Goal: Task Accomplishment & Management: Use online tool/utility

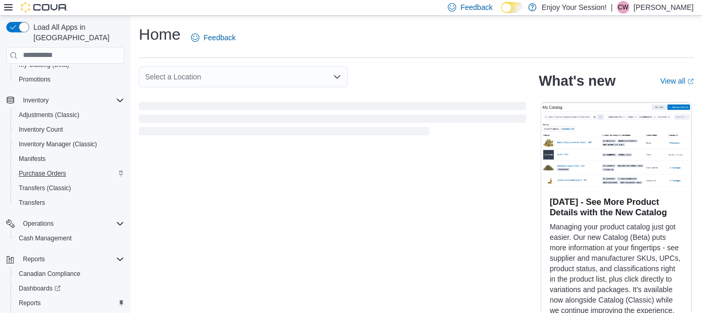
scroll to position [164, 0]
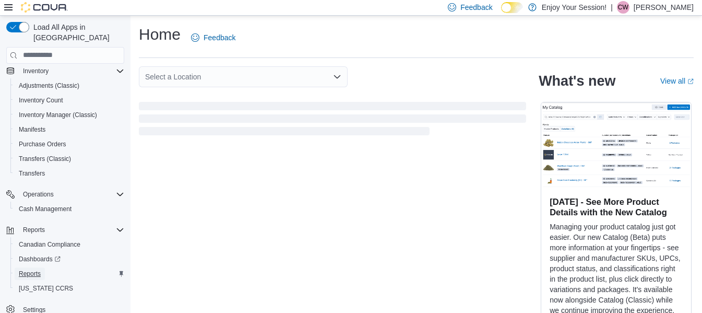
click at [39, 269] on span "Reports" at bounding box center [30, 273] width 22 height 8
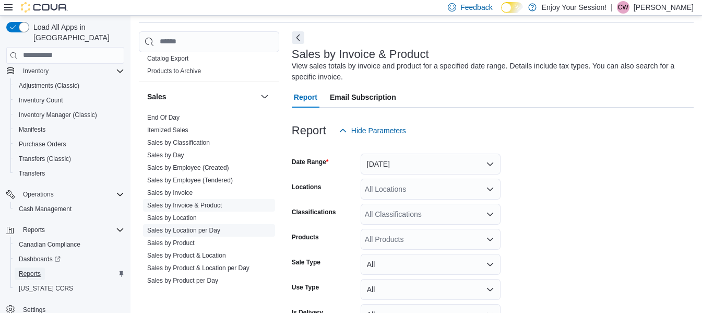
scroll to position [626, 0]
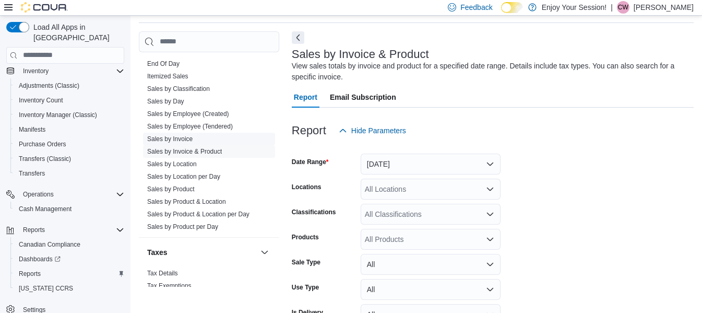
click at [177, 140] on link "Sales by Invoice" at bounding box center [169, 138] width 45 height 7
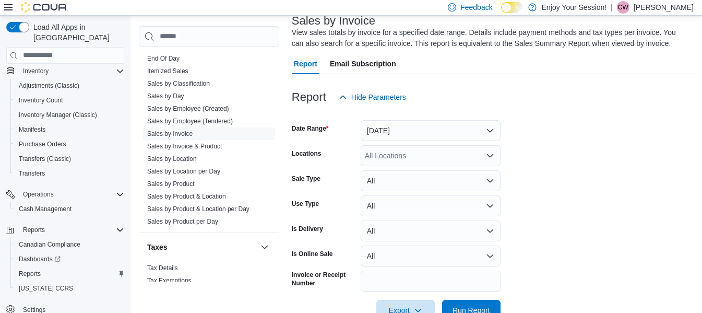
scroll to position [87, 0]
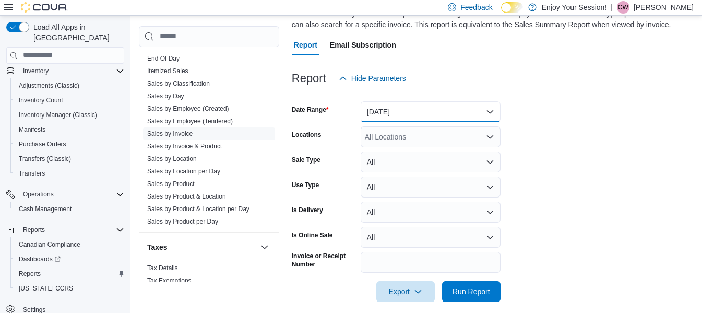
click at [421, 114] on button "[DATE]" at bounding box center [431, 111] width 140 height 21
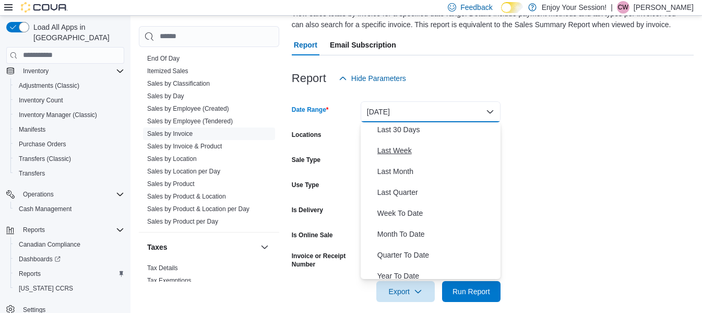
scroll to position [157, 0]
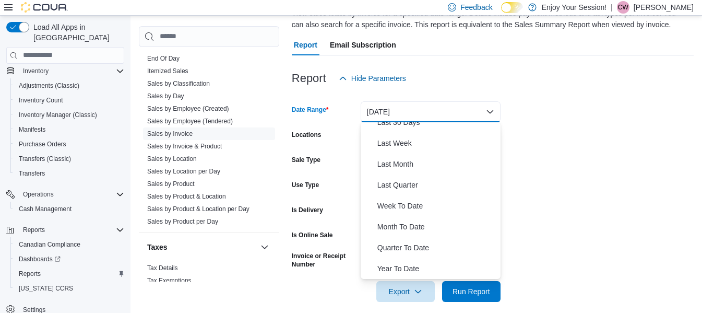
click at [580, 122] on form "Date Range Yesterday Locations All Locations Sale Type All Use Type All Is Deli…" at bounding box center [493, 195] width 402 height 213
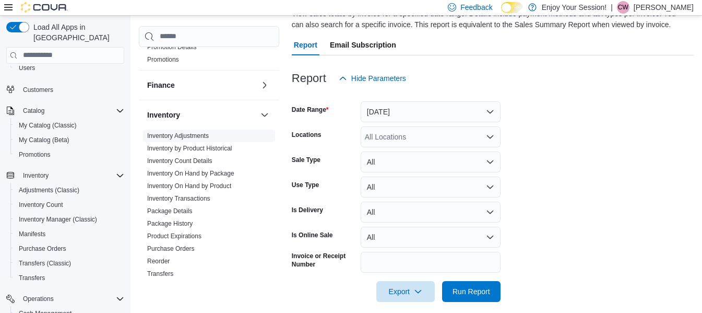
scroll to position [177, 0]
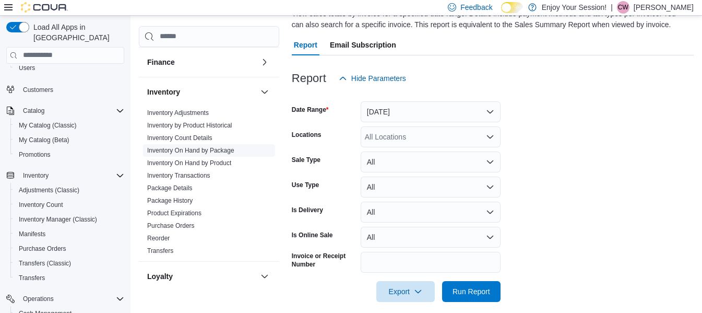
click at [212, 149] on link "Inventory On Hand by Package" at bounding box center [190, 150] width 87 height 7
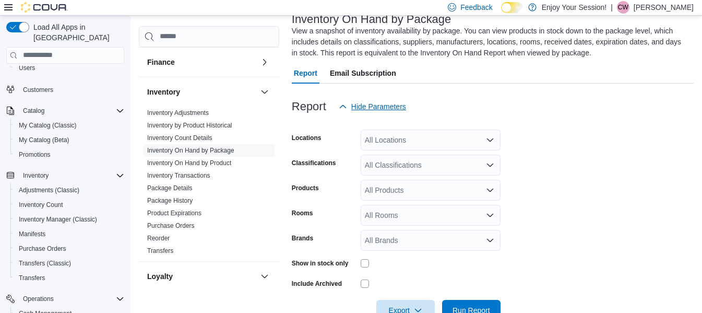
scroll to position [46, 0]
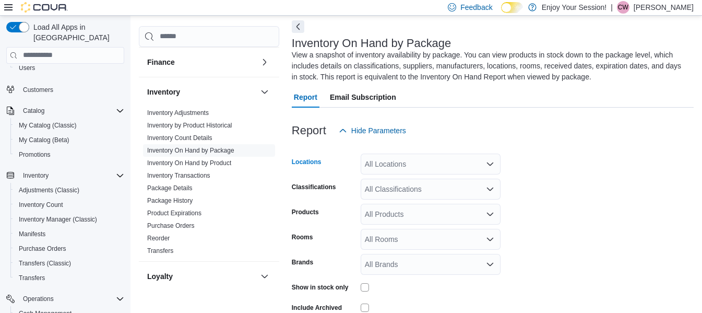
click at [401, 166] on div "All Locations" at bounding box center [431, 163] width 140 height 21
type input "*******"
click at [414, 183] on span "Thunder Bay" at bounding box center [404, 181] width 42 height 10
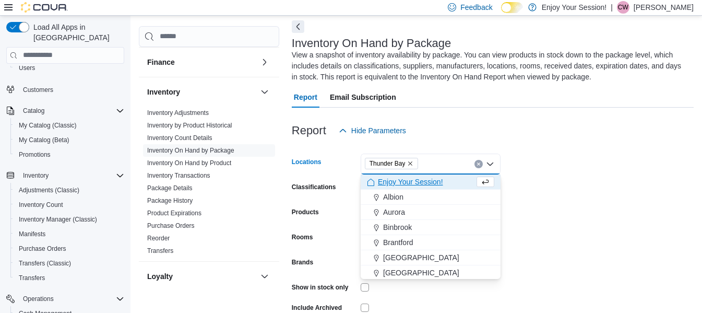
click at [694, 207] on form "Locations [GEOGRAPHIC_DATA] Combo box. Selected. [GEOGRAPHIC_DATA]. Press Backs…" at bounding box center [493, 243] width 402 height 204
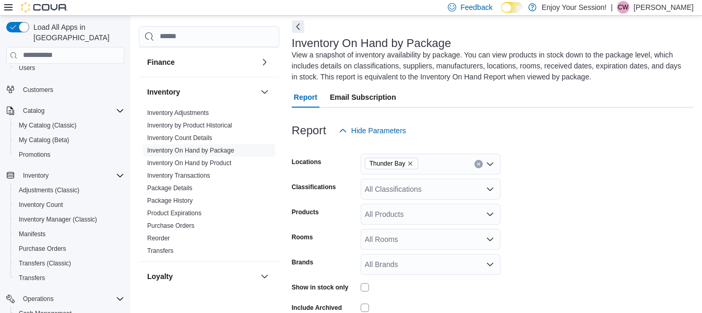
click at [651, 214] on form "Locations Thunder Bay Classifications All Classifications Products All Products…" at bounding box center [493, 243] width 402 height 204
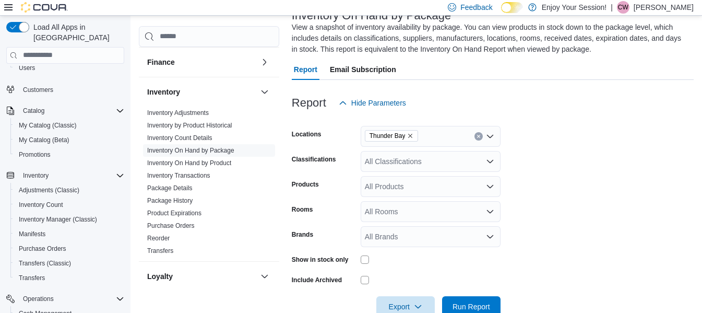
scroll to position [99, 0]
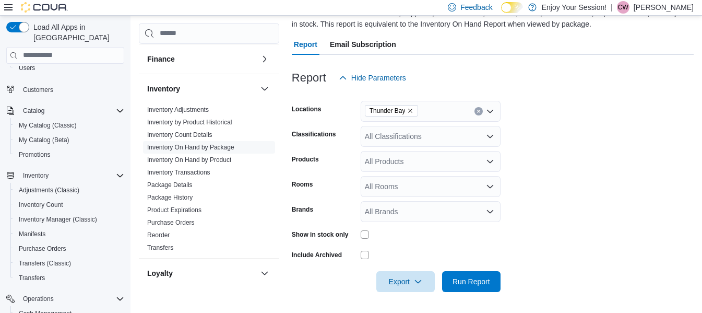
click at [465, 168] on div "All Products" at bounding box center [431, 161] width 140 height 21
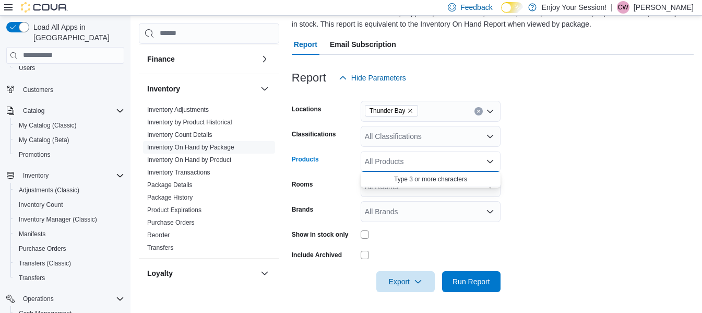
click at [459, 162] on div "All Products" at bounding box center [431, 161] width 140 height 21
click at [482, 139] on div "All Classifications" at bounding box center [431, 136] width 140 height 21
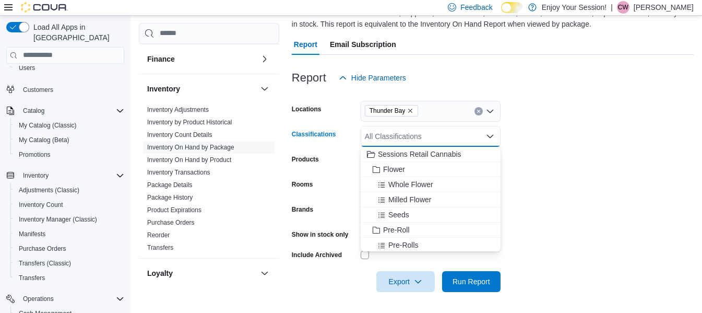
click at [491, 136] on icon "Close list of options" at bounding box center [490, 136] width 8 height 8
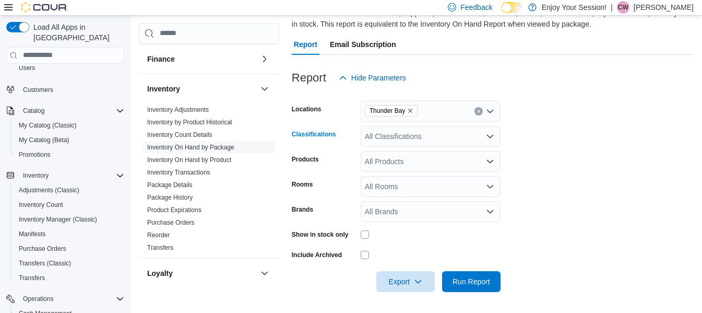
click at [487, 136] on icon "Open list of options" at bounding box center [490, 136] width 6 height 3
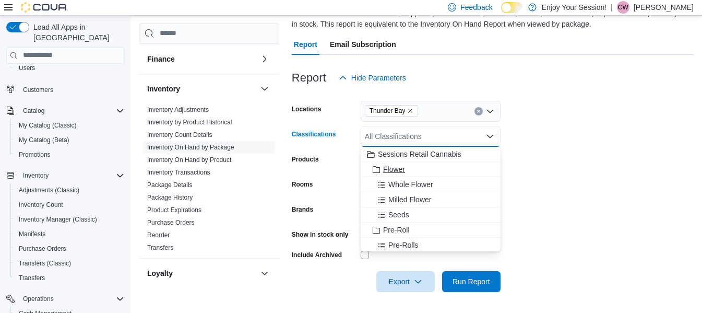
click at [396, 169] on span "Flower" at bounding box center [394, 169] width 22 height 10
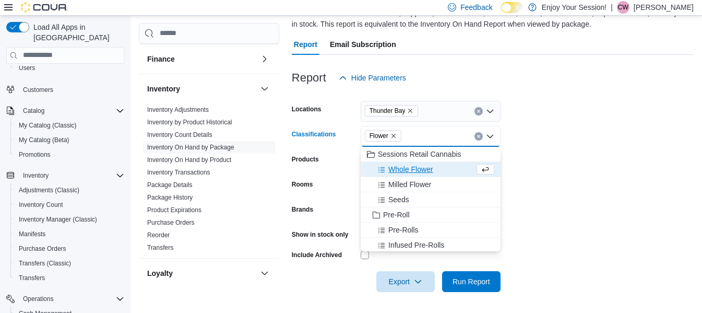
click at [406, 169] on span "Whole Flower" at bounding box center [410, 169] width 45 height 10
click at [406, 169] on span "Milled Flower" at bounding box center [409, 169] width 43 height 10
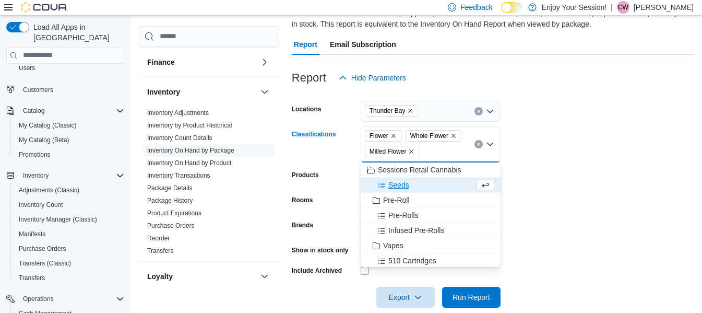
click at [406, 169] on span "Sessions Retail Cannabis" at bounding box center [420, 169] width 84 height 10
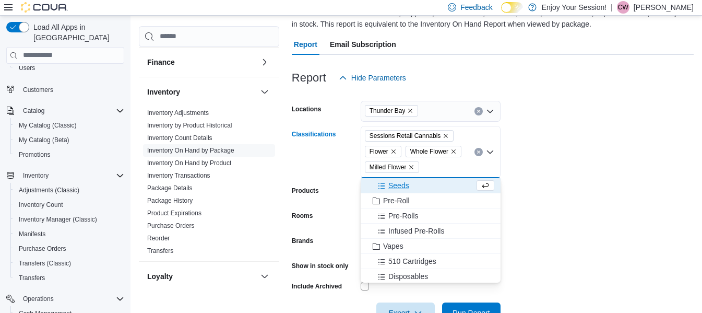
click at [445, 135] on icon "Remove Sessions Retail Cannabis from selection in this group" at bounding box center [446, 136] width 6 height 6
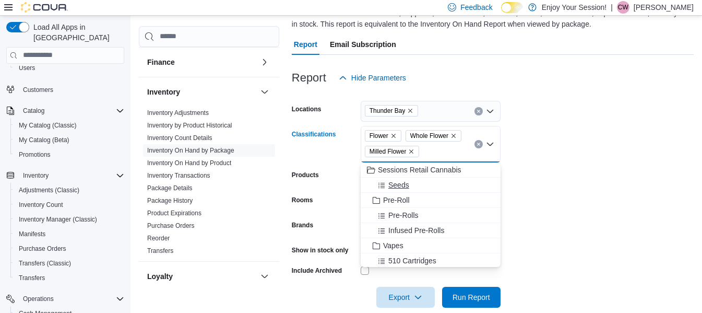
click at [403, 183] on span "Seeds" at bounding box center [398, 185] width 21 height 10
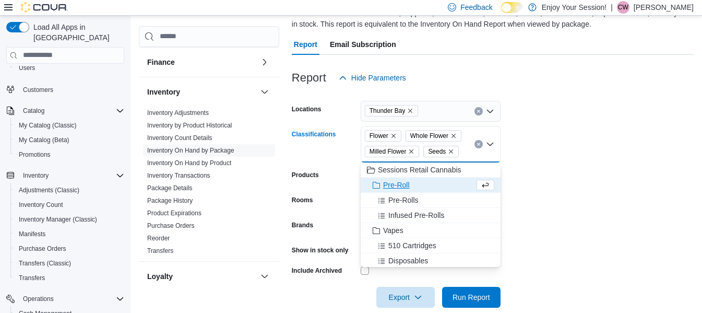
click at [402, 183] on span "Pre-Roll" at bounding box center [396, 185] width 27 height 10
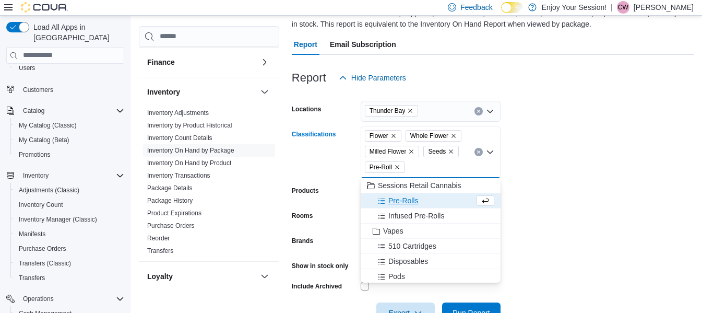
click at [400, 194] on button "Pre-Rolls" at bounding box center [431, 200] width 140 height 15
click at [400, 201] on span "Infused Pre-Rolls" at bounding box center [416, 200] width 56 height 10
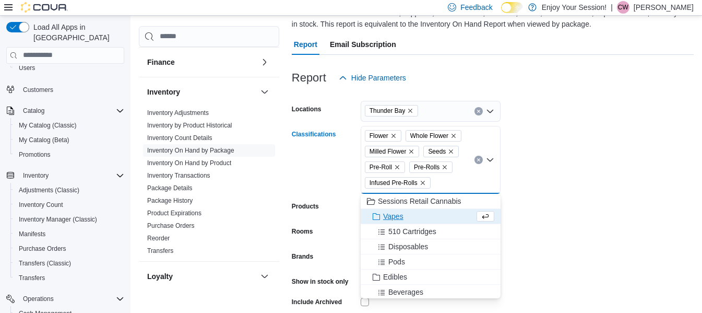
click at [397, 217] on span "Vapes" at bounding box center [393, 216] width 20 height 10
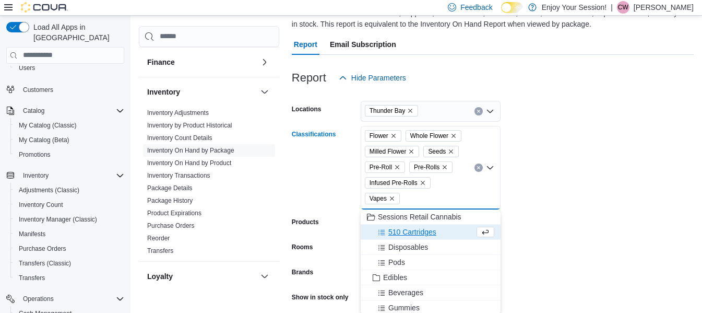
click at [405, 234] on span "510 Cartridges" at bounding box center [412, 232] width 48 height 10
click at [402, 233] on span "Disposables" at bounding box center [408, 232] width 40 height 10
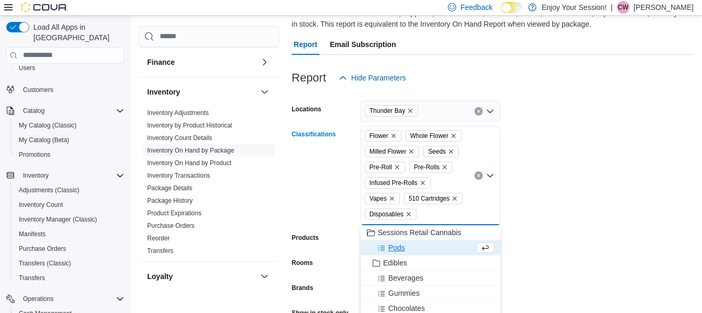
click at [398, 244] on span "Pods" at bounding box center [396, 247] width 17 height 10
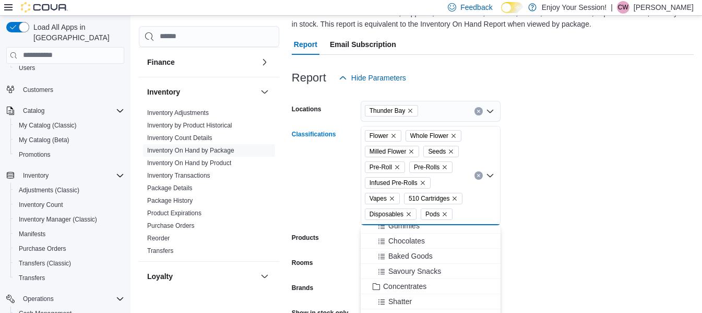
scroll to position [0, 0]
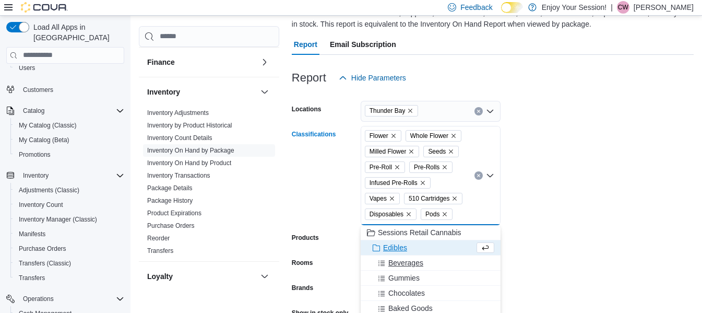
click at [407, 261] on span "Beverages" at bounding box center [405, 262] width 35 height 10
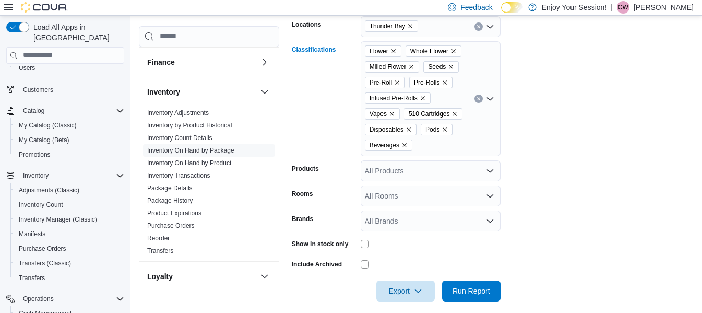
scroll to position [193, 0]
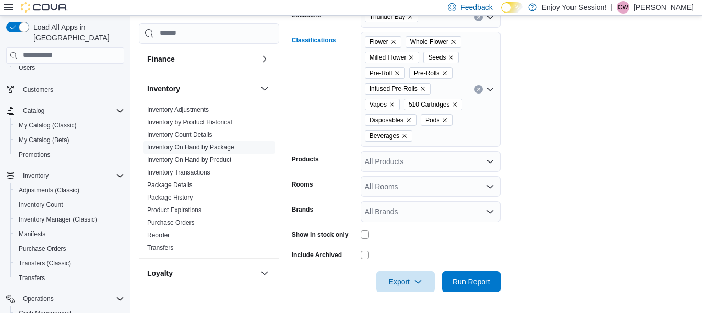
click at [439, 129] on div "Flower Whole Flower Milled Flower Seeds Pre-Roll Pre-Rolls Infused Pre-Rolls Va…" at bounding box center [431, 89] width 140 height 115
click at [453, 132] on div "Flower Whole Flower Milled Flower Seeds Pre-Roll Pre-Rolls Infused Pre-Rolls Va…" at bounding box center [431, 89] width 140 height 115
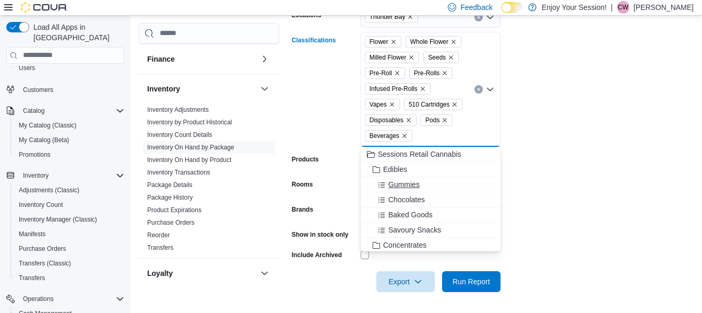
click at [396, 182] on span "Gummies" at bounding box center [403, 184] width 31 height 10
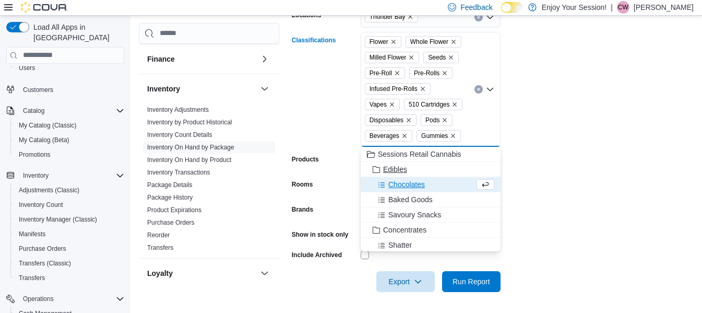
click at [391, 171] on span "Edibles" at bounding box center [395, 169] width 24 height 10
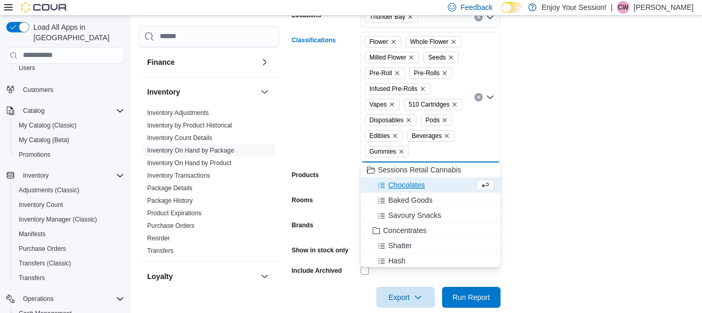
click at [394, 184] on span "Chocolates" at bounding box center [406, 185] width 37 height 10
click at [395, 185] on span "Baked Goods" at bounding box center [410, 185] width 44 height 10
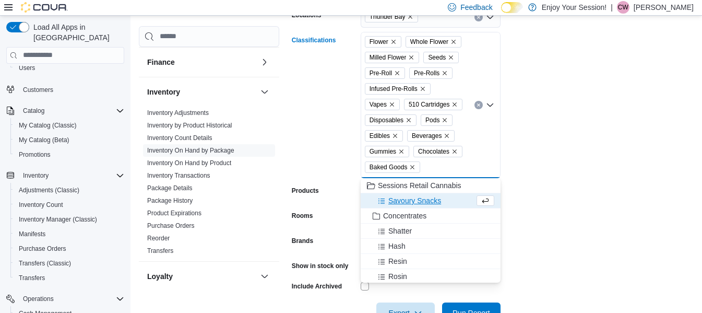
click at [395, 185] on span "Sessions Retail Cannabis" at bounding box center [420, 185] width 84 height 10
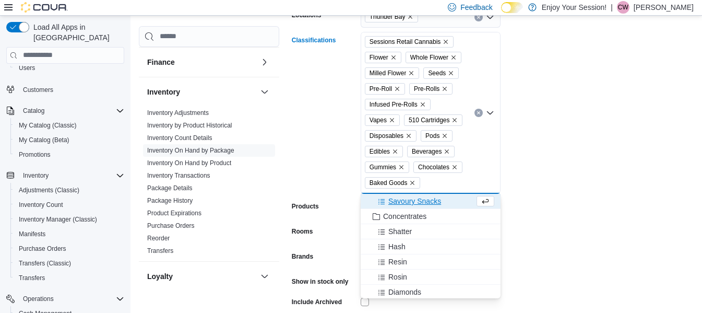
click at [411, 198] on span "Savoury Snacks" at bounding box center [414, 201] width 53 height 10
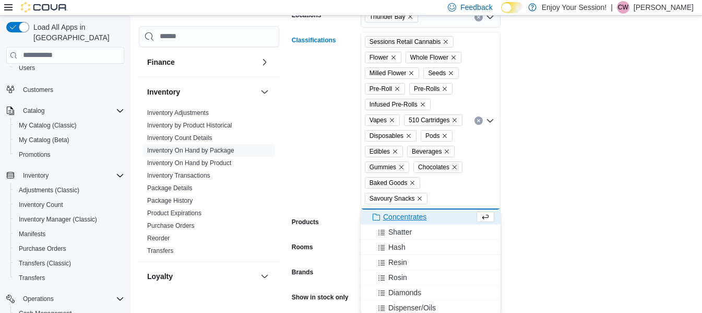
click at [411, 212] on span "Concentrates" at bounding box center [404, 216] width 43 height 10
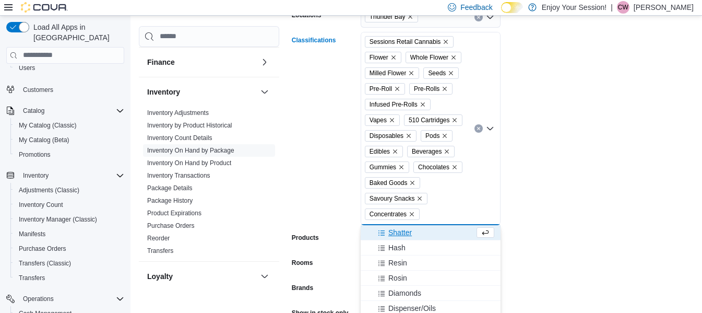
click at [398, 234] on span "Shatter" at bounding box center [399, 232] width 23 height 10
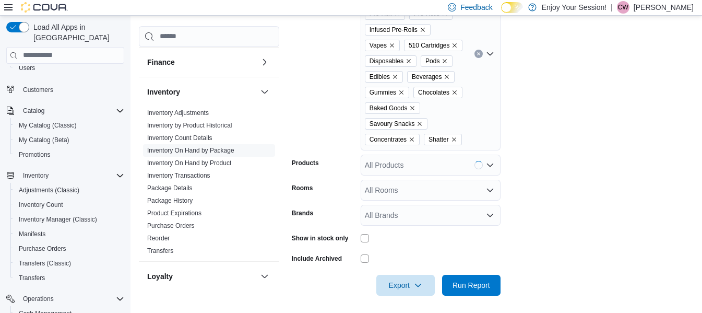
scroll to position [271, 0]
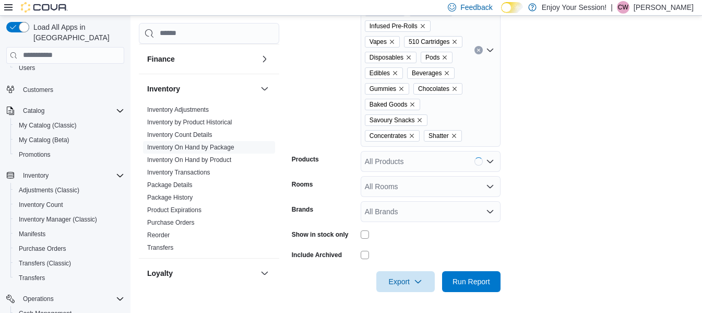
click at [471, 127] on div "Sessions Retail Cannabis Flower Whole Flower Milled Flower Seeds Pre-Roll Pre-R…" at bounding box center [431, 50] width 140 height 193
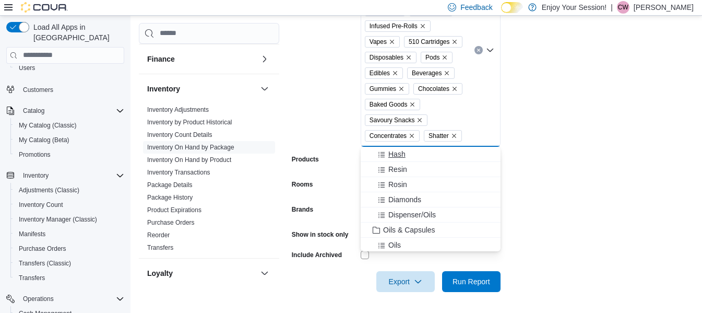
click at [402, 157] on span "Hash" at bounding box center [396, 154] width 17 height 10
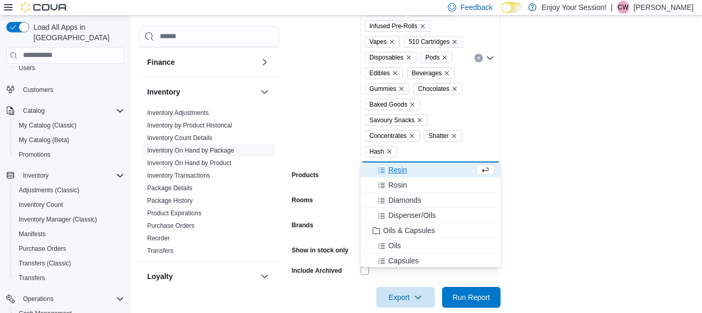
click at [401, 172] on span "Resin" at bounding box center [397, 169] width 19 height 10
click at [398, 171] on span "Rosin" at bounding box center [397, 169] width 19 height 10
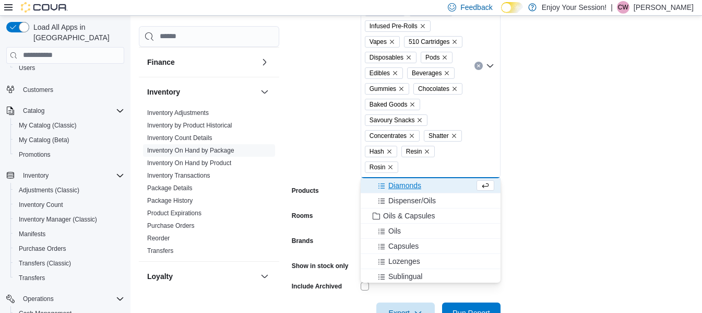
click at [399, 184] on span "Diamonds" at bounding box center [404, 185] width 33 height 10
click at [399, 183] on span "Dispenser/Oils" at bounding box center [411, 185] width 47 height 10
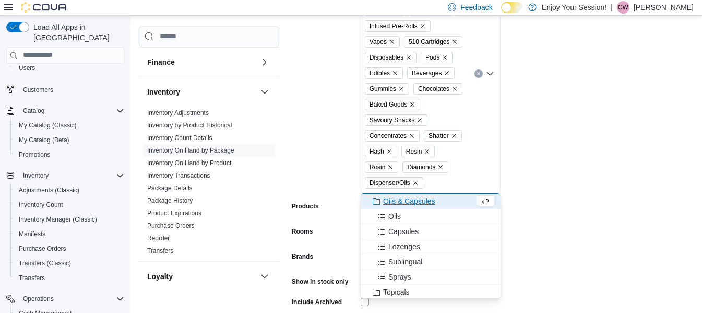
click at [399, 203] on span "Oils & Capsules" at bounding box center [409, 201] width 52 height 10
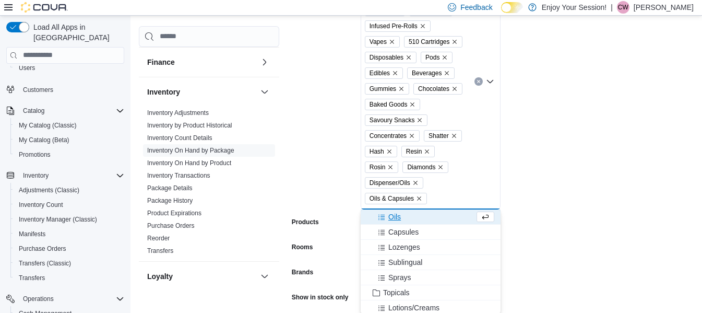
click at [395, 218] on span "Oils" at bounding box center [394, 216] width 13 height 10
click at [394, 229] on span "Lozenges" at bounding box center [404, 232] width 32 height 10
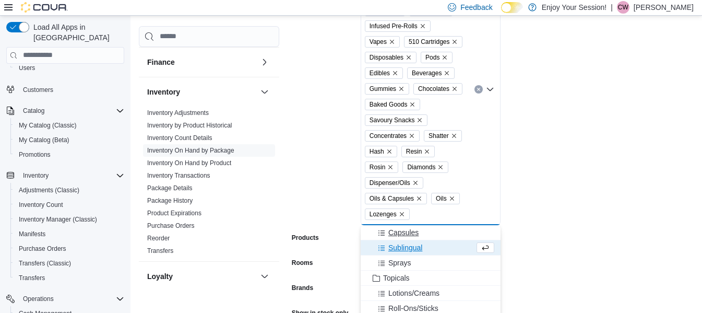
click at [394, 232] on span "Capsules" at bounding box center [403, 232] width 30 height 10
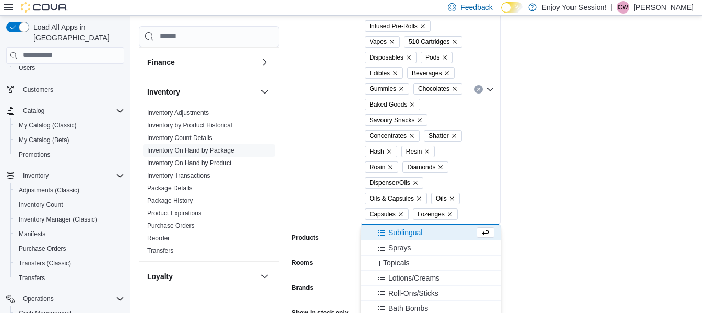
click at [394, 232] on span "Sublingual" at bounding box center [405, 232] width 34 height 10
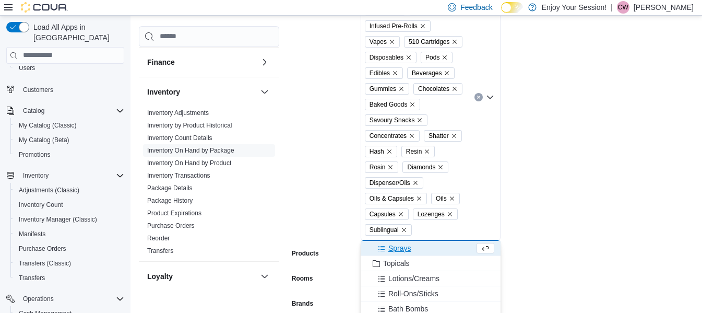
click at [396, 246] on span "Sprays" at bounding box center [399, 248] width 23 height 10
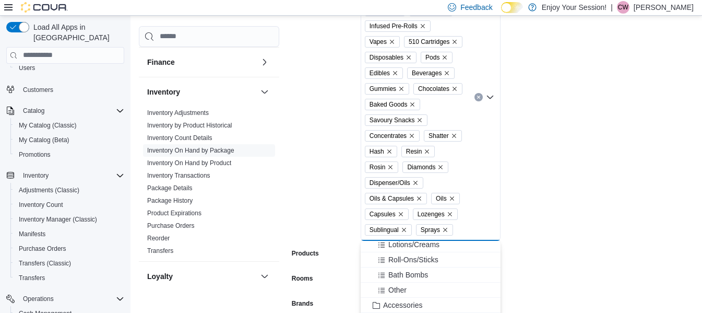
scroll to position [0, 0]
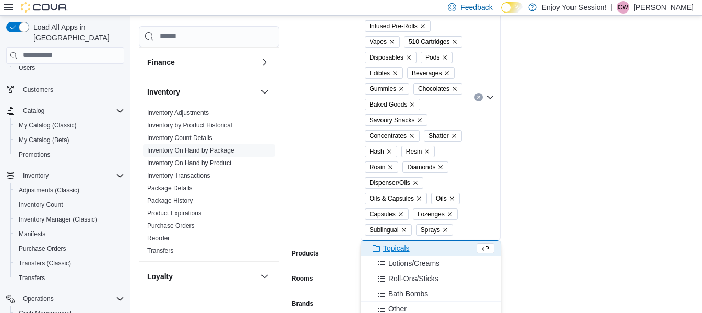
click at [401, 247] on span "Topicals" at bounding box center [396, 248] width 27 height 10
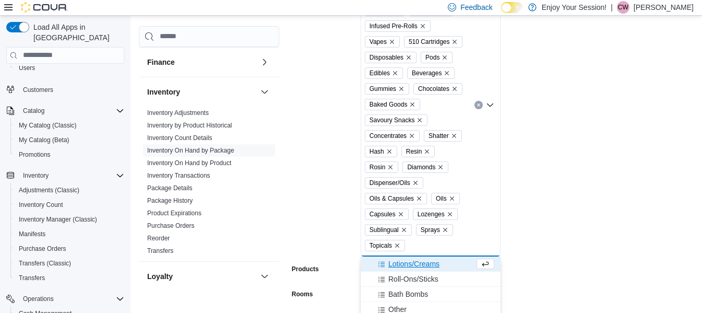
click at [403, 264] on span "Lotions/Creams" at bounding box center [413, 263] width 51 height 10
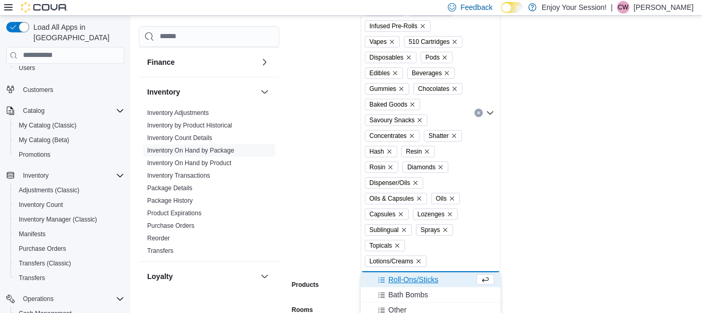
click at [405, 277] on span "Roll-Ons/Sticks" at bounding box center [413, 279] width 50 height 10
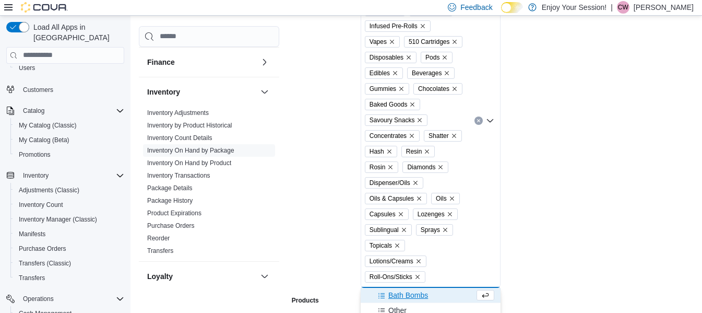
click at [406, 291] on span "Bath Bombs" at bounding box center [408, 295] width 40 height 10
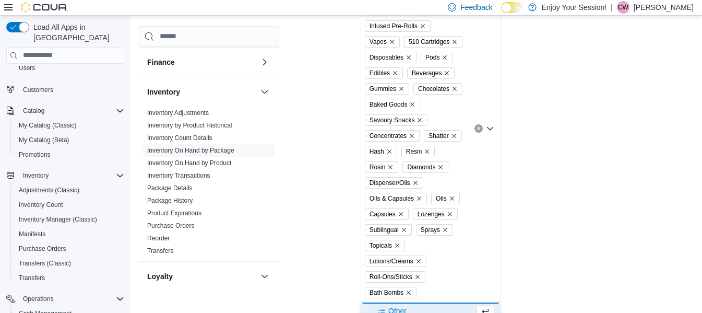
click at [395, 308] on span "Other" at bounding box center [397, 310] width 18 height 10
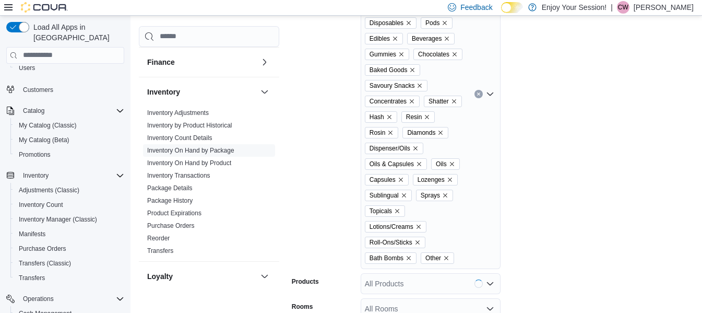
scroll to position [375, 0]
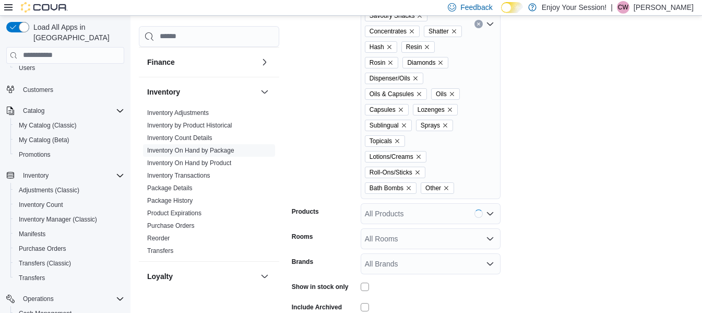
click at [467, 188] on div "Sessions Retail Cannabis Flower Whole Flower Milled Flower Seeds Pre-Roll Pre-R…" at bounding box center [431, 24] width 140 height 350
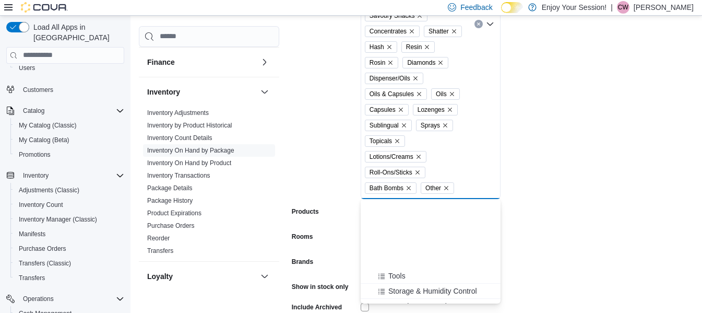
scroll to position [395, 0]
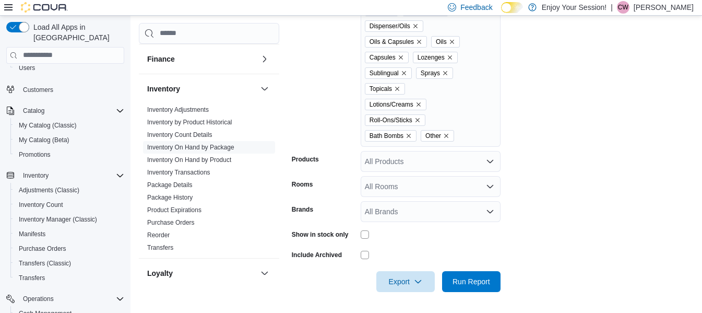
drag, startPoint x: 624, startPoint y: 149, endPoint x: 540, endPoint y: 151, distance: 83.5
click at [621, 150] on form "Locations Thunder Bay Classifications Sessions Retail Cannabis Flower Whole Flo…" at bounding box center [493, 25] width 402 height 532
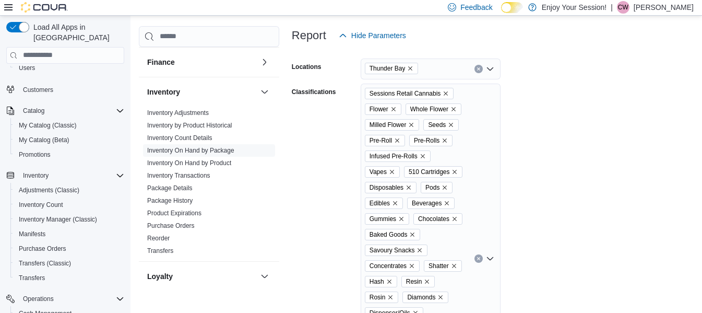
scroll to position [114, 0]
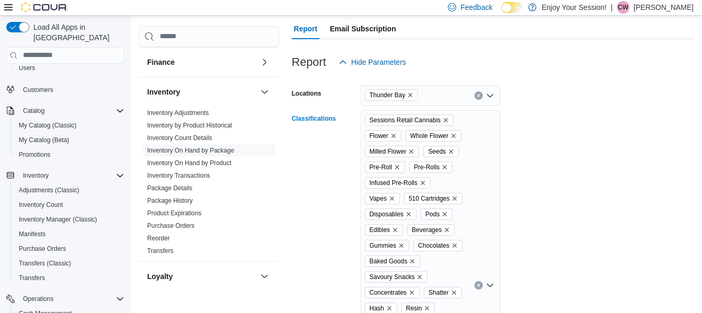
click at [446, 120] on icon "Remove Sessions Retail Cannabis from selection in this group" at bounding box center [446, 120] width 6 height 6
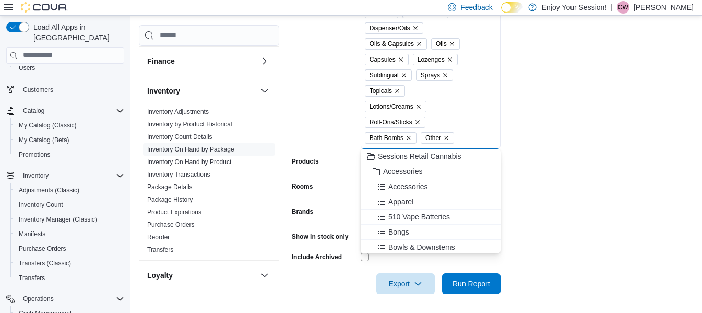
scroll to position [412, 0]
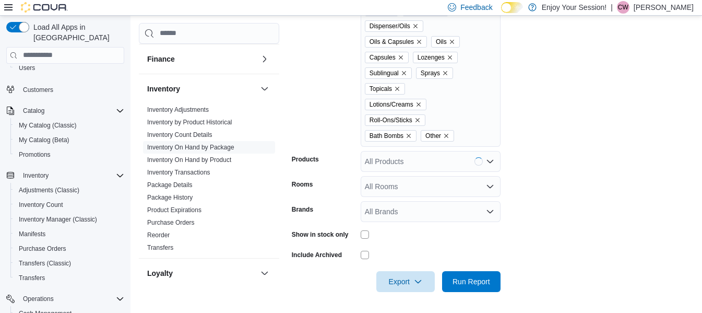
click at [581, 198] on form "Locations Thunder Bay Classifications Flower Whole Flower Milled Flower Seeds P…" at bounding box center [493, 33] width 402 height 517
click at [467, 278] on span "Run Report" at bounding box center [472, 281] width 38 height 10
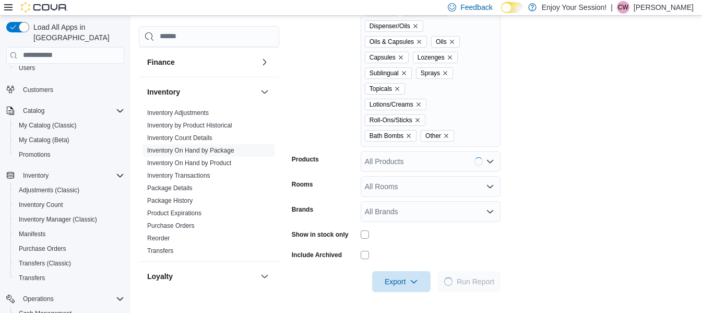
click at [369, 233] on div at bounding box center [431, 234] width 140 height 8
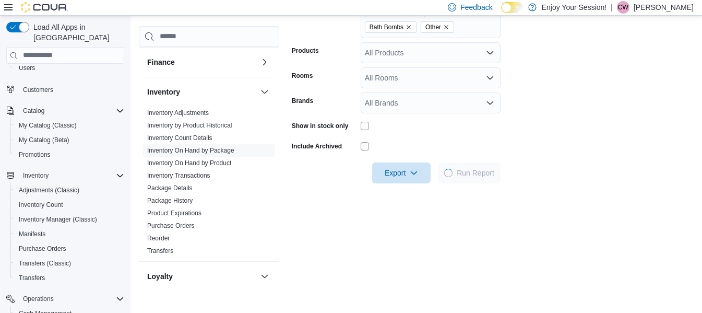
scroll to position [539, 0]
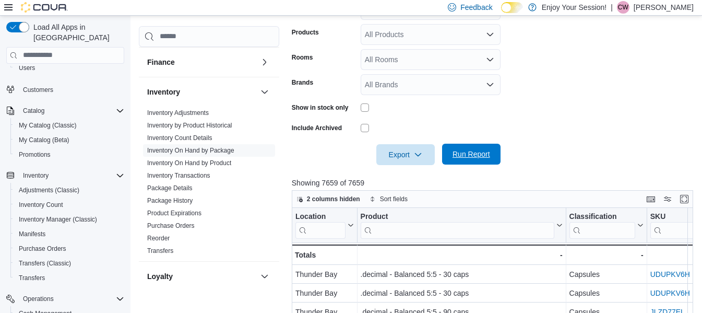
click at [463, 150] on span "Run Report" at bounding box center [472, 154] width 38 height 10
click at [409, 160] on span "Export" at bounding box center [406, 154] width 46 height 21
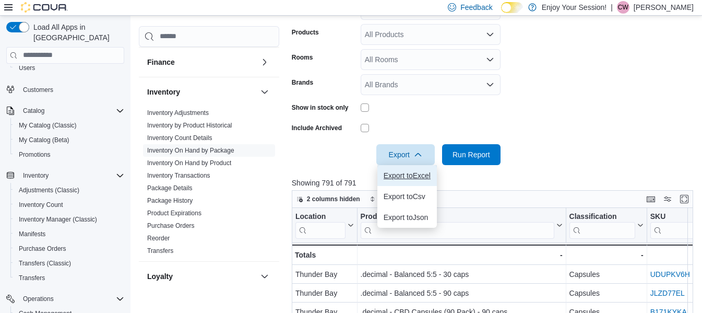
click at [408, 176] on span "Export to Excel" at bounding box center [407, 175] width 47 height 8
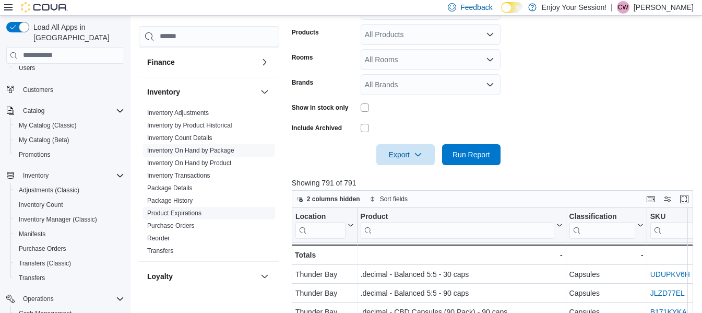
click at [185, 215] on link "Product Expirations" at bounding box center [174, 212] width 54 height 7
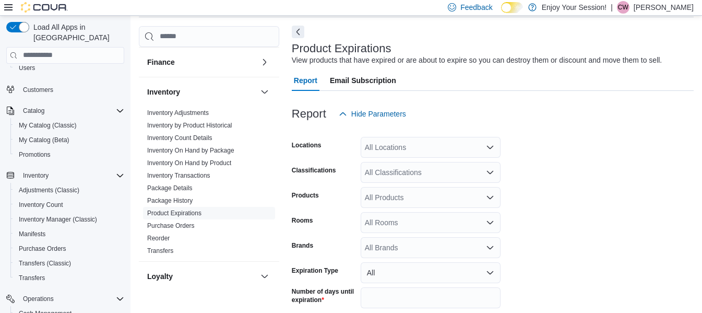
scroll to position [24, 0]
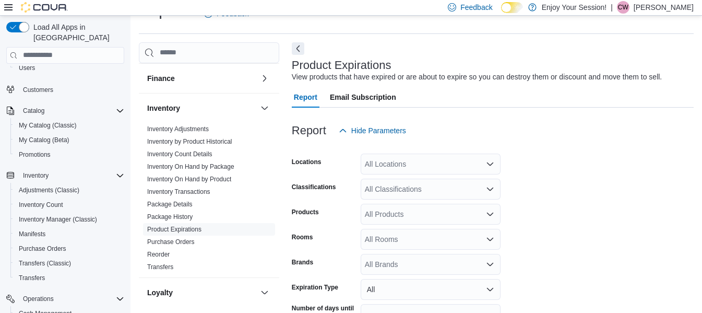
click at [436, 159] on div "All Locations" at bounding box center [431, 163] width 140 height 21
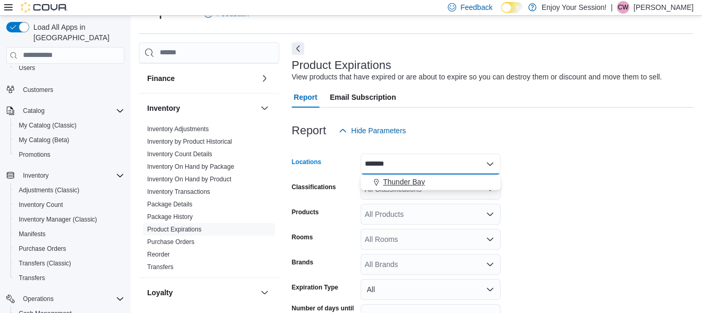
type input "*******"
click at [435, 179] on div "Thunder Bay" at bounding box center [430, 181] width 127 height 10
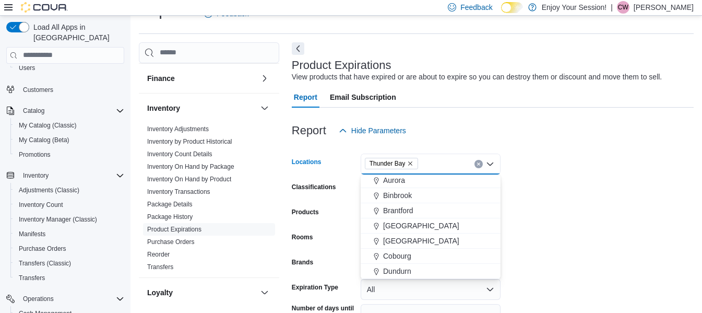
scroll to position [104, 0]
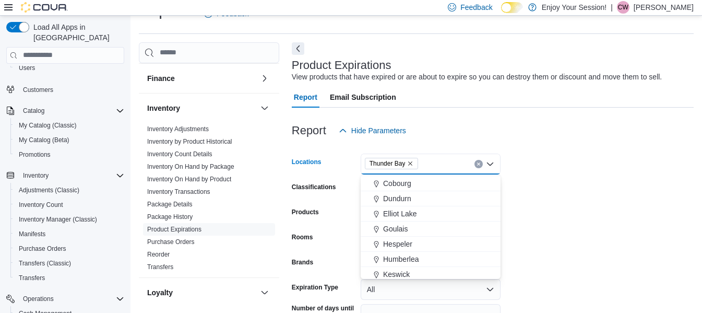
click at [533, 194] on form "Locations Thunder Bay Combo box. Selected. Thunder Bay. Press Backspace to dele…" at bounding box center [493, 247] width 402 height 213
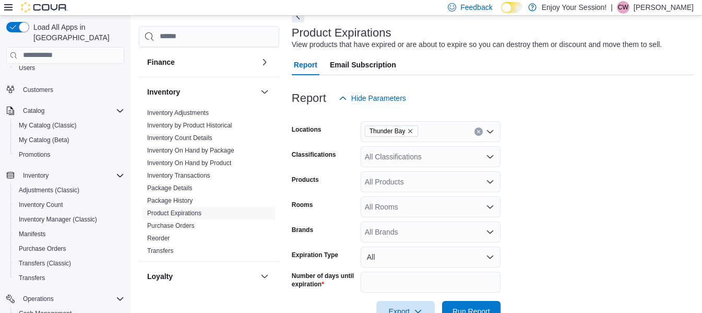
scroll to position [86, 0]
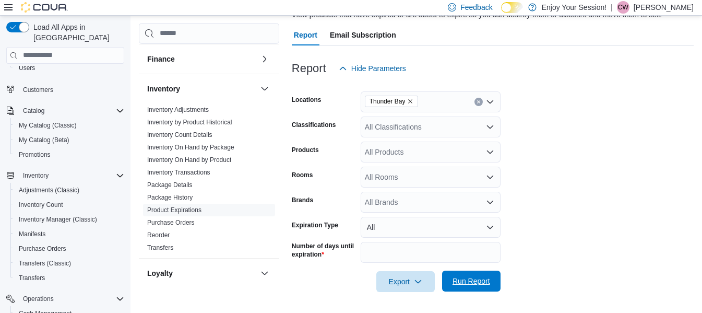
click at [460, 282] on span "Run Report" at bounding box center [472, 281] width 38 height 10
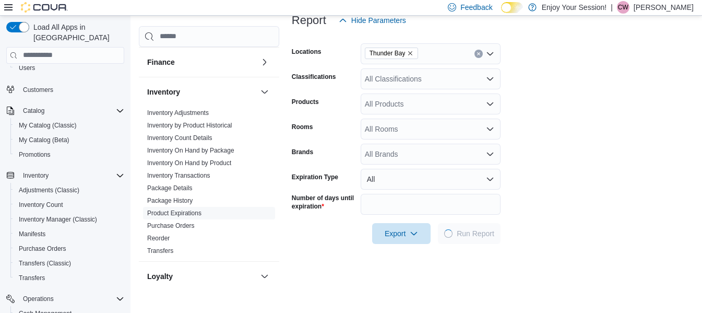
scroll to position [295, 0]
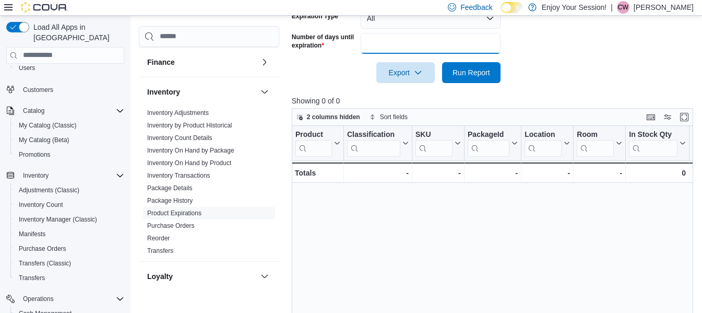
click at [456, 42] on input "**" at bounding box center [431, 43] width 140 height 21
type input "*"
type input "**"
click at [474, 80] on span "Run Report" at bounding box center [471, 72] width 46 height 21
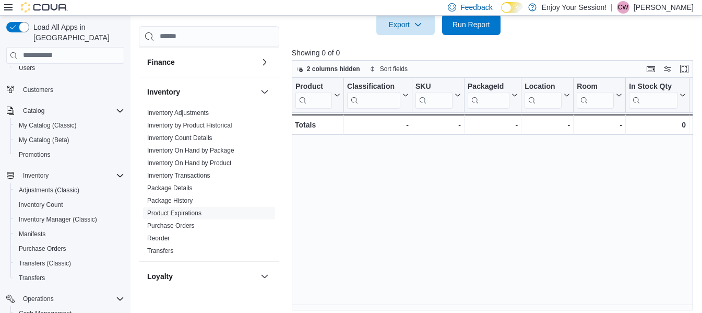
scroll to position [344, 0]
click at [411, 22] on span "Export" at bounding box center [406, 23] width 46 height 21
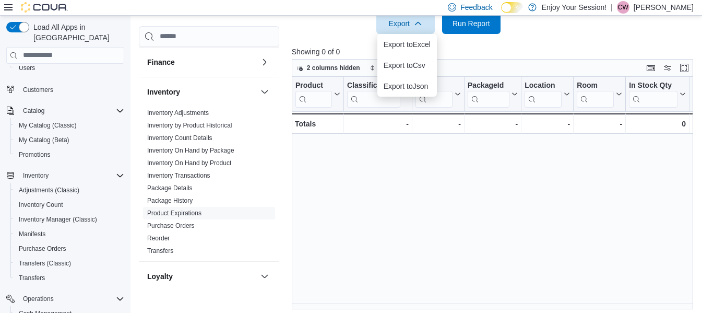
click at [524, 53] on p "Showing 0 of 0" at bounding box center [495, 51] width 406 height 10
click at [495, 28] on button "Run Report" at bounding box center [471, 23] width 58 height 21
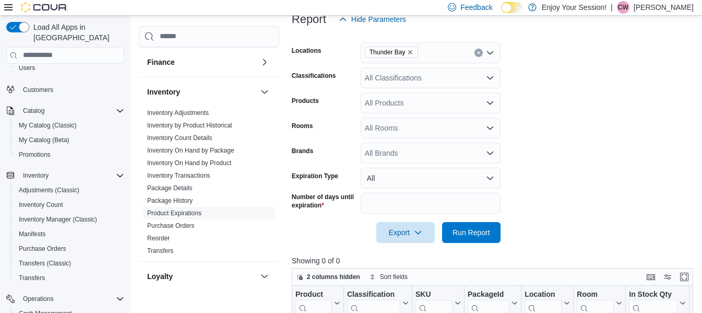
scroll to position [120, 0]
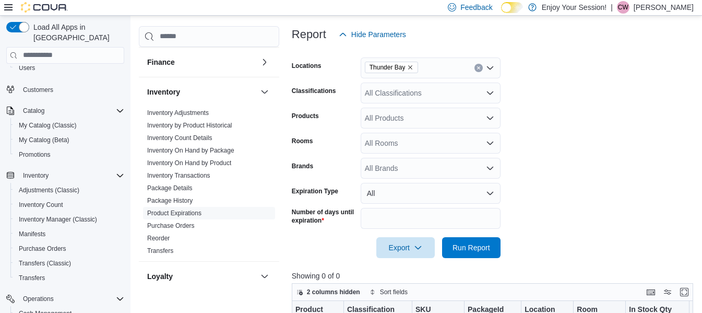
click at [450, 120] on div "All Products" at bounding box center [431, 118] width 140 height 21
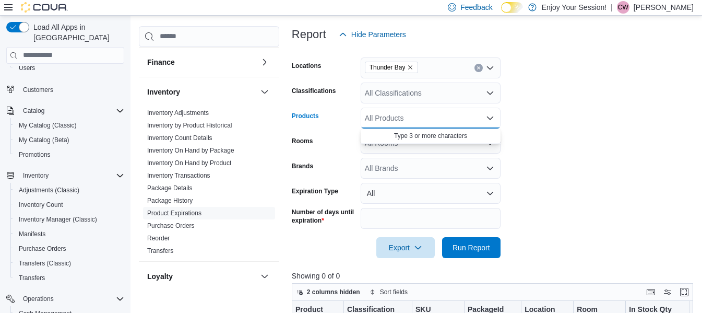
click at [470, 91] on div "All Classifications" at bounding box center [431, 92] width 140 height 21
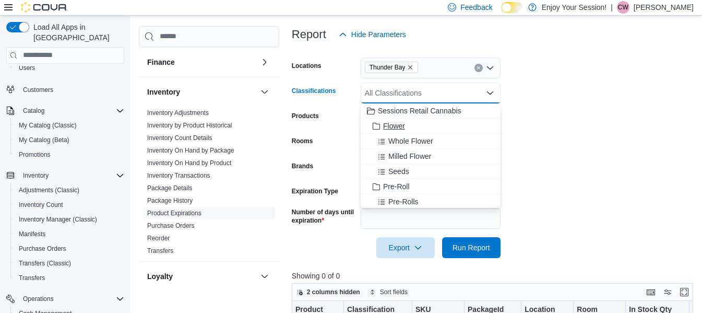
click at [385, 124] on span "Flower" at bounding box center [394, 126] width 22 height 10
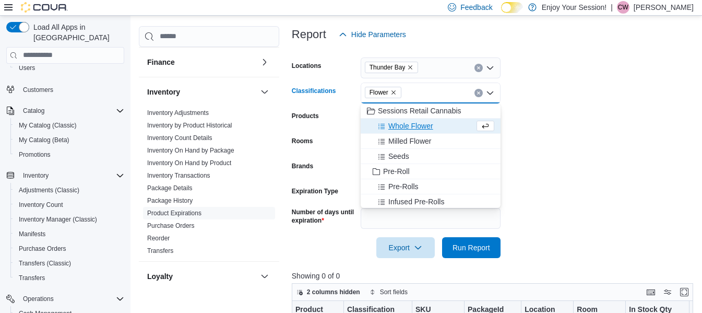
click at [385, 124] on icon "Choose from the following options" at bounding box center [381, 126] width 8 height 8
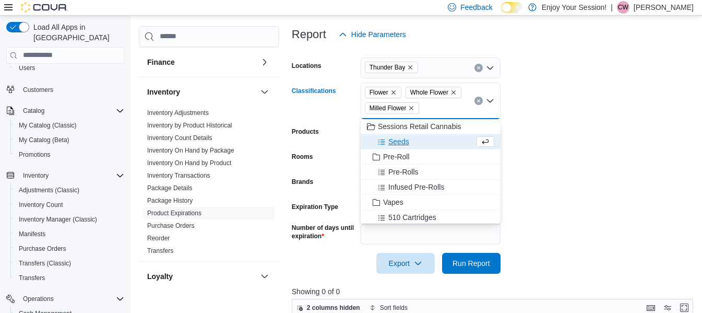
click at [400, 143] on span "Seeds" at bounding box center [398, 141] width 21 height 10
click at [400, 143] on span "Pre-Roll" at bounding box center [396, 141] width 27 height 10
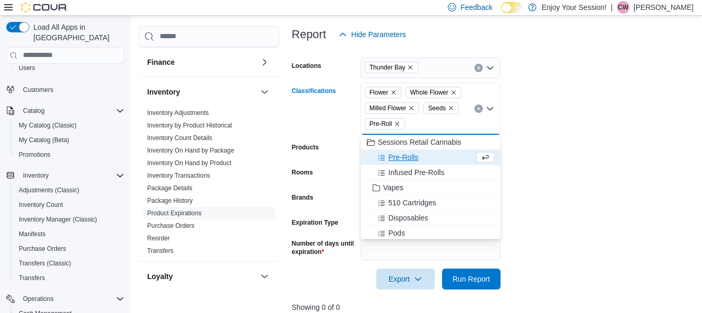
click at [405, 159] on span "Pre-Rolls" at bounding box center [403, 157] width 30 height 10
click at [405, 159] on span "Infused Pre-Rolls" at bounding box center [416, 157] width 56 height 10
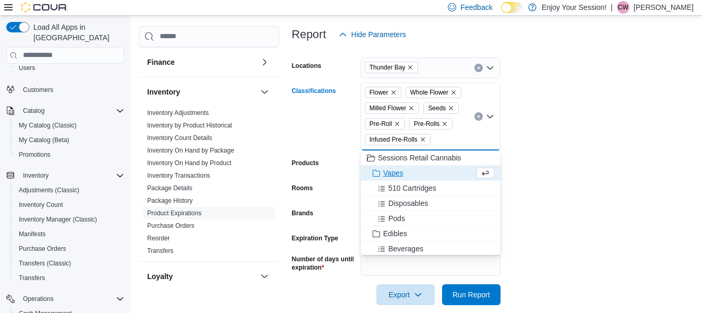
click at [392, 175] on span "Vapes" at bounding box center [393, 173] width 20 height 10
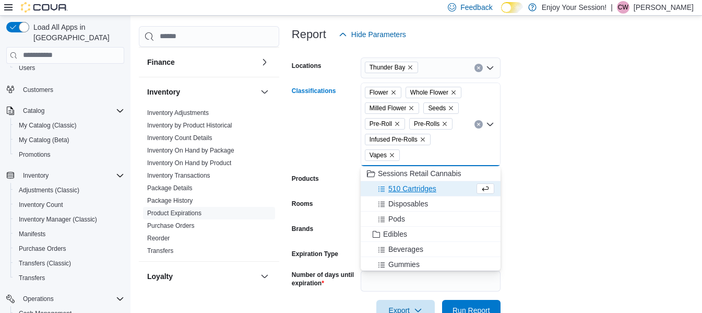
click at [396, 189] on span "510 Cartridges" at bounding box center [412, 188] width 48 height 10
click at [397, 192] on span "Disposables" at bounding box center [408, 188] width 40 height 10
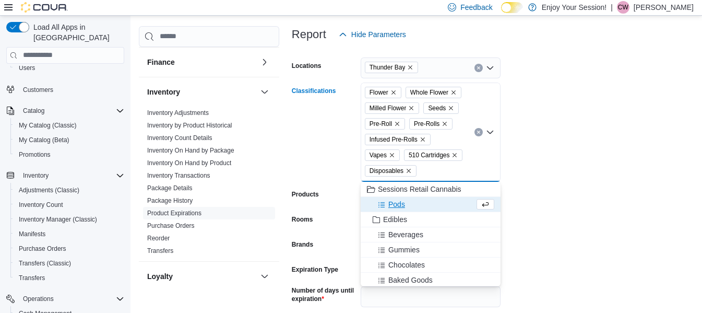
click at [397, 192] on span "Sessions Retail Cannabis" at bounding box center [420, 189] width 84 height 10
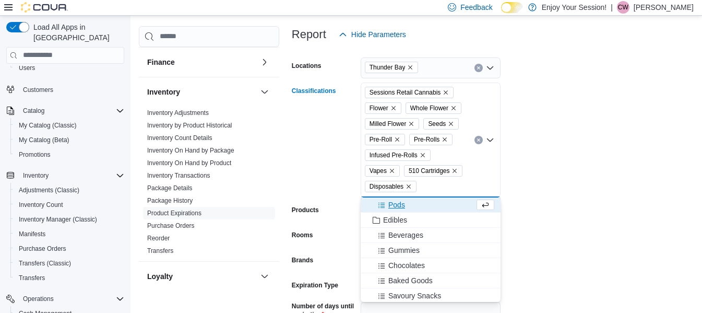
click at [397, 205] on span "Pods" at bounding box center [396, 204] width 17 height 10
click at [391, 207] on span "Edibles" at bounding box center [395, 204] width 24 height 10
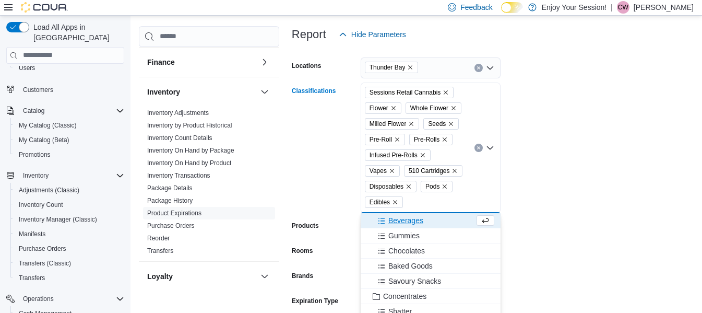
click at [397, 222] on span "Beverages" at bounding box center [405, 220] width 35 height 10
click at [397, 222] on span "Gummies" at bounding box center [403, 220] width 31 height 10
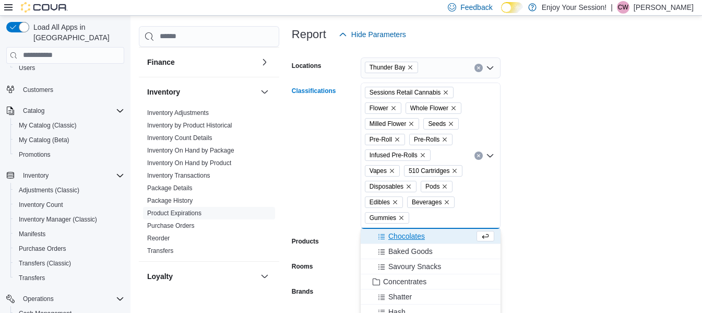
click at [397, 222] on span "Gummies" at bounding box center [387, 217] width 35 height 10
click at [397, 239] on span "Chocolates" at bounding box center [406, 236] width 37 height 10
click at [397, 243] on button "Baked Goods" at bounding box center [431, 236] width 140 height 15
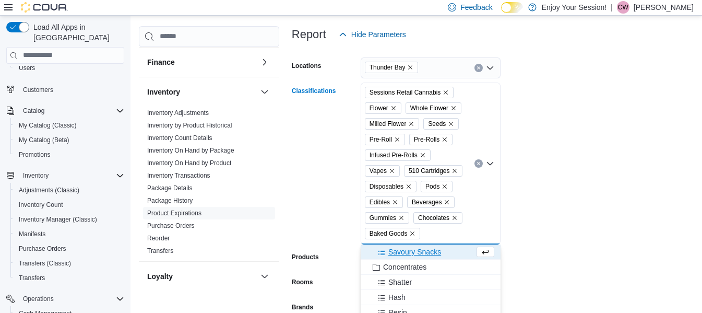
click at [397, 251] on span "Savoury Snacks" at bounding box center [414, 251] width 53 height 10
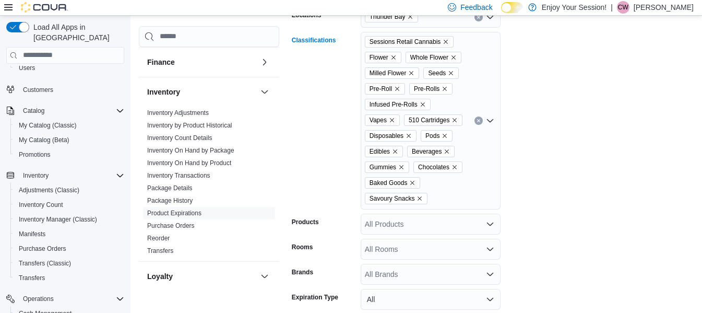
scroll to position [237, 0]
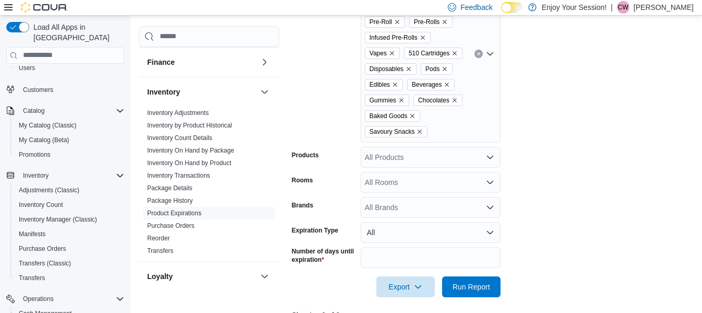
click at [470, 120] on div "Sessions Retail Cannabis Flower Whole Flower Milled Flower Seeds Pre-Roll Pre-R…" at bounding box center [431, 53] width 140 height 177
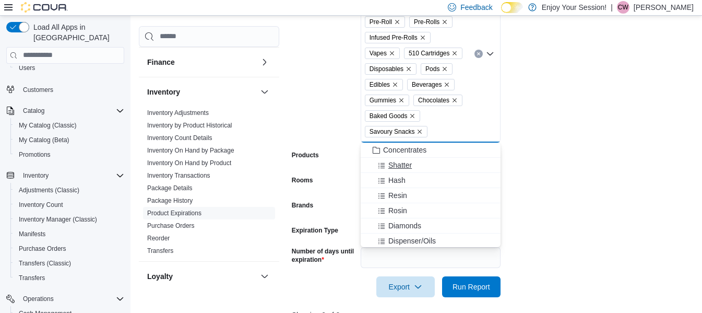
click at [392, 163] on span "Shatter" at bounding box center [399, 165] width 23 height 10
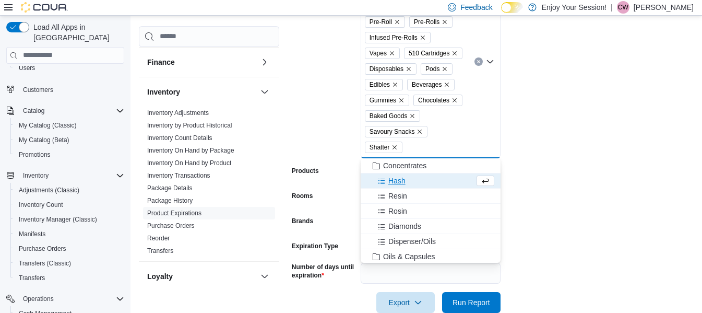
click at [389, 176] on span "Hash" at bounding box center [396, 180] width 17 height 10
click at [390, 180] on span "Resin" at bounding box center [397, 180] width 19 height 10
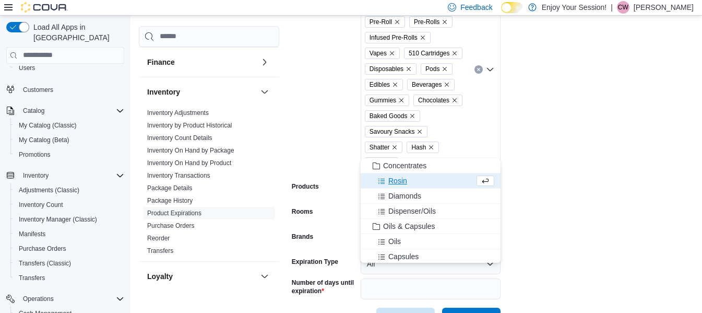
click at [390, 180] on span "Rosin" at bounding box center [397, 180] width 19 height 10
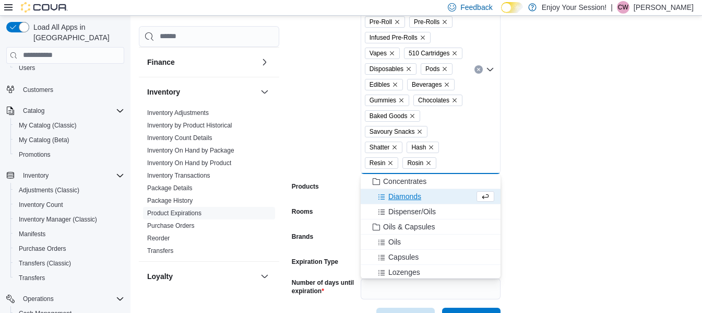
click at [390, 180] on span "Concentrates" at bounding box center [404, 181] width 43 height 10
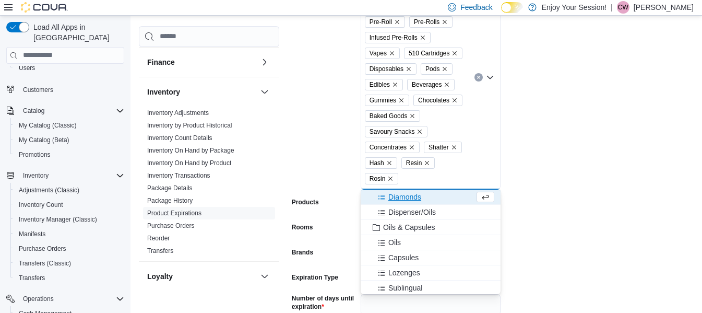
click at [390, 198] on span "Diamonds" at bounding box center [404, 197] width 33 height 10
click at [390, 201] on span "Dispenser/Oils" at bounding box center [411, 197] width 47 height 10
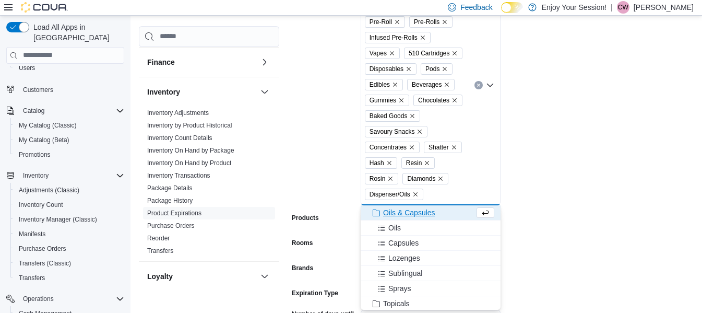
click at [389, 215] on span "Oils & Capsules" at bounding box center [409, 212] width 52 height 10
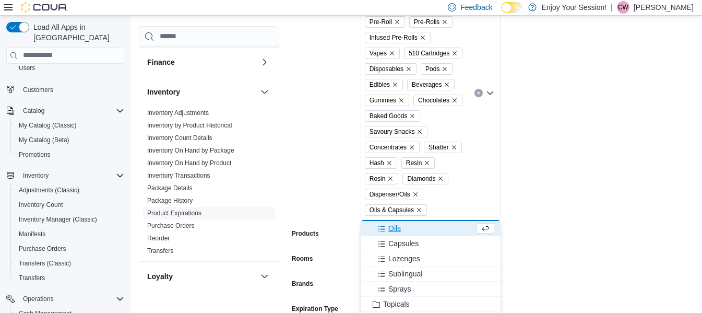
click at [388, 227] on span "Oils" at bounding box center [394, 228] width 13 height 10
click at [388, 233] on span "Capsules" at bounding box center [403, 228] width 30 height 10
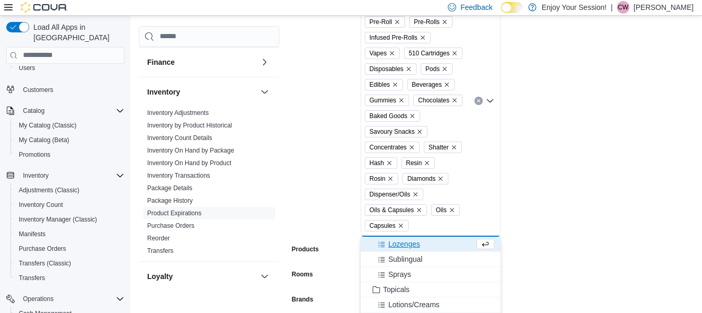
click at [388, 248] on span "Lozenges" at bounding box center [404, 244] width 32 height 10
click at [388, 248] on span "Sublingual" at bounding box center [405, 244] width 34 height 10
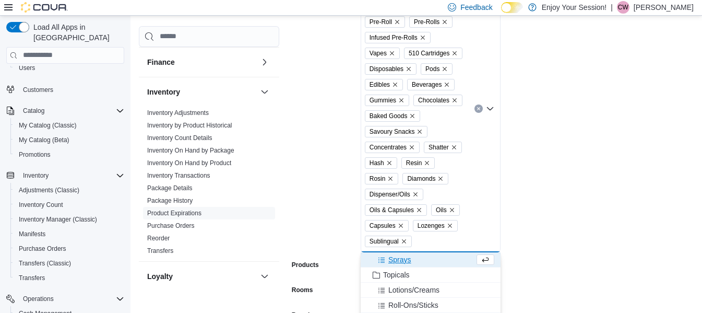
click at [388, 258] on span "Sprays" at bounding box center [399, 259] width 23 height 10
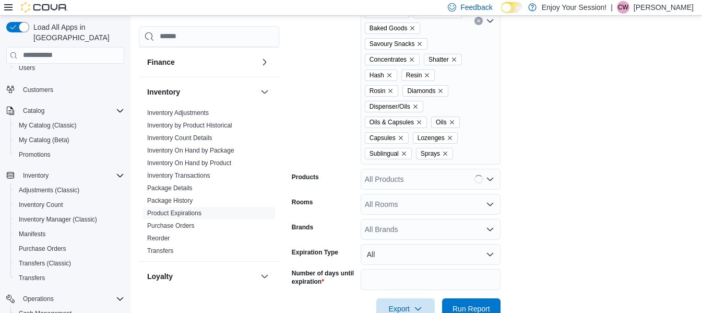
scroll to position [331, 0]
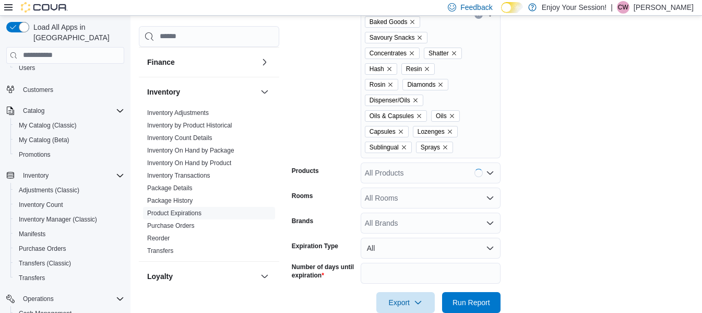
click at [472, 137] on div "Sessions Retail Cannabis Flower Whole Flower Milled Flower Seeds Pre-Roll Pre-R…" at bounding box center [431, 14] width 140 height 287
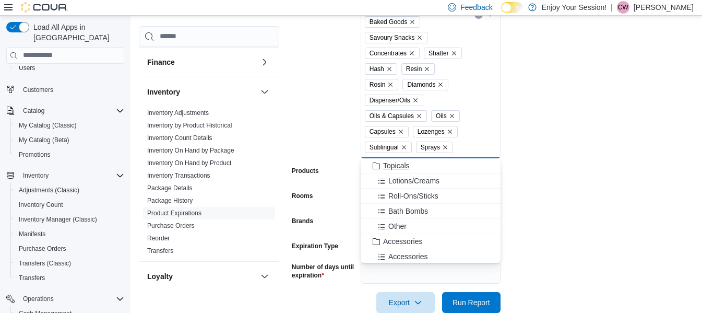
click at [387, 165] on span "Topicals" at bounding box center [396, 165] width 27 height 10
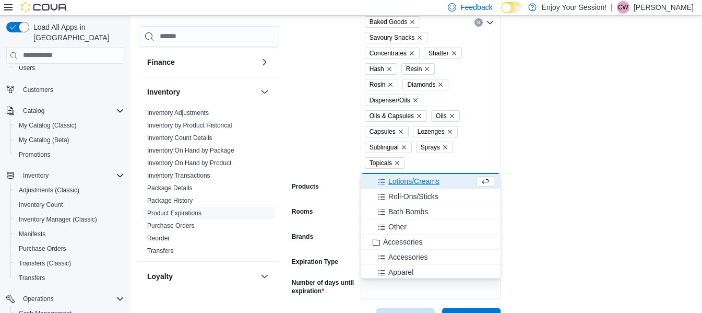
click at [393, 187] on button "Lotions/Creams" at bounding box center [431, 181] width 140 height 15
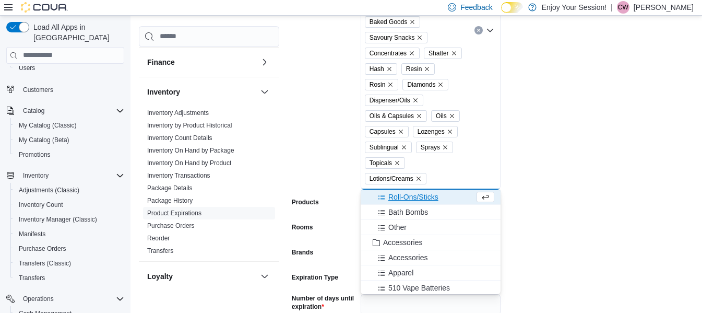
click at [394, 199] on span "Roll-Ons/Sticks" at bounding box center [413, 197] width 50 height 10
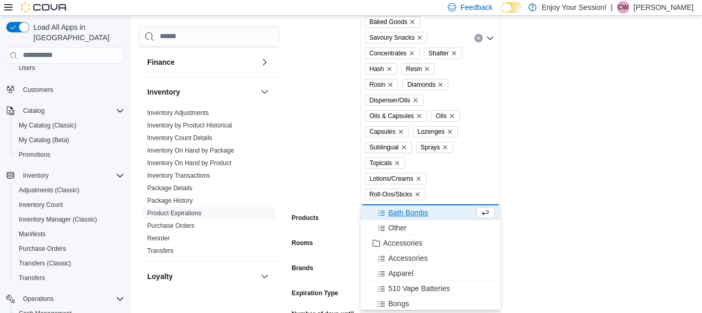
click at [394, 210] on span "Bath Bombs" at bounding box center [408, 212] width 40 height 10
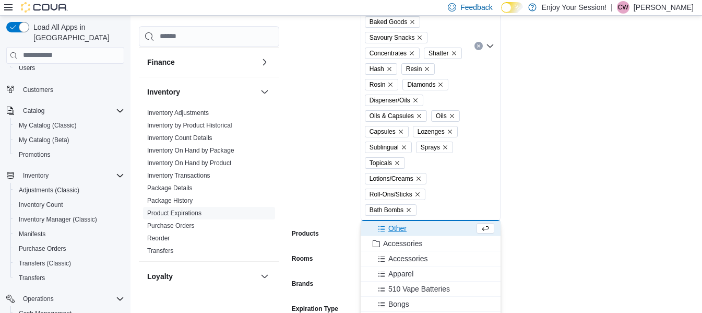
click at [392, 228] on span "Other" at bounding box center [397, 228] width 18 height 10
click at [654, 162] on form "Locations Thunder Bay Classifications Sessions Retail Cannabis Flower Whole Flo…" at bounding box center [495, 105] width 406 height 542
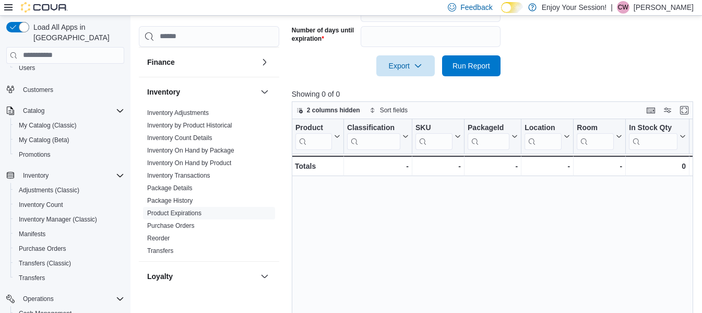
scroll to position [638, 0]
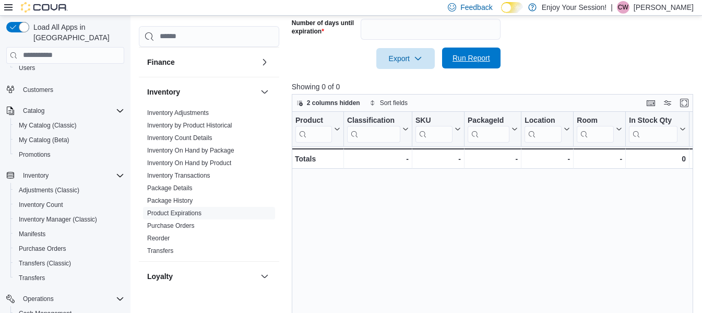
click at [451, 60] on span "Run Report" at bounding box center [471, 57] width 46 height 21
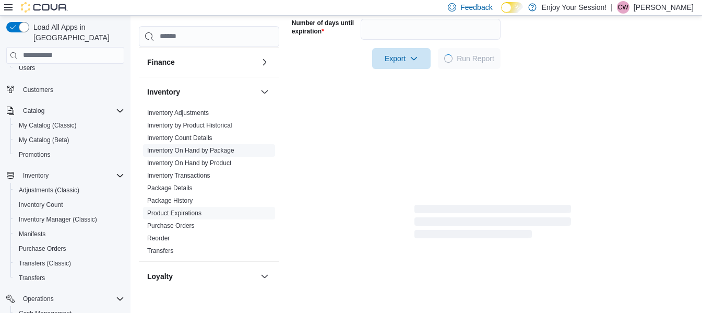
click at [184, 153] on link "Inventory On Hand by Package" at bounding box center [190, 150] width 87 height 7
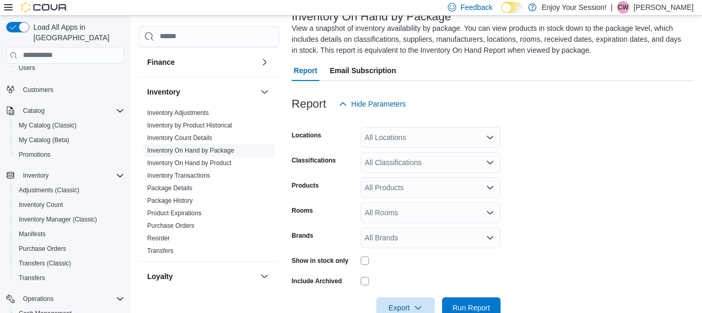
scroll to position [46, 0]
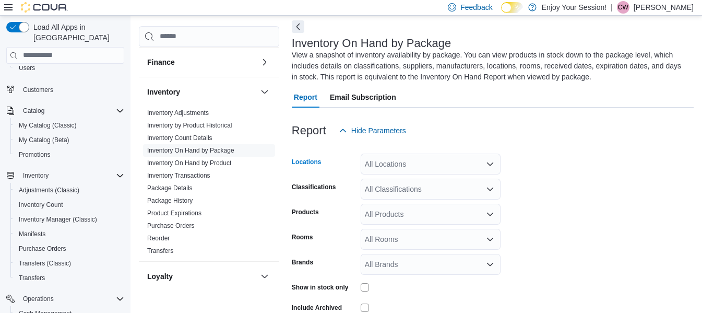
click at [399, 165] on div "All Locations" at bounding box center [431, 163] width 140 height 21
type input "*****"
click at [409, 185] on span "Thunder Bay" at bounding box center [404, 181] width 42 height 10
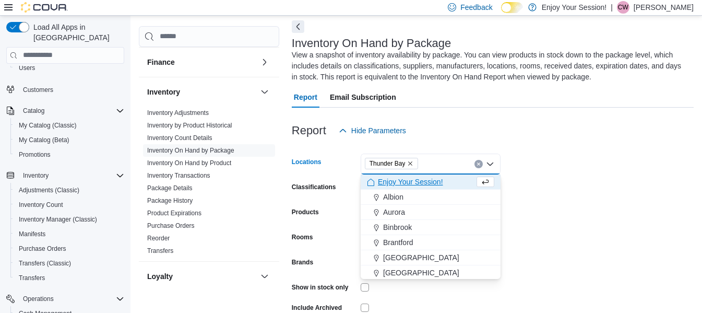
click at [639, 164] on form "Locations [GEOGRAPHIC_DATA] Combo box. Selected. [GEOGRAPHIC_DATA]. Press Backs…" at bounding box center [493, 243] width 402 height 204
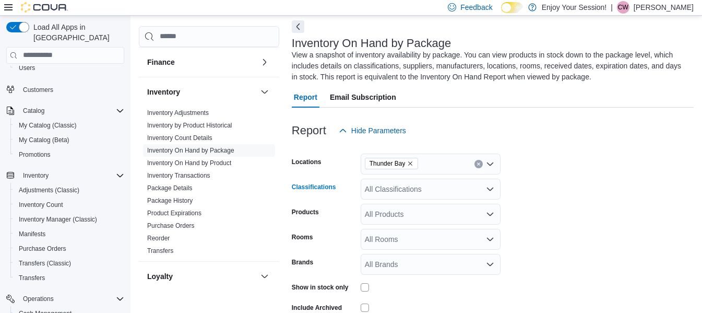
click at [425, 189] on div "All Classifications" at bounding box center [431, 189] width 140 height 21
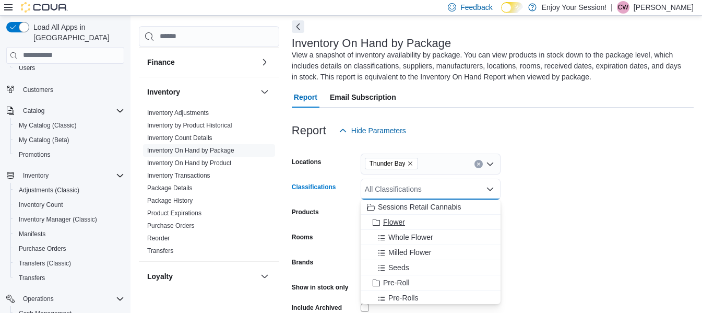
click at [405, 223] on span "Flower" at bounding box center [394, 222] width 22 height 10
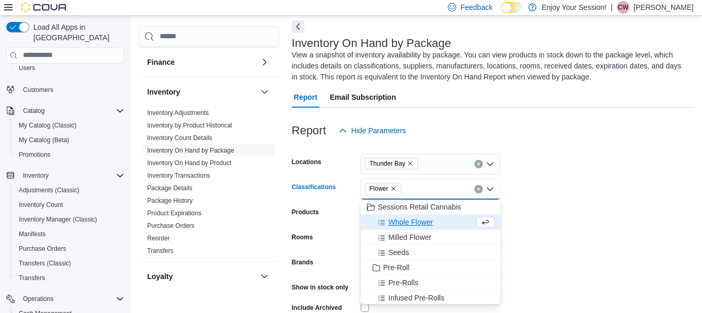
click at [405, 223] on span "Whole Flower" at bounding box center [410, 222] width 45 height 10
click at [405, 223] on span "Milled Flower" at bounding box center [409, 222] width 43 height 10
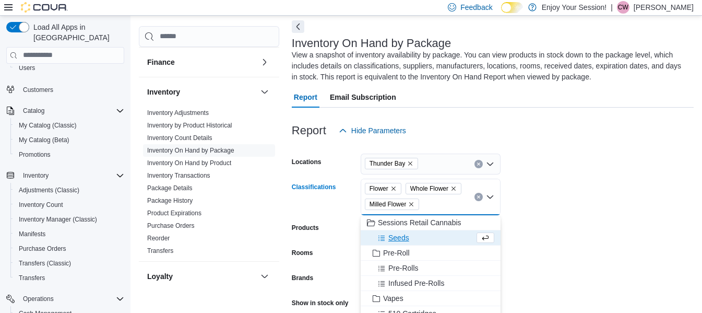
click at [401, 235] on span "Seeds" at bounding box center [398, 237] width 21 height 10
click at [403, 241] on span "Pre-Roll" at bounding box center [396, 237] width 27 height 10
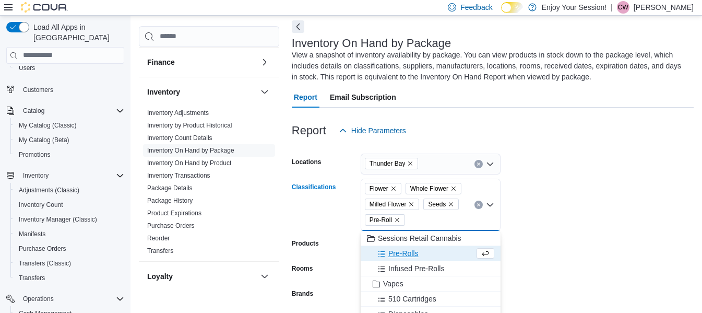
click at [403, 251] on span "Pre-Rolls" at bounding box center [403, 253] width 30 height 10
click at [406, 264] on div "Vapes" at bounding box center [430, 268] width 127 height 10
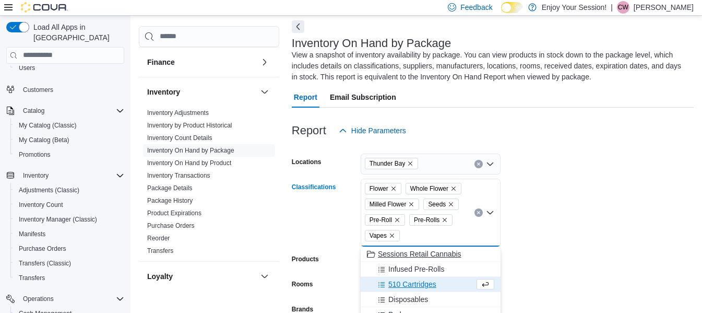
click at [405, 266] on span "Infused Pre-Rolls" at bounding box center [416, 269] width 56 height 10
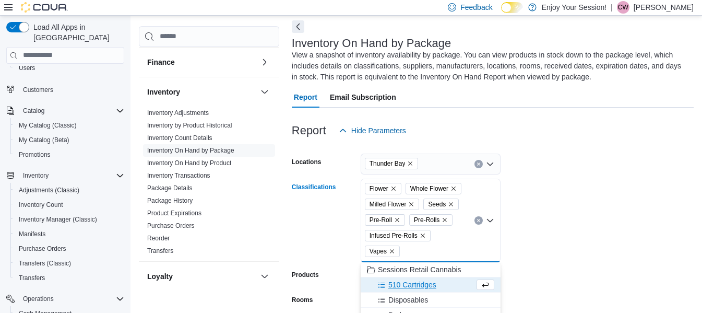
click at [403, 283] on span "510 Cartridges" at bounding box center [412, 284] width 48 height 10
click at [403, 281] on span "Disposables" at bounding box center [408, 284] width 40 height 10
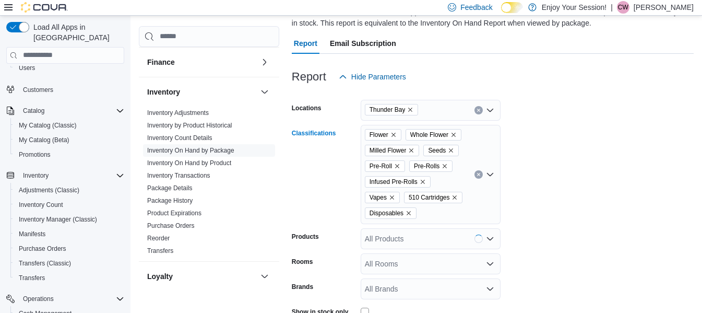
scroll to position [150, 0]
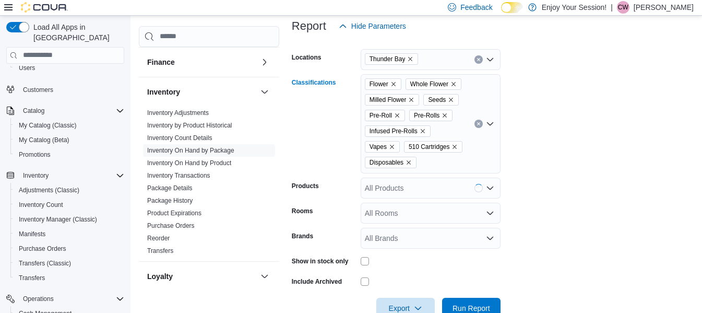
click at [437, 162] on div "Flower Whole Flower Milled Flower Seeds Pre-Roll Pre-Rolls Infused Pre-Rolls Va…" at bounding box center [431, 123] width 140 height 99
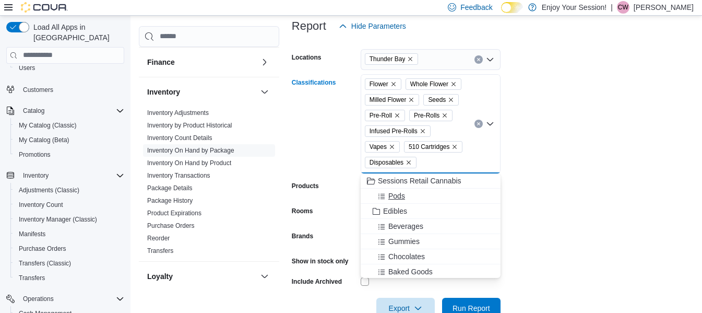
click at [399, 193] on span "Pods" at bounding box center [396, 196] width 17 height 10
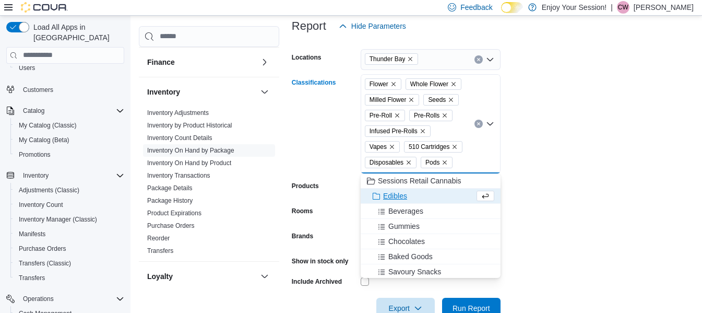
click at [398, 197] on span "Edibles" at bounding box center [395, 196] width 24 height 10
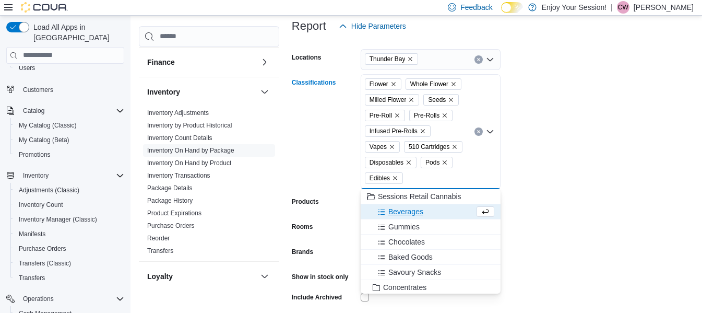
click at [398, 212] on span "Beverages" at bounding box center [405, 211] width 35 height 10
click at [398, 220] on button "Chocolates" at bounding box center [431, 226] width 140 height 15
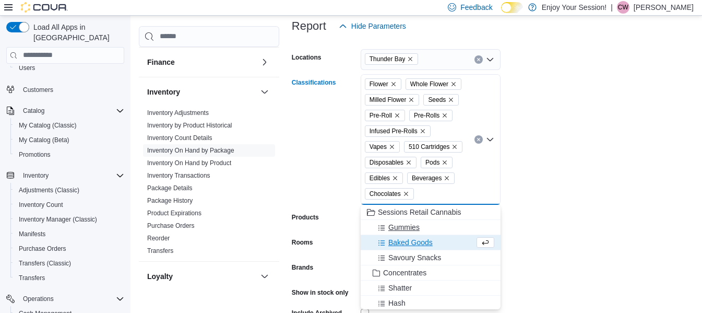
click at [399, 228] on span "Gummies" at bounding box center [403, 227] width 31 height 10
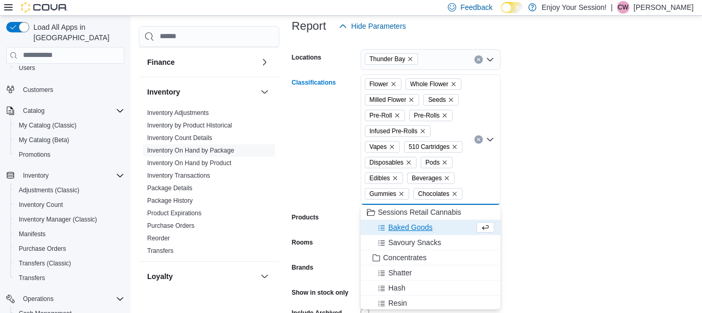
click at [399, 234] on button "Baked Goods" at bounding box center [431, 227] width 140 height 15
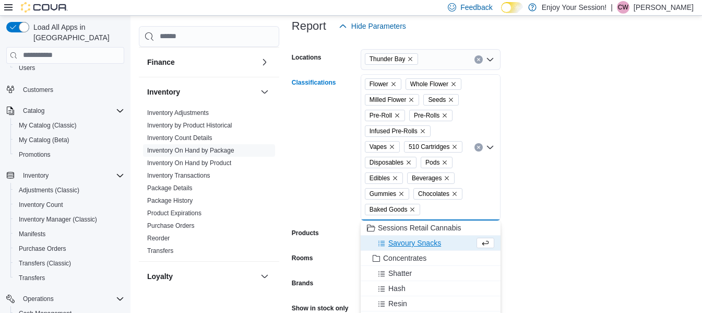
click at [399, 241] on span "Savoury Snacks" at bounding box center [414, 242] width 53 height 10
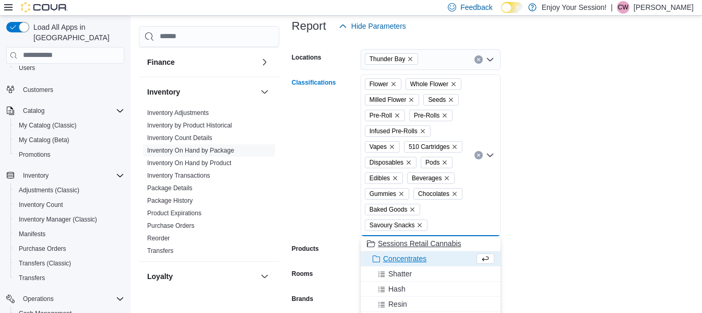
click at [399, 244] on span "Sessions Retail Cannabis" at bounding box center [420, 243] width 84 height 10
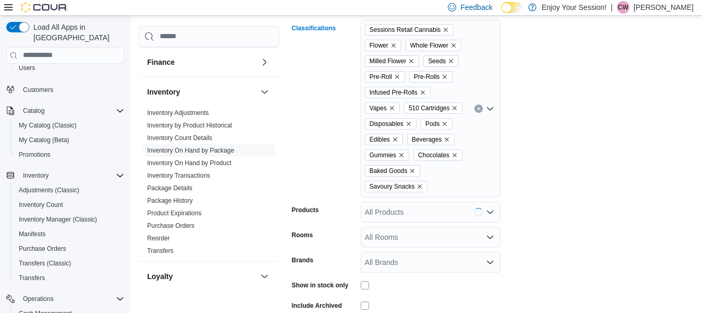
scroll to position [255, 0]
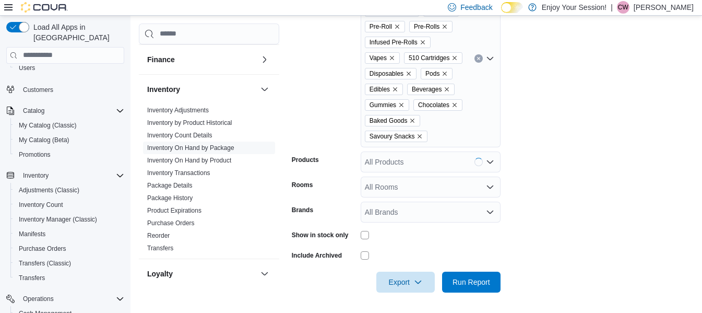
click at [447, 124] on div "Sessions Retail Cannabis Flower Whole Flower Milled Flower Seeds Pre-Roll Pre-R…" at bounding box center [431, 58] width 140 height 177
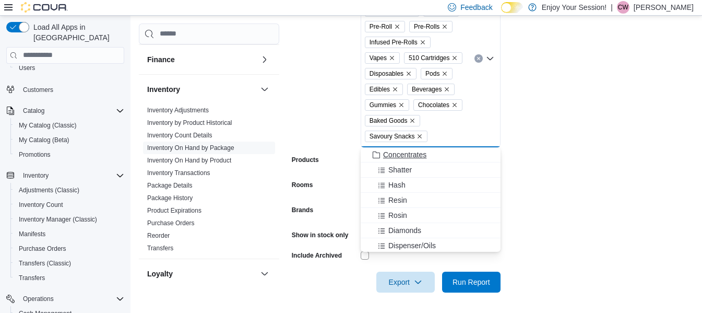
click at [392, 158] on span "Concentrates" at bounding box center [404, 154] width 43 height 10
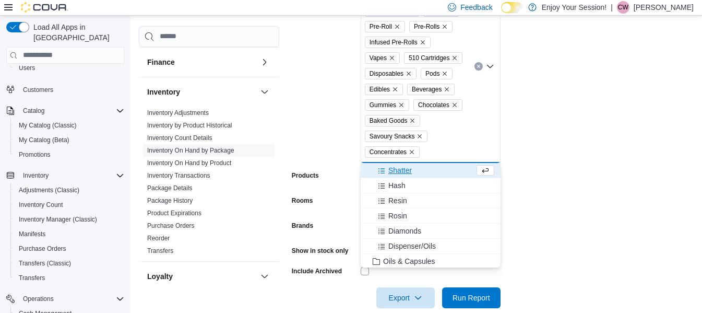
click at [394, 170] on span "Shatter" at bounding box center [399, 170] width 23 height 10
click at [395, 183] on span "Resin" at bounding box center [397, 185] width 19 height 10
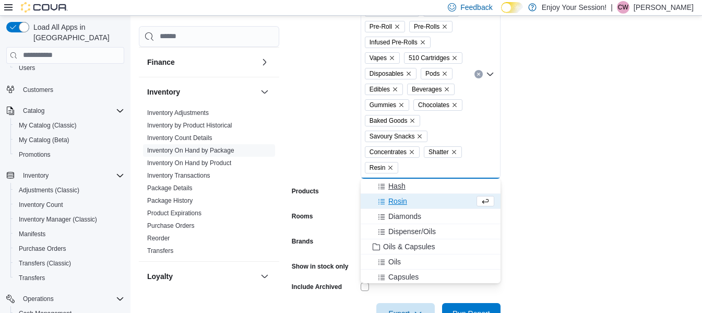
click at [395, 186] on span "Hash" at bounding box center [396, 186] width 17 height 10
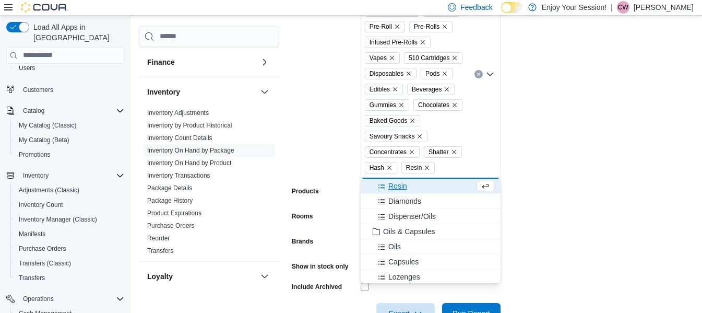
click at [395, 193] on button "Rosin" at bounding box center [431, 186] width 140 height 15
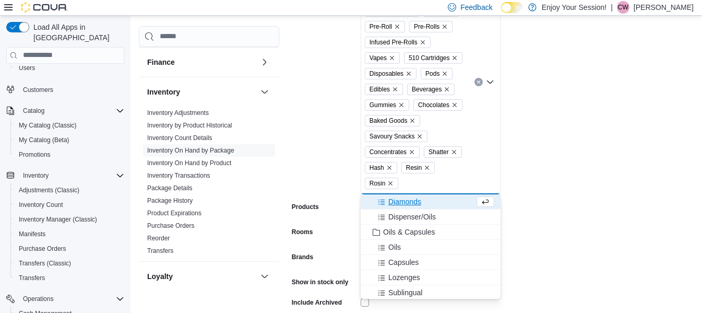
click at [395, 198] on span "Diamonds" at bounding box center [404, 201] width 33 height 10
click at [396, 203] on span "Dispenser/Oils" at bounding box center [411, 201] width 47 height 10
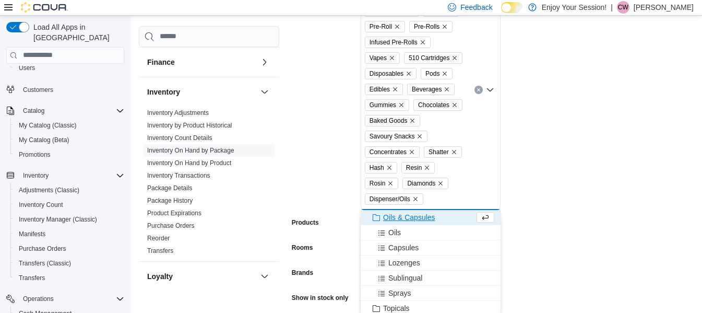
click at [396, 210] on button "Oils & Capsules" at bounding box center [431, 217] width 140 height 15
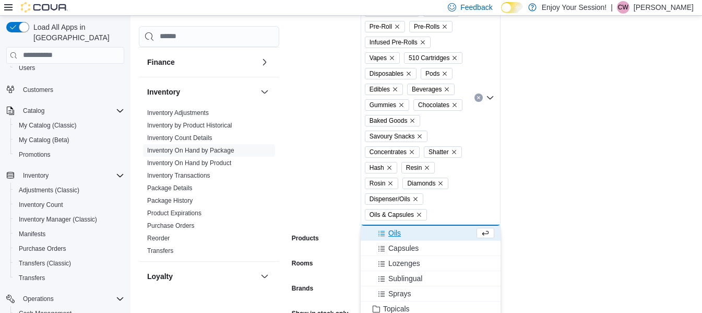
click at [392, 230] on span "Oils" at bounding box center [394, 233] width 13 height 10
click at [395, 244] on span "Lozenges" at bounding box center [404, 248] width 32 height 10
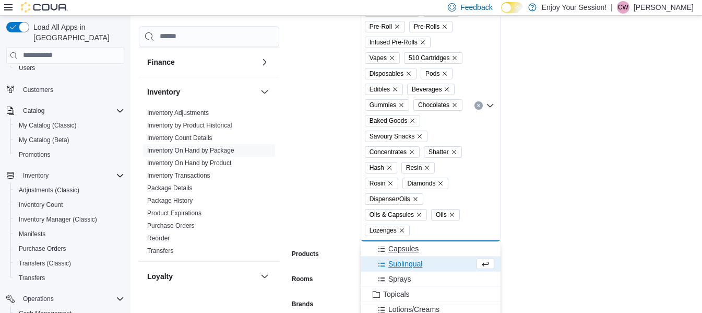
click at [396, 244] on span "Capsules" at bounding box center [403, 248] width 30 height 10
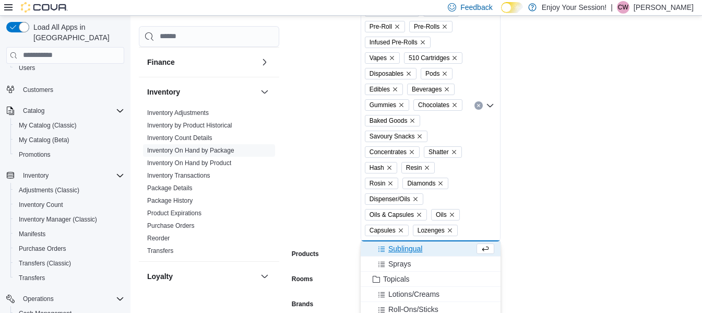
click at [397, 246] on span "Sublingual" at bounding box center [405, 248] width 34 height 10
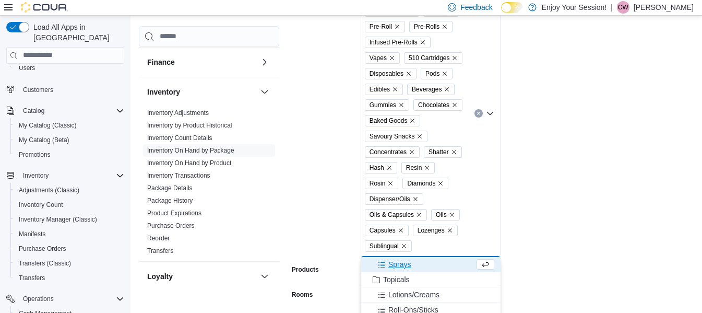
click at [396, 259] on span "Sprays" at bounding box center [399, 264] width 23 height 10
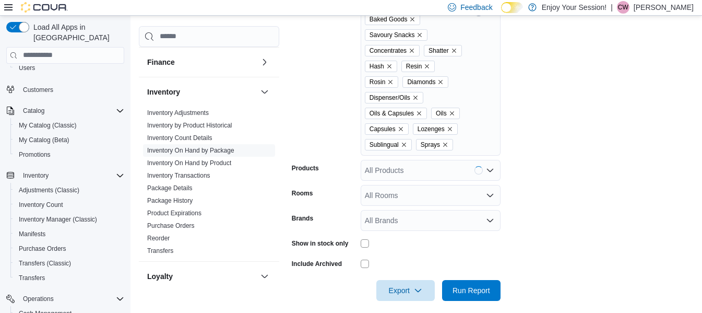
scroll to position [365, 0]
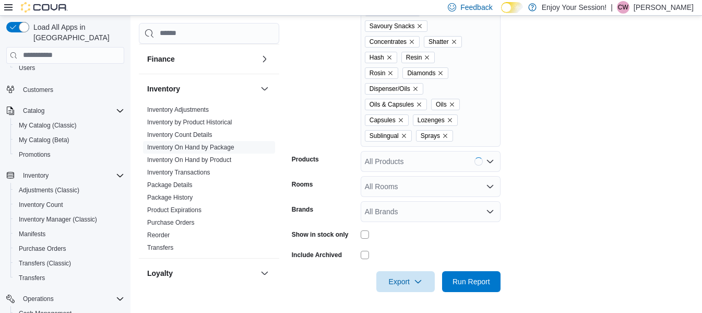
click at [473, 138] on div "Sessions Retail Cannabis Flower Whole Flower Milled Flower Seeds Pre-Roll Pre-R…" at bounding box center [431, 3] width 140 height 287
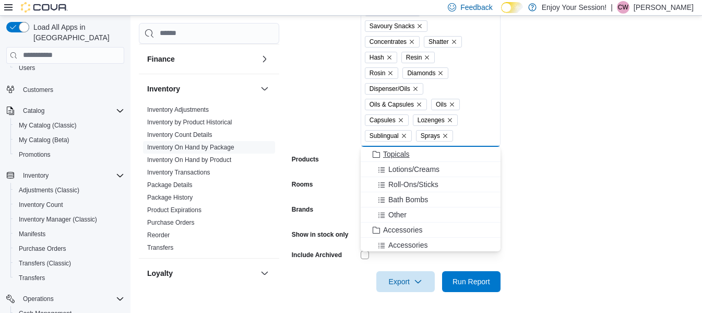
click at [408, 158] on span "Topicals" at bounding box center [396, 154] width 27 height 10
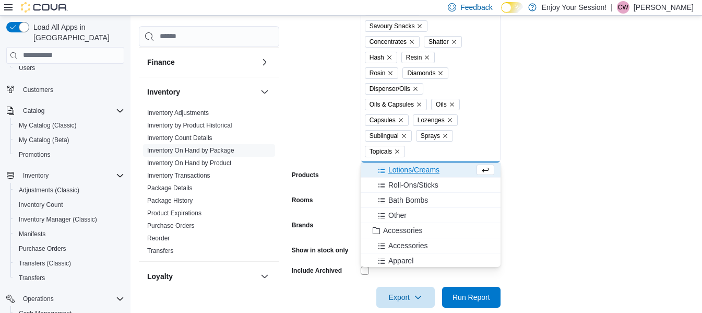
click at [411, 174] on span "Lotions/Creams" at bounding box center [413, 169] width 51 height 10
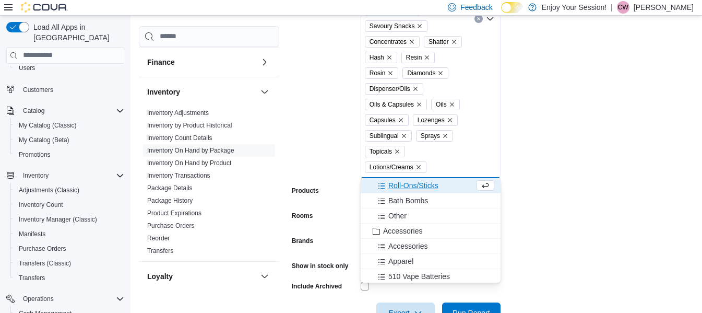
click at [411, 183] on span "Roll-Ons/Sticks" at bounding box center [413, 185] width 50 height 10
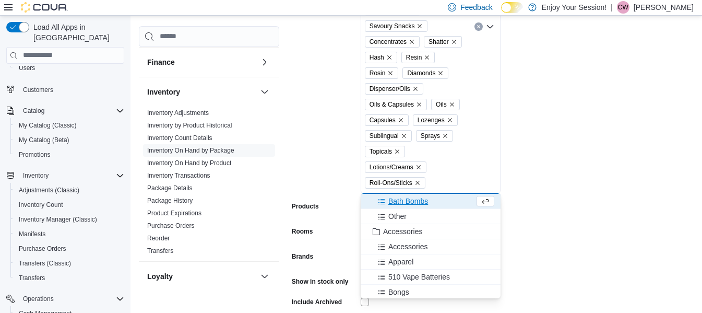
click at [411, 198] on span "Bath Bombs" at bounding box center [408, 201] width 40 height 10
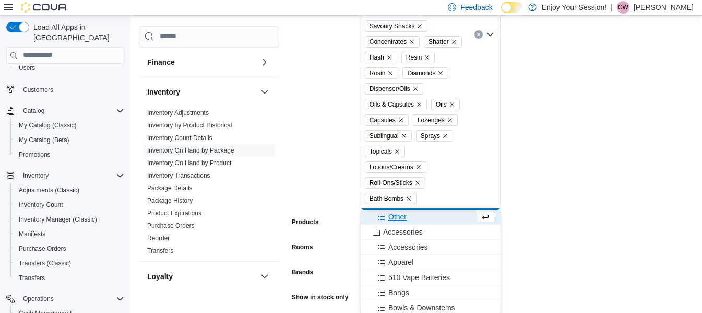
click at [402, 213] on span "Other" at bounding box center [397, 216] width 18 height 10
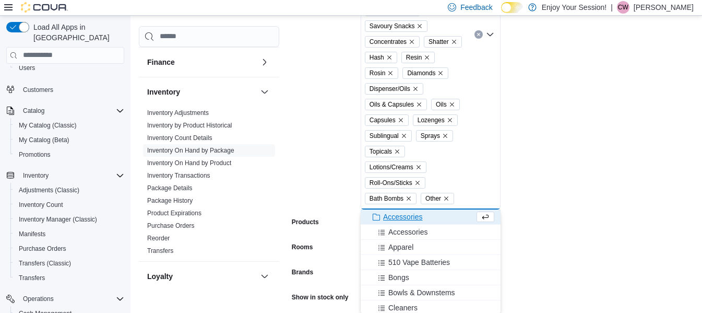
click at [604, 186] on form "Locations Thunder Bay Classifications Sessions Retail Cannabis Flower Whole Flo…" at bounding box center [493, 88] width 402 height 532
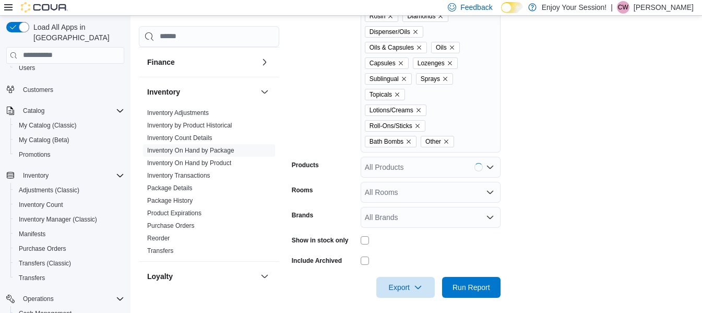
scroll to position [427, 0]
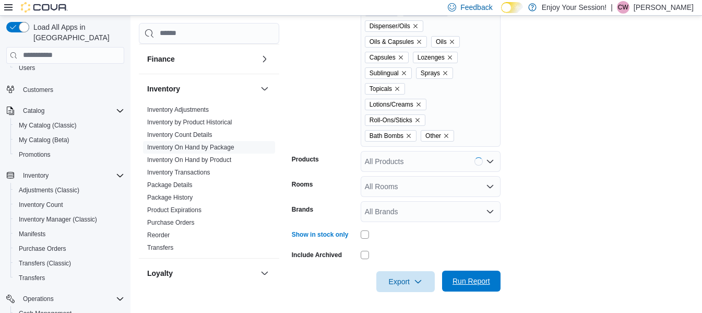
click at [494, 282] on span "Run Report" at bounding box center [471, 280] width 46 height 21
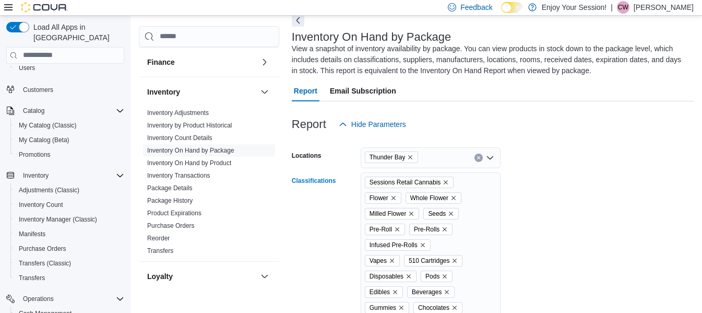
click at [447, 178] on span "Sessions Retail Cannabis" at bounding box center [409, 181] width 89 height 11
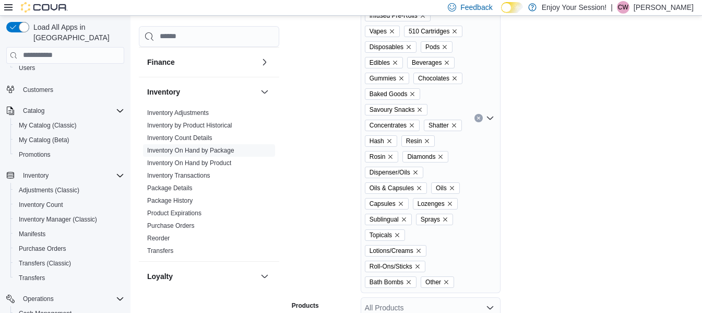
scroll to position [146, 0]
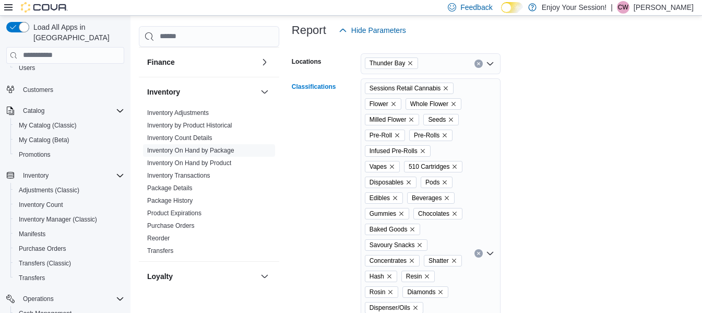
click at [563, 135] on form "Locations Thunder Bay Classifications Sessions Retail Cannabis Flower Whole Flo…" at bounding box center [493, 307] width 402 height 532
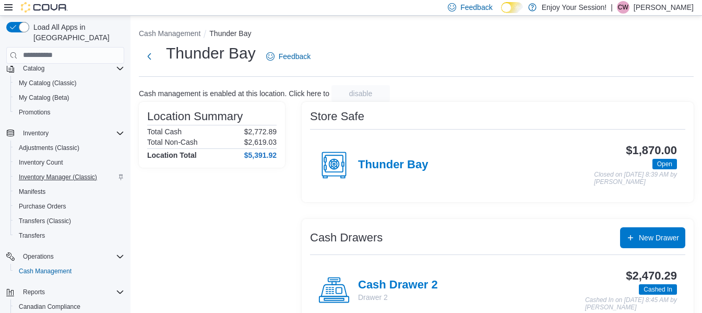
scroll to position [104, 0]
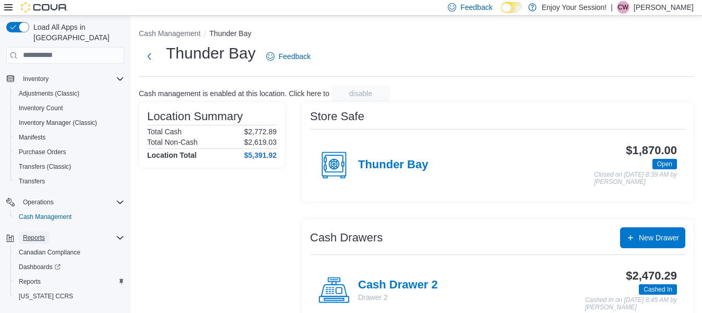
click at [34, 233] on span "Reports" at bounding box center [34, 237] width 22 height 8
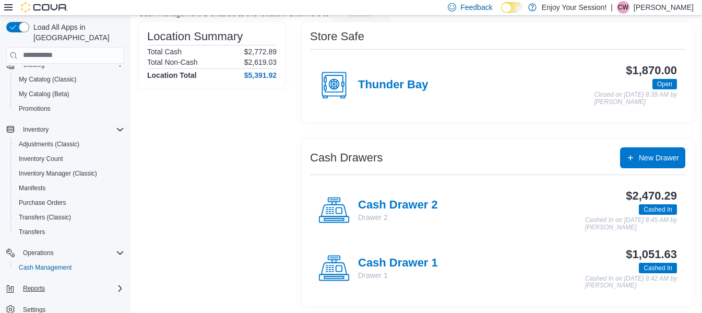
scroll to position [81, 0]
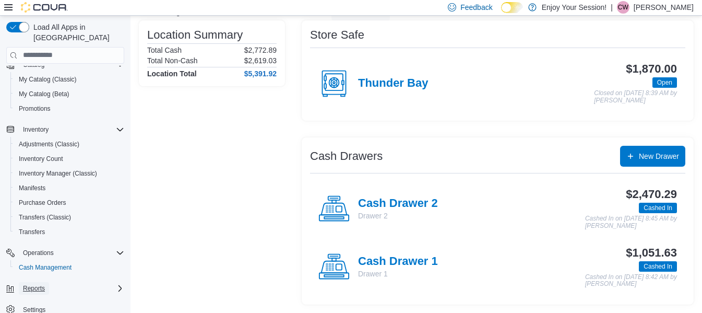
click at [39, 284] on span "Reports" at bounding box center [34, 288] width 22 height 8
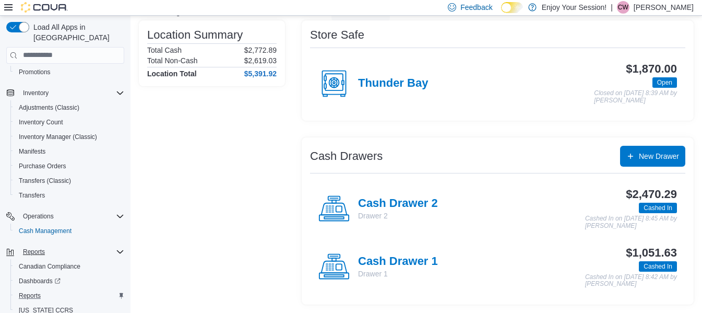
scroll to position [158, 0]
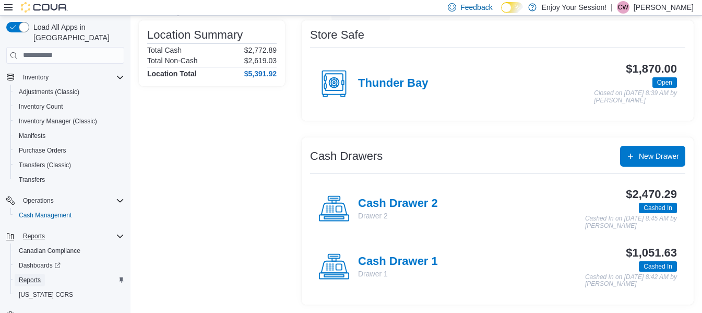
click at [38, 276] on span "Reports" at bounding box center [30, 280] width 22 height 8
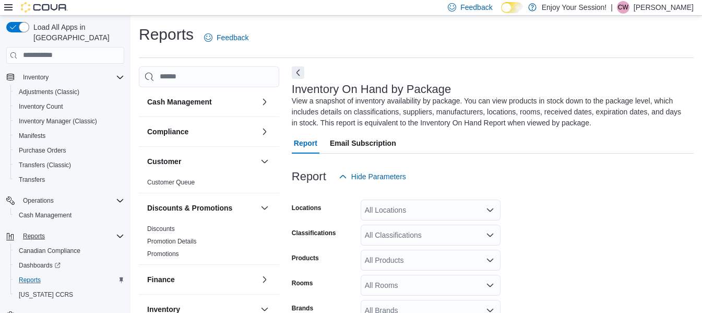
scroll to position [46, 0]
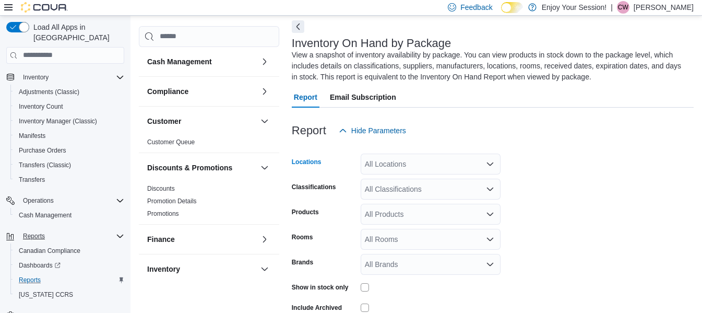
drag, startPoint x: 431, startPoint y: 158, endPoint x: 437, endPoint y: 159, distance: 5.8
click at [436, 159] on div "All Locations" at bounding box center [431, 163] width 140 height 21
type input "*******"
click at [409, 183] on span "Thunder Bay" at bounding box center [404, 181] width 42 height 10
drag, startPoint x: 540, startPoint y: 193, endPoint x: 520, endPoint y: 199, distance: 20.6
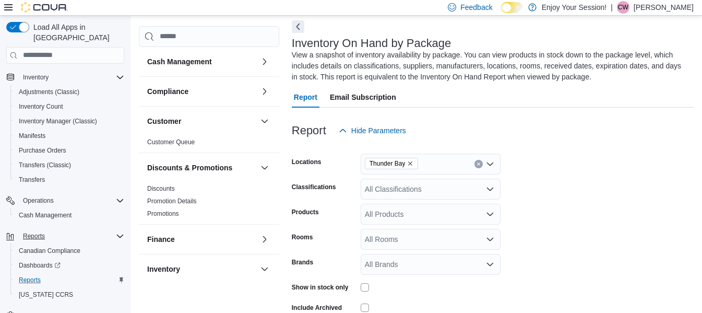
click at [539, 193] on form "Locations Thunder Bay Classifications All Classifications Products All Products…" at bounding box center [493, 243] width 402 height 204
click at [394, 214] on div "All Products" at bounding box center [431, 214] width 140 height 21
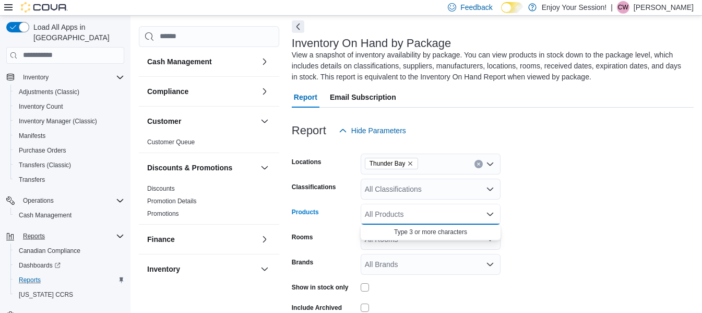
click at [597, 193] on form "Locations Thunder Bay Classifications All Classifications Products All Products…" at bounding box center [493, 243] width 402 height 204
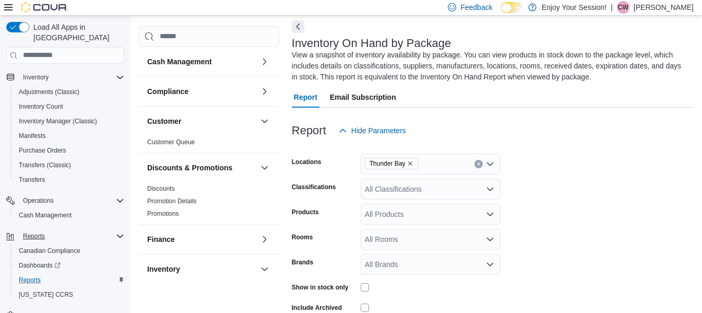
click at [456, 192] on div "All Classifications" at bounding box center [431, 189] width 140 height 21
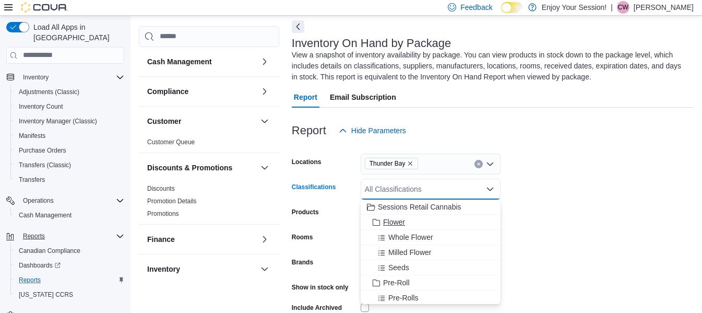
click at [385, 222] on span "Flower" at bounding box center [394, 222] width 22 height 10
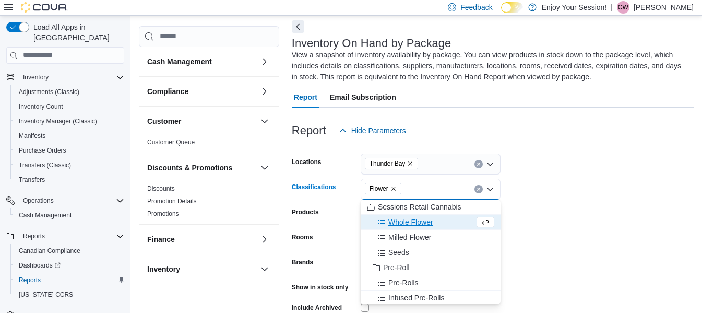
click at [396, 223] on span "Whole Flower" at bounding box center [410, 222] width 45 height 10
click at [399, 223] on span "Milled Flower" at bounding box center [409, 222] width 43 height 10
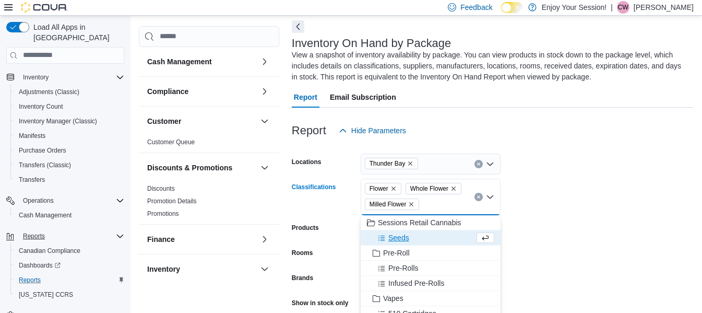
click at [397, 235] on span "Seeds" at bounding box center [398, 237] width 21 height 10
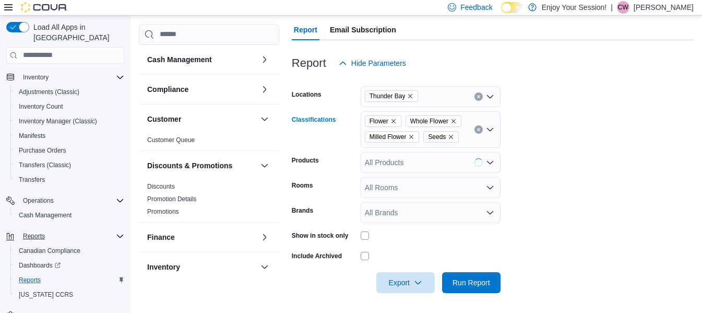
scroll to position [114, 0]
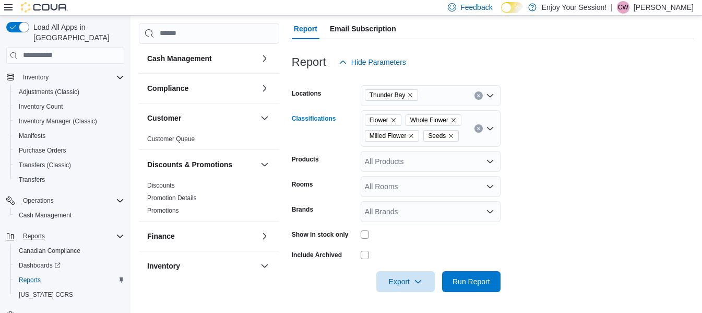
click at [395, 161] on div "All Products" at bounding box center [431, 161] width 140 height 21
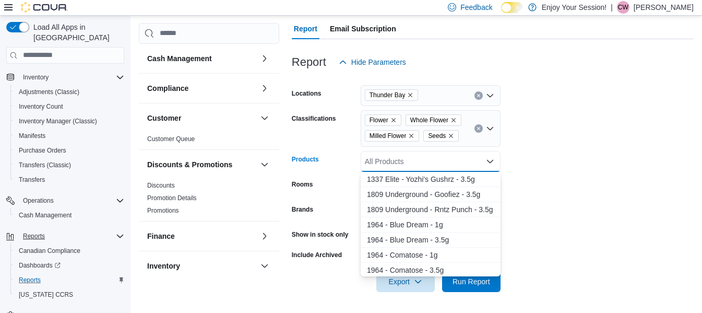
click at [475, 136] on div "Flower Whole Flower Milled Flower Seeds" at bounding box center [431, 128] width 140 height 37
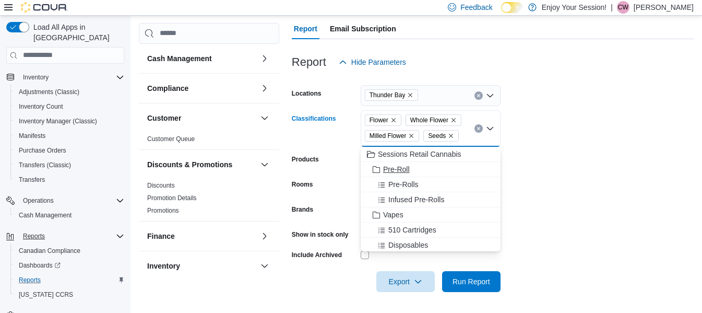
click at [395, 168] on span "Pre-Roll" at bounding box center [396, 169] width 27 height 10
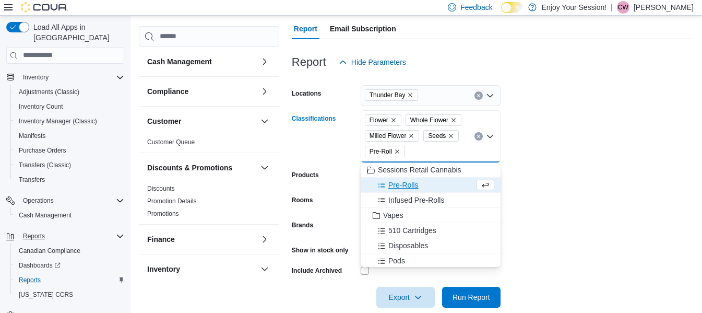
click at [397, 186] on span "Pre-Rolls" at bounding box center [403, 185] width 30 height 10
click at [397, 185] on span "Infused Pre-Rolls" at bounding box center [416, 185] width 56 height 10
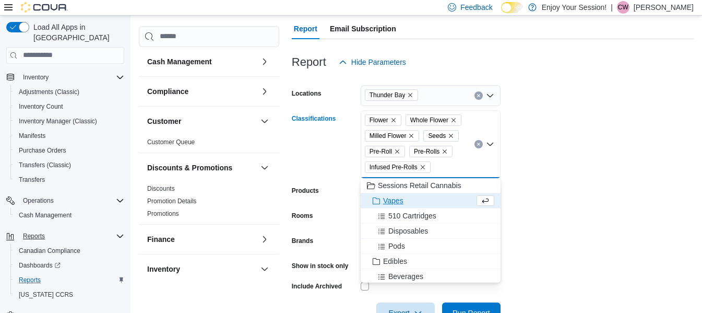
click at [390, 199] on span "Vapes" at bounding box center [393, 200] width 20 height 10
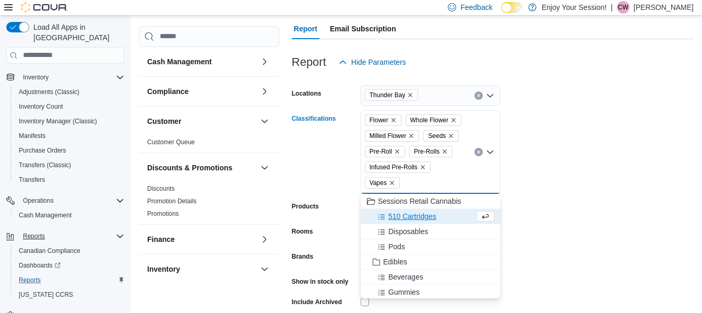
click at [393, 218] on span "510 Cartridges" at bounding box center [412, 216] width 48 height 10
click at [393, 222] on button "Disposables" at bounding box center [431, 216] width 140 height 15
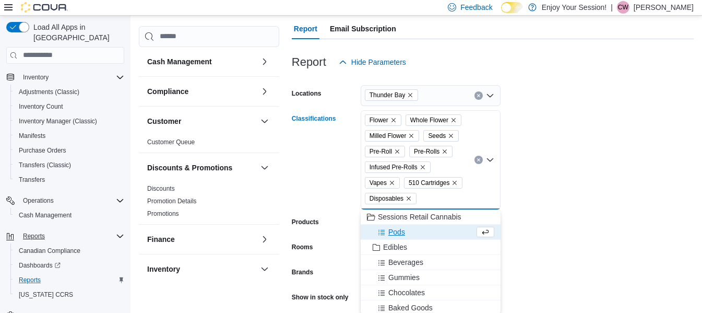
click at [394, 233] on span "Pods" at bounding box center [396, 232] width 17 height 10
click at [394, 233] on span "Edibles" at bounding box center [395, 232] width 24 height 10
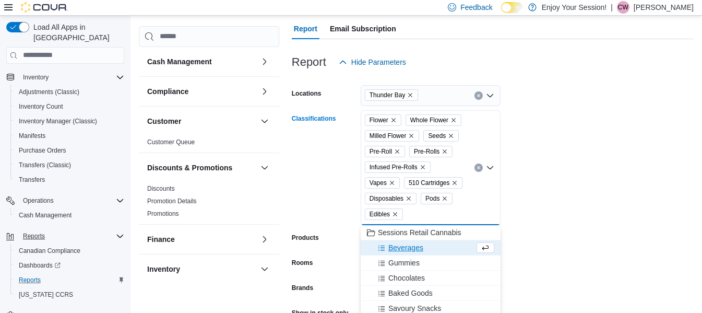
click at [395, 245] on span "Beverages" at bounding box center [405, 247] width 35 height 10
click at [396, 256] on button "Chocolates" at bounding box center [431, 262] width 140 height 15
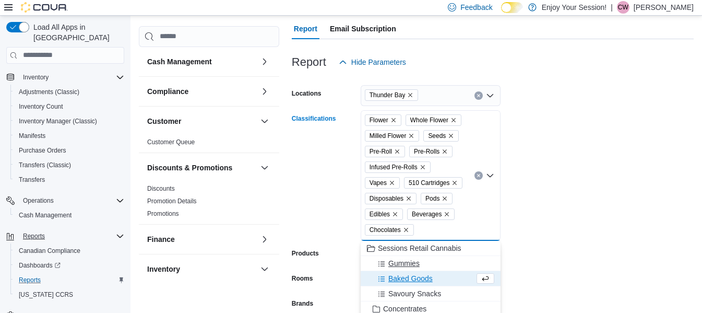
click at [396, 265] on span "Gummies" at bounding box center [403, 263] width 31 height 10
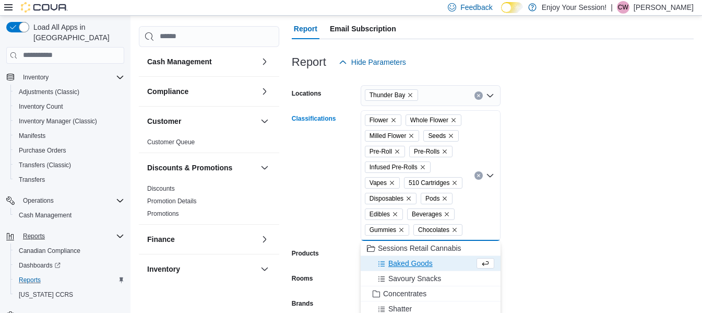
click at [396, 266] on span "Baked Goods" at bounding box center [410, 263] width 44 height 10
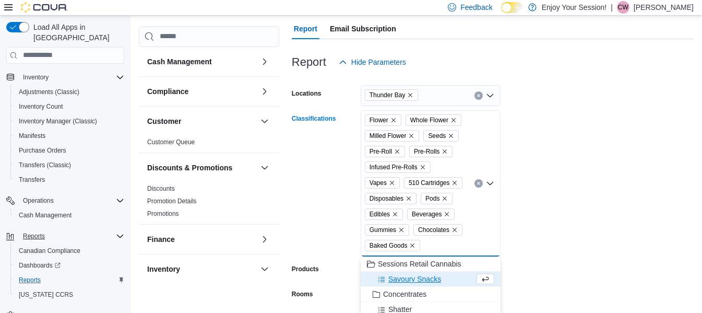
click at [397, 278] on span "Savoury Snacks" at bounding box center [414, 278] width 53 height 10
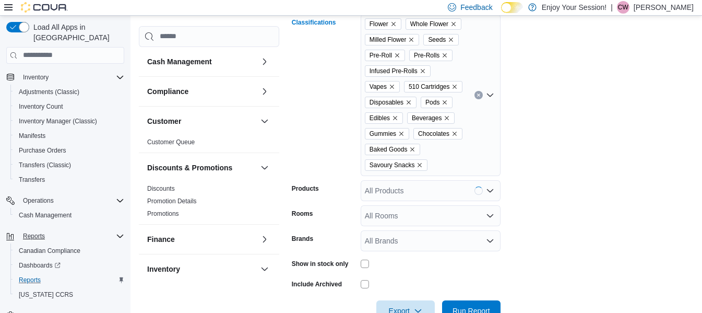
scroll to position [219, 0]
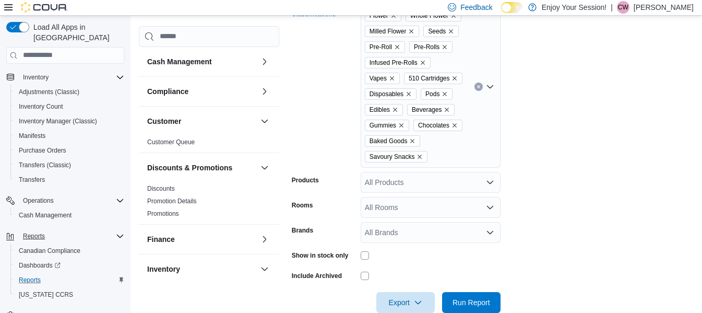
click at [460, 154] on div "Flower Whole Flower Milled Flower Seeds Pre-Roll Pre-Rolls Infused Pre-Rolls Va…" at bounding box center [431, 87] width 140 height 162
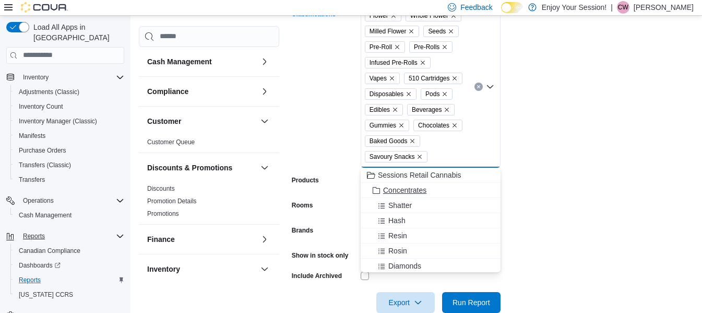
click at [407, 193] on span "Concentrates" at bounding box center [404, 190] width 43 height 10
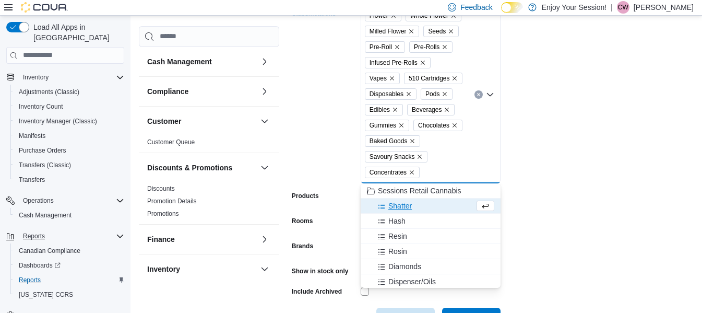
click at [402, 203] on span "Shatter" at bounding box center [399, 205] width 23 height 10
click at [401, 214] on button "Resin" at bounding box center [431, 220] width 140 height 15
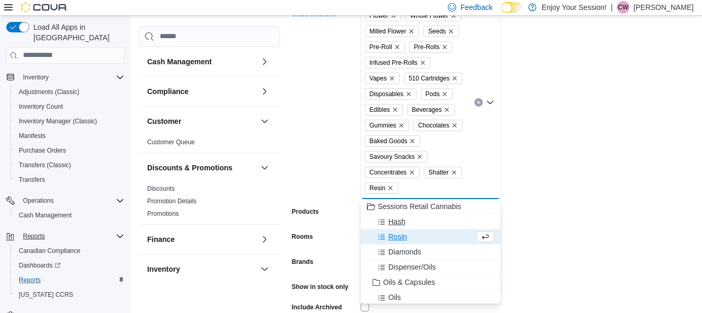
click at [401, 225] on span "Hash" at bounding box center [396, 221] width 17 height 10
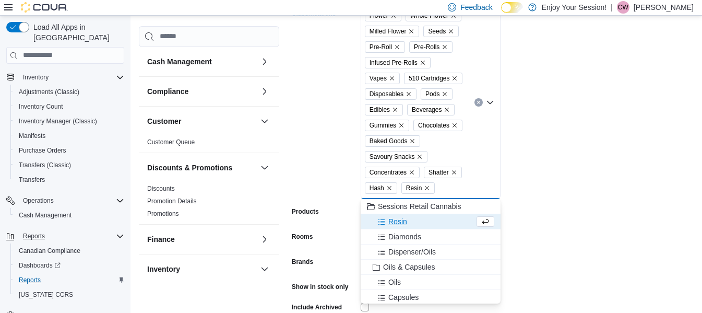
click at [400, 226] on span "Rosin" at bounding box center [397, 221] width 19 height 10
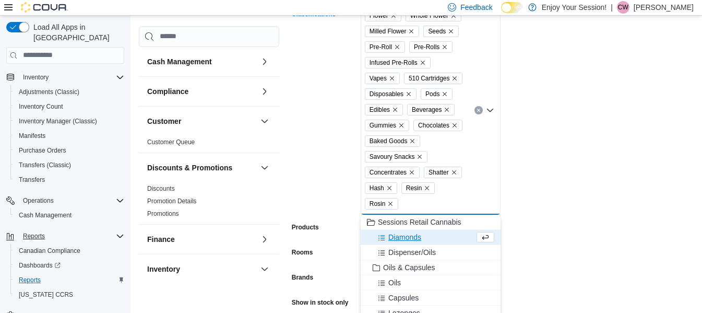
click at [399, 240] on span "Diamonds" at bounding box center [404, 237] width 33 height 10
click at [399, 239] on span "Dispenser/Oils" at bounding box center [411, 237] width 47 height 10
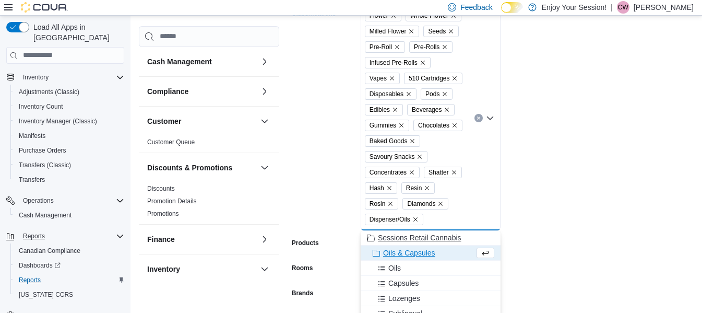
click at [399, 252] on span "Oils & Capsules" at bounding box center [409, 252] width 52 height 10
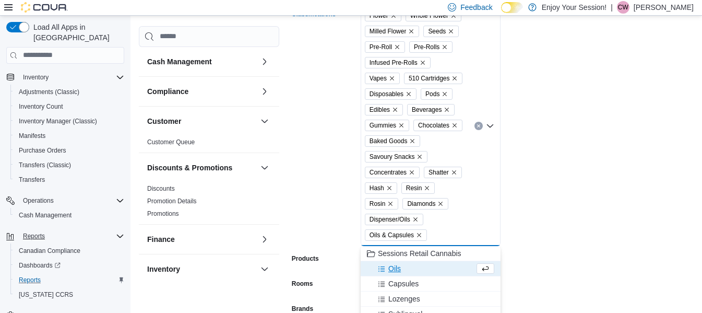
click at [397, 267] on span "Oils" at bounding box center [394, 268] width 13 height 10
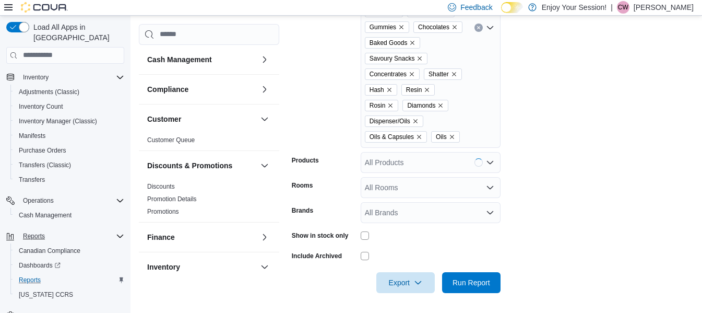
scroll to position [318, 0]
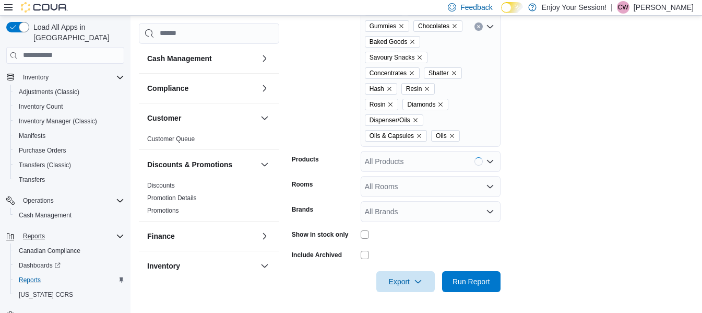
click at [464, 135] on input "Classifications" at bounding box center [464, 136] width 1 height 13
click at [456, 120] on div "Flower Whole Flower Milled Flower Seeds Pre-Roll Pre-Rolls Infused Pre-Rolls Va…" at bounding box center [431, 27] width 140 height 240
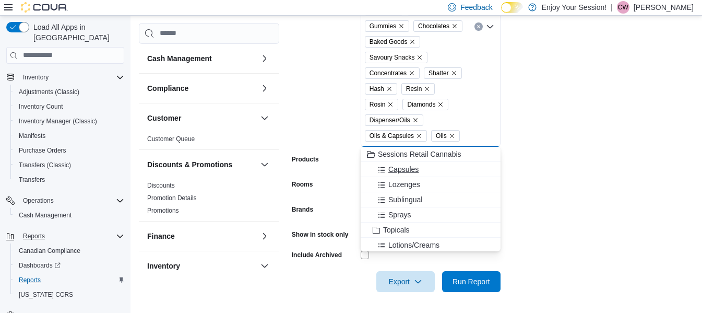
click at [409, 174] on span "Capsules" at bounding box center [403, 169] width 30 height 10
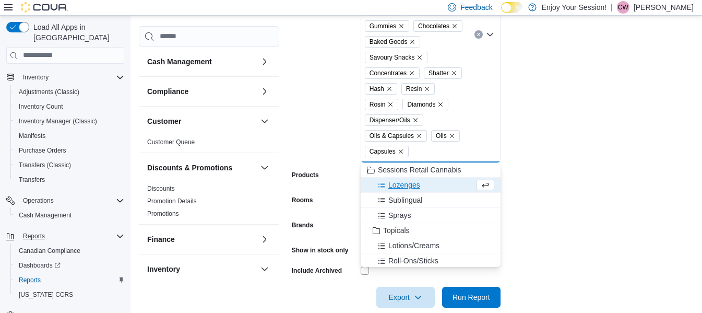
click at [406, 184] on span "Lozenges" at bounding box center [404, 185] width 32 height 10
click at [403, 186] on span "Sublingual" at bounding box center [405, 185] width 34 height 10
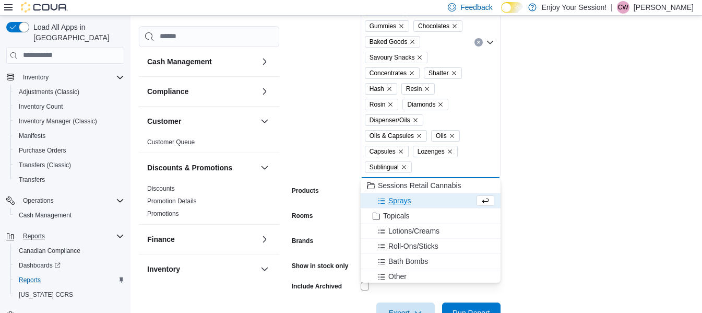
click at [399, 201] on span "Sprays" at bounding box center [399, 200] width 23 height 10
click at [398, 203] on span "Topicals" at bounding box center [396, 200] width 27 height 10
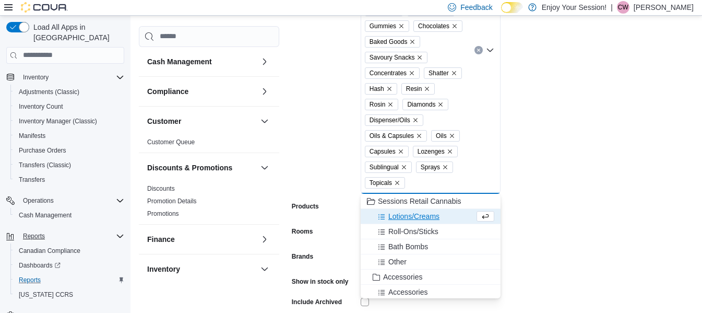
click at [401, 213] on span "Lotions/Creams" at bounding box center [413, 216] width 51 height 10
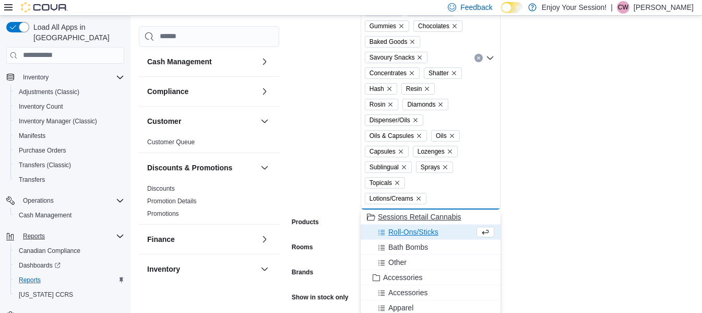
click at [401, 224] on button "Sessions Retail Cannabis" at bounding box center [431, 216] width 140 height 15
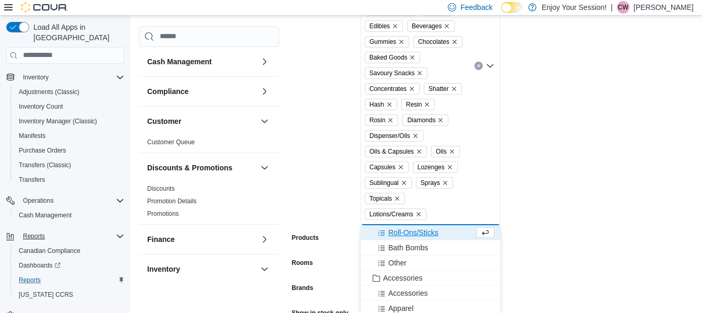
click at [426, 229] on span "Roll-Ons/Sticks" at bounding box center [413, 232] width 50 height 10
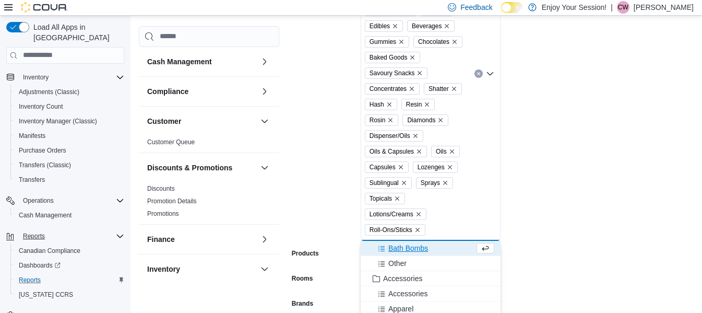
drag, startPoint x: 419, startPoint y: 239, endPoint x: 418, endPoint y: 245, distance: 6.9
click at [419, 239] on div "Sessions Retail Cannabis Flower Whole Flower Milled Flower Seeds Pre-Roll Pre-R…" at bounding box center [431, 74] width 140 height 334
click at [418, 247] on span "Bath Bombs" at bounding box center [408, 248] width 40 height 10
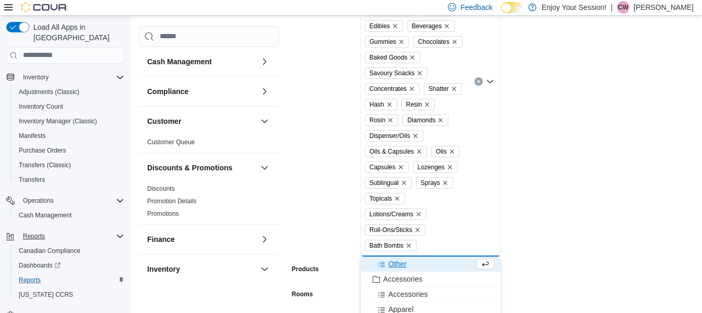
click at [401, 267] on span "Other" at bounding box center [397, 263] width 18 height 10
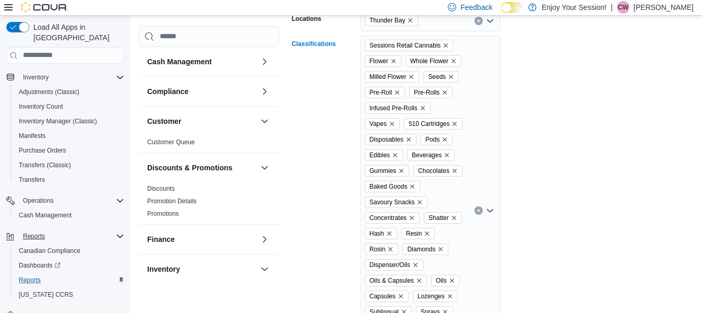
scroll to position [161, 0]
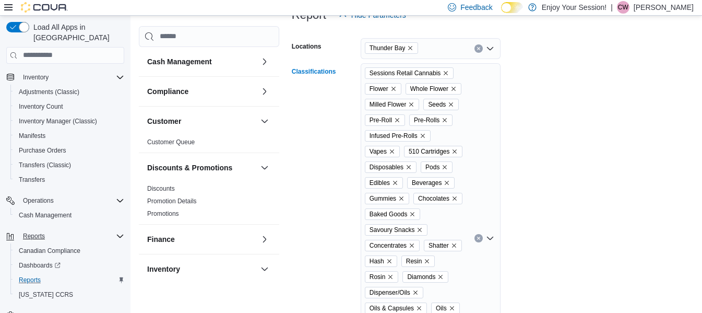
click at [445, 73] on icon "Remove Sessions Retail Cannabis from selection in this group" at bounding box center [446, 73] width 6 height 6
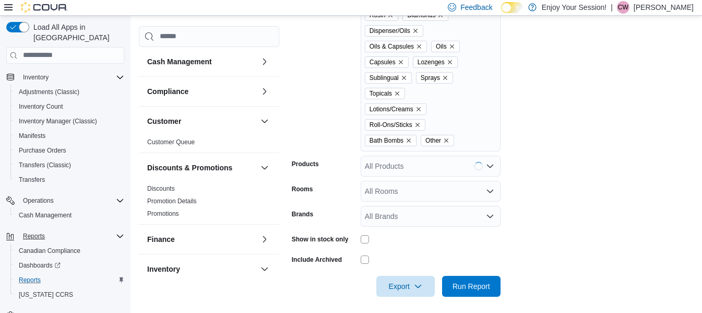
click at [635, 161] on form "Locations Thunder Bay Classifications Flower Whole Flower Milled Flower Seeds P…" at bounding box center [493, 38] width 402 height 517
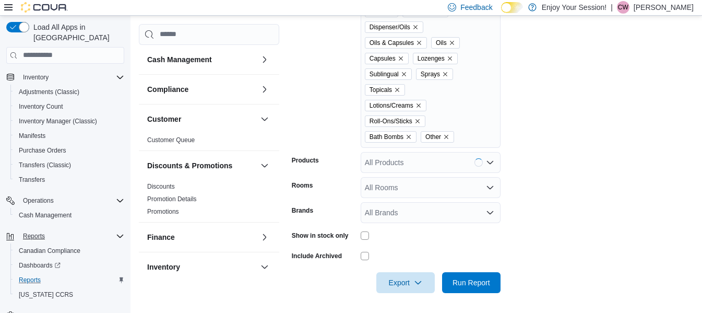
scroll to position [412, 0]
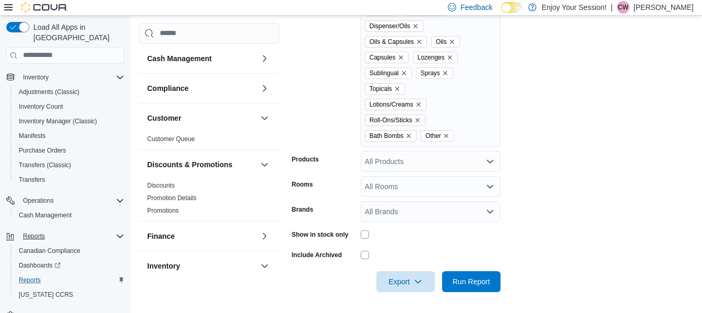
click at [447, 133] on icon "Remove Other from selection in this group" at bounding box center [446, 136] width 6 height 6
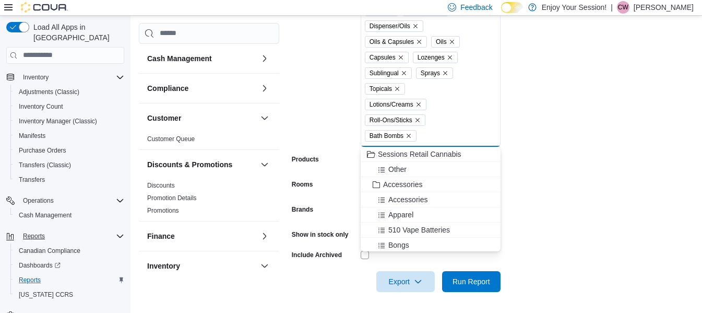
click at [393, 165] on span "Other" at bounding box center [397, 169] width 18 height 10
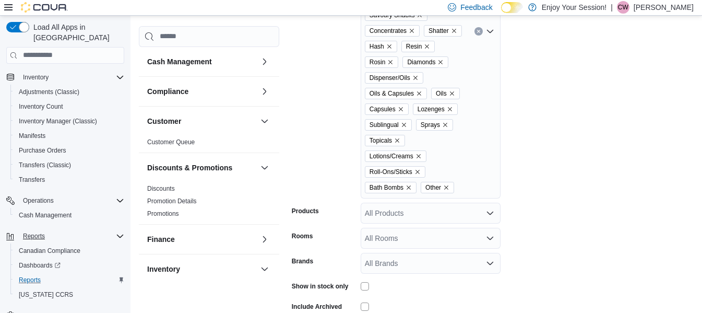
click at [623, 153] on form "Locations Thunder Bay Classifications Flower Whole Flower Milled Flower Seeds P…" at bounding box center [493, 85] width 402 height 517
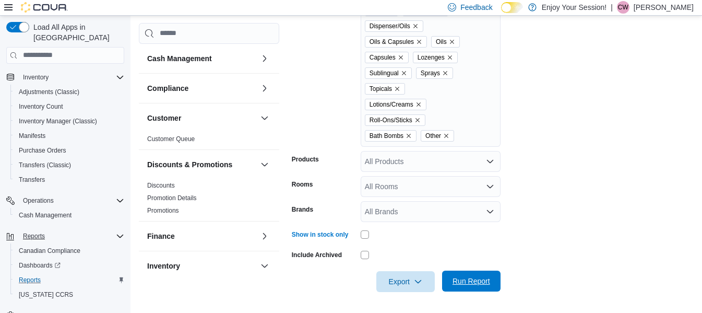
click at [460, 274] on span "Run Report" at bounding box center [471, 280] width 46 height 21
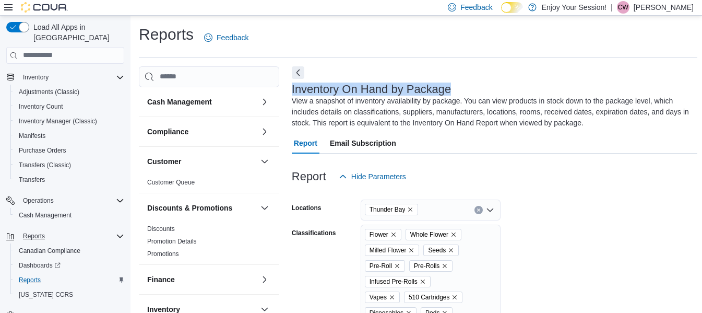
drag, startPoint x: 293, startPoint y: 89, endPoint x: 456, endPoint y: 84, distance: 162.9
click at [450, 86] on h3 "Inventory On Hand by Package" at bounding box center [372, 89] width 160 height 13
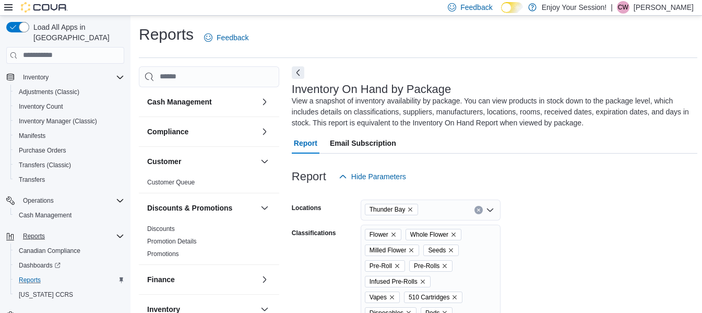
click at [462, 79] on div at bounding box center [495, 81] width 406 height 4
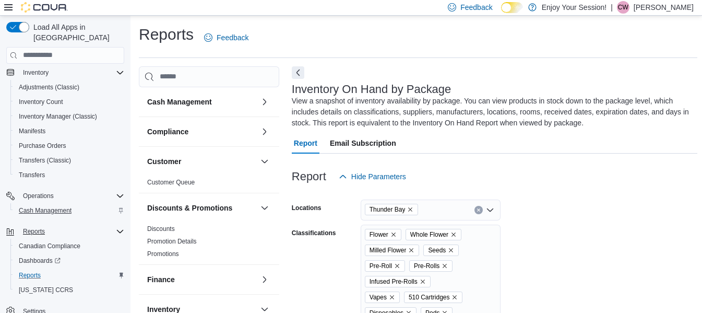
scroll to position [164, 0]
click at [37, 67] on span "Inventory" at bounding box center [36, 71] width 26 height 8
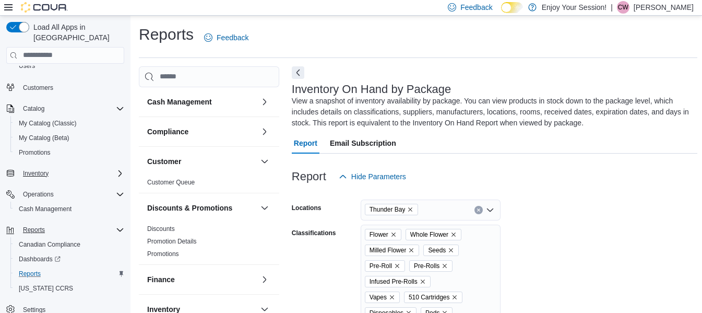
scroll to position [62, 0]
click at [18, 167] on span "Inventory" at bounding box center [65, 173] width 118 height 13
click at [116, 169] on icon "Complex example" at bounding box center [120, 173] width 8 height 8
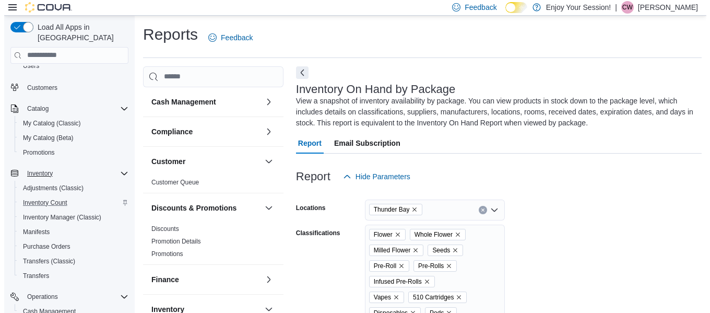
scroll to position [114, 0]
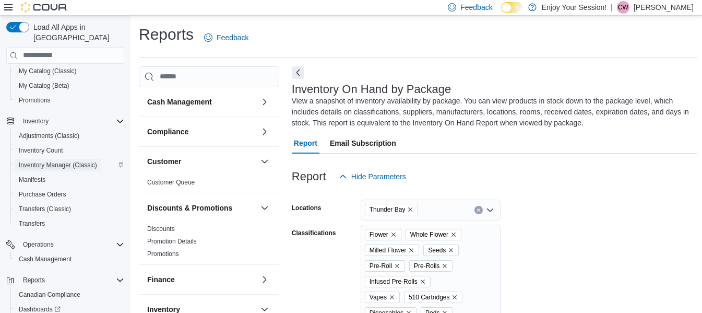
click at [62, 161] on span "Inventory Manager (Classic)" at bounding box center [58, 165] width 78 height 8
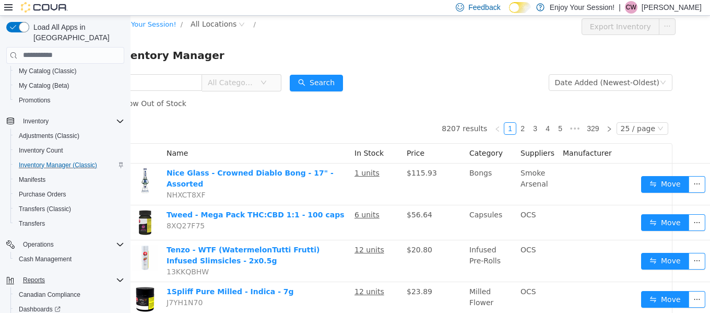
scroll to position [0, 31]
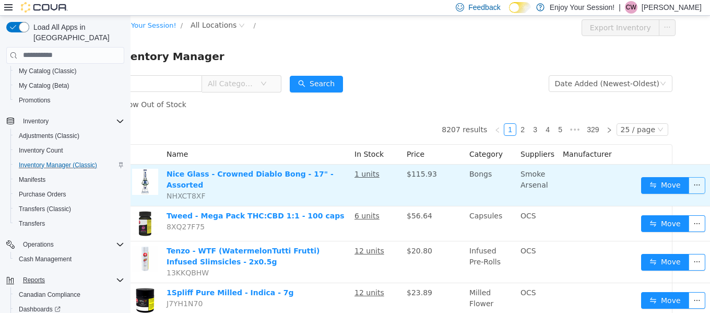
click at [688, 179] on button "button" at bounding box center [696, 184] width 17 height 17
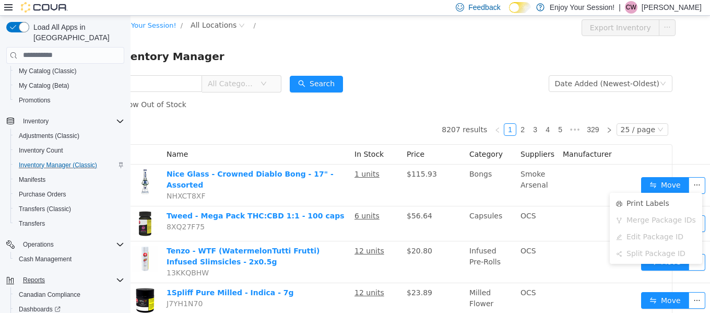
drag, startPoint x: 397, startPoint y: 85, endPoint x: 358, endPoint y: 139, distance: 67.2
click at [397, 86] on form "All Categories Date Added (Newest-Oldest) Search Show Out of Stock" at bounding box center [389, 94] width 566 height 42
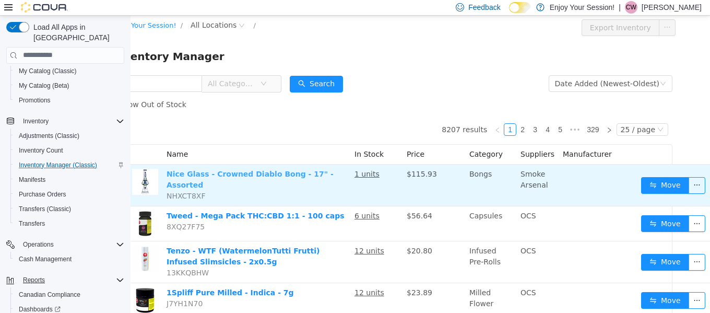
click at [271, 176] on link "Nice Glass - Crowned Diablo Bong - 17" - Assorted" at bounding box center [249, 178] width 167 height 19
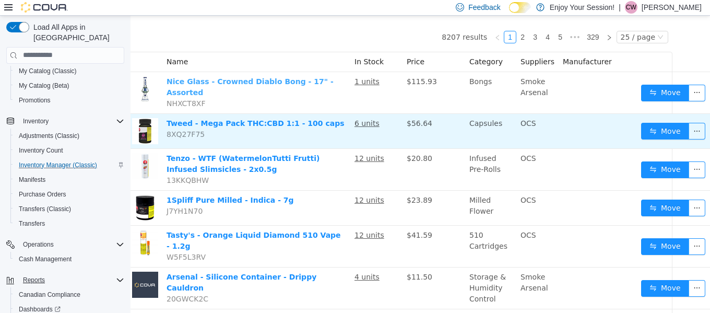
scroll to position [104, 31]
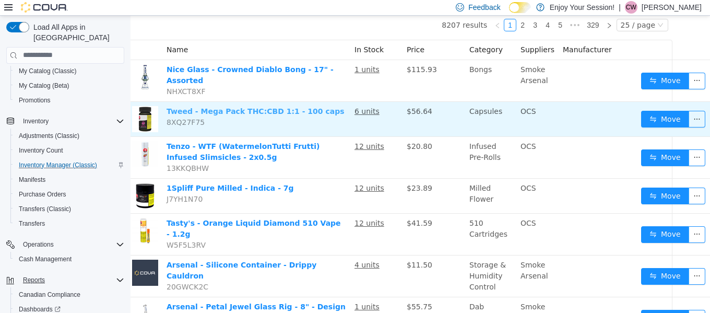
click at [257, 106] on link "Tweed - Mega Pack THC:CBD 1:1 - 100 caps" at bounding box center [255, 110] width 178 height 8
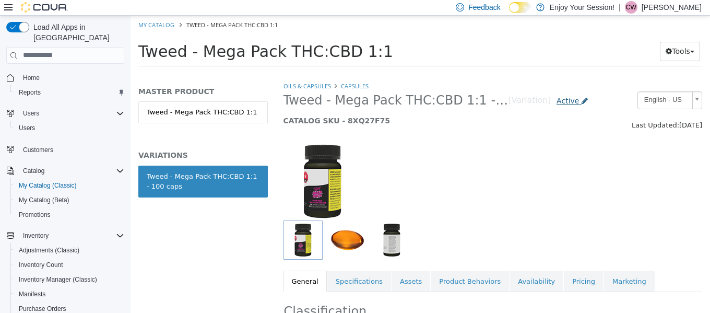
click at [557, 102] on span "Active" at bounding box center [567, 100] width 22 height 8
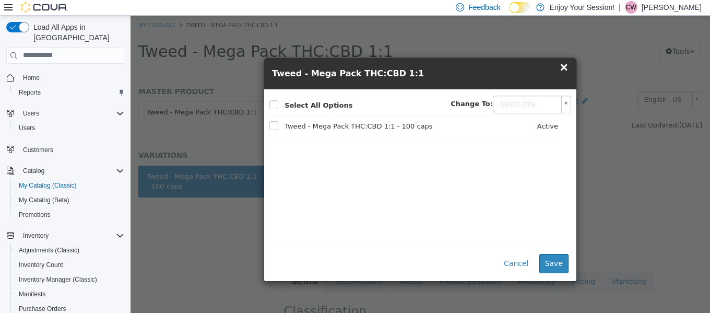
click at [524, 129] on div "Active" at bounding box center [532, 126] width 52 height 10
click at [524, 73] on body "Saving Bulk Changes... × My Catalog Tweed - Mega Pack THC:CBD 1:1 Tweed - Mega …" at bounding box center [419, 44] width 579 height 58
click at [365, 73] on body "Saving Bulk Changes... × My Catalog Tweed - Mega Pack THC:CBD 1:1 Tweed - Mega …" at bounding box center [419, 44] width 579 height 58
click at [326, 122] on span "Tweed - Mega Pack THC:CBD 1:1 - 100 caps" at bounding box center [350, 126] width 163 height 10
click at [568, 68] on span "×" at bounding box center [563, 66] width 9 height 13
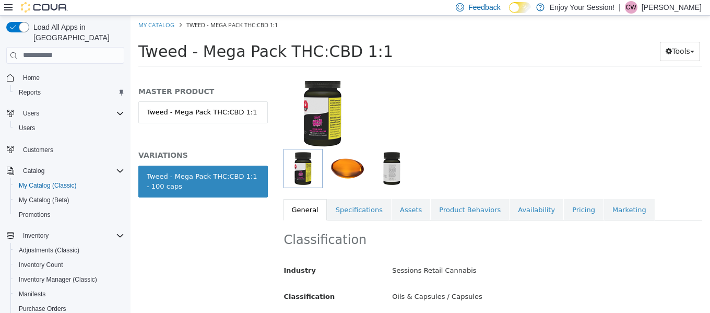
scroll to position [104, 0]
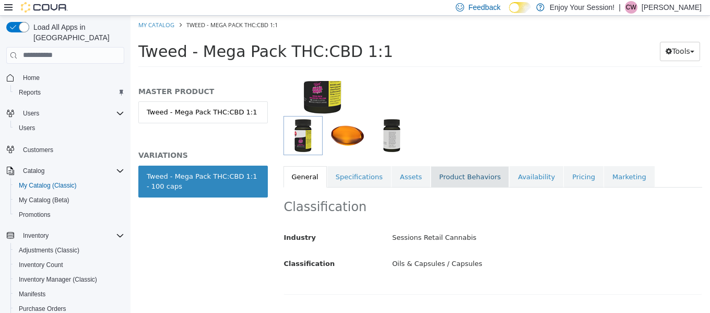
click at [449, 179] on link "Product Behaviors" at bounding box center [470, 176] width 78 height 22
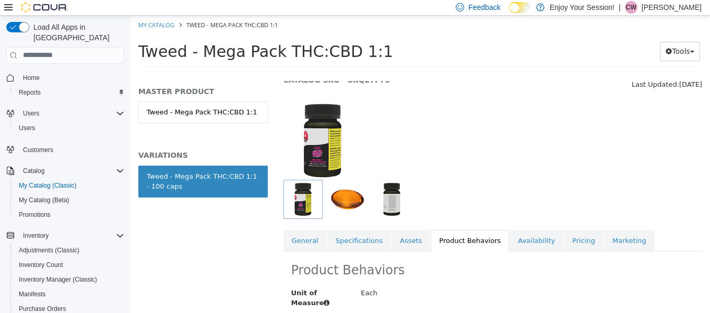
scroll to position [102, 0]
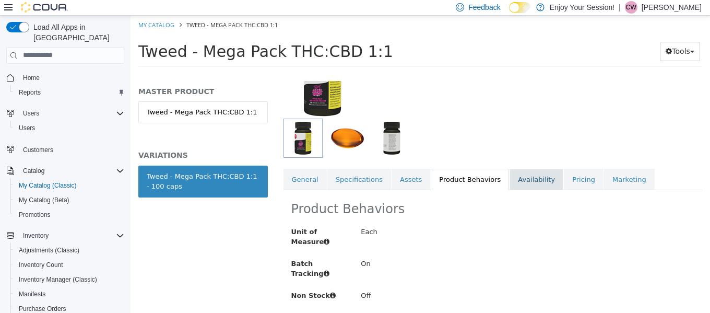
click at [509, 188] on link "Availability" at bounding box center [536, 179] width 54 height 22
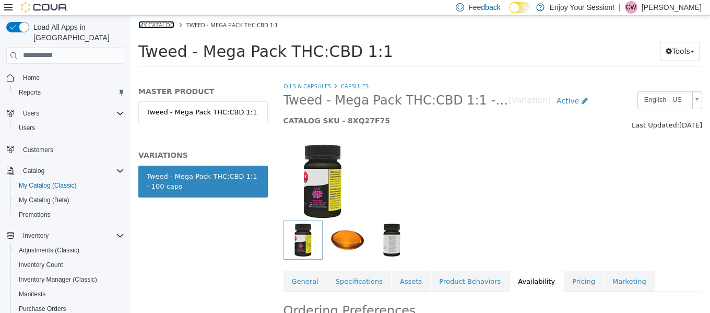
click at [162, 25] on link "My Catalog" at bounding box center [156, 24] width 36 height 8
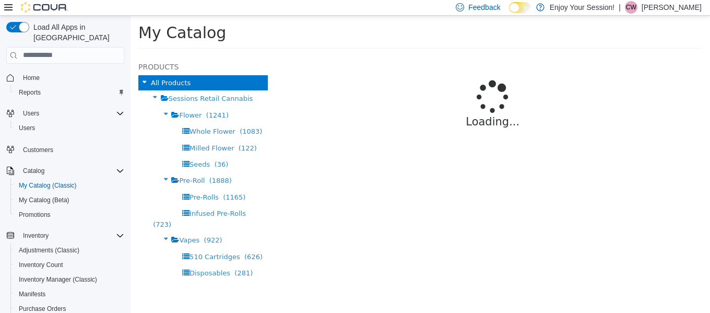
select select "**********"
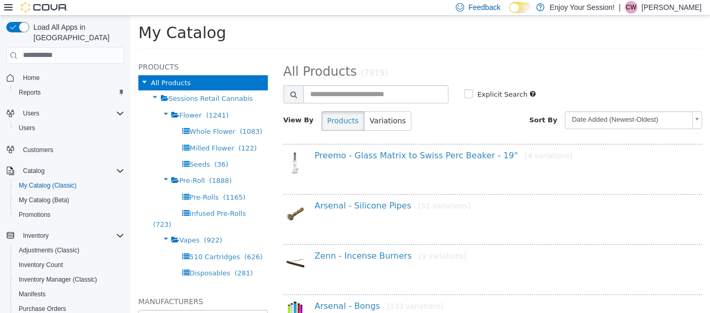
drag, startPoint x: 631, startPoint y: 28, endPoint x: 481, endPoint y: 23, distance: 149.9
click at [479, 26] on h1 "My Catalog" at bounding box center [393, 32] width 511 height 20
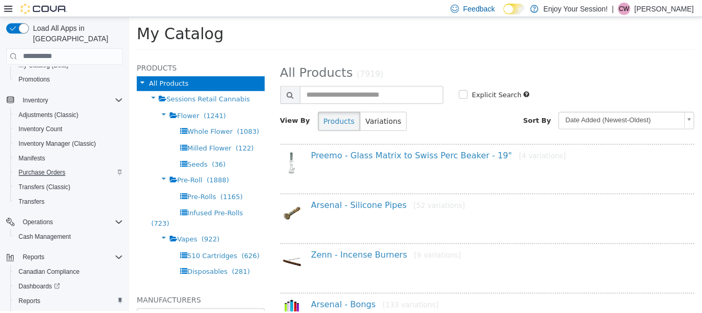
scroll to position [164, 0]
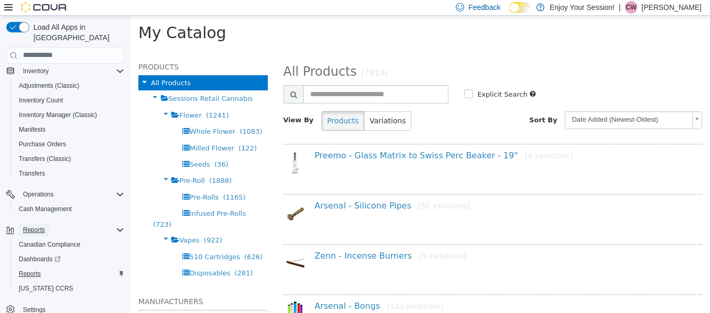
drag, startPoint x: 28, startPoint y: 221, endPoint x: 31, endPoint y: 262, distance: 40.9
click at [31, 283] on div "Reports Canadian Compliance Dashboards Reports [US_STATE] CCRS" at bounding box center [65, 258] width 118 height 73
click at [31, 269] on span "Reports" at bounding box center [30, 273] width 22 height 8
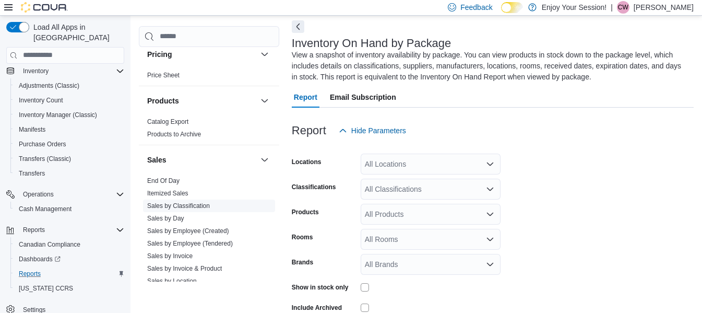
scroll to position [522, 0]
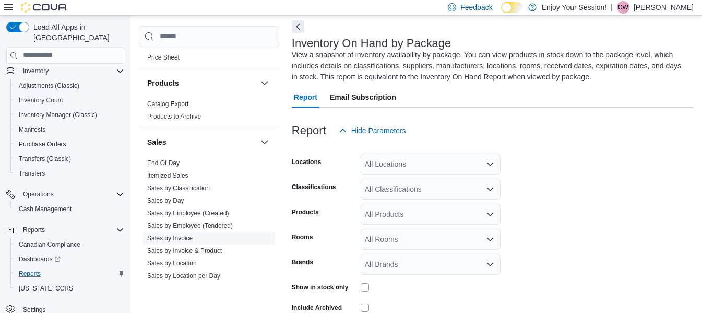
click at [177, 240] on link "Sales by Invoice" at bounding box center [169, 237] width 45 height 7
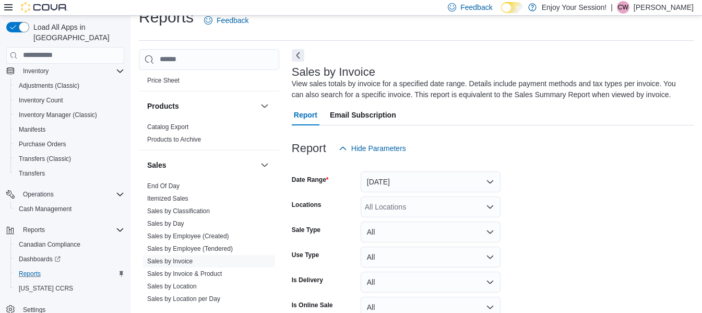
scroll to position [35, 0]
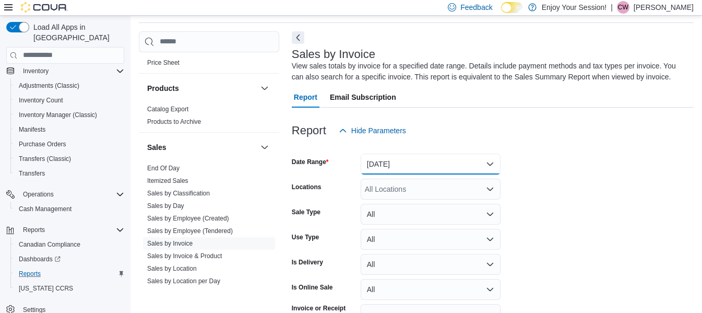
click at [440, 158] on button "[DATE]" at bounding box center [431, 163] width 140 height 21
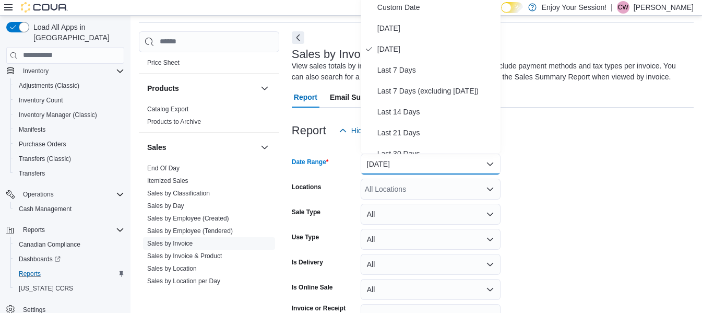
scroll to position [32, 0]
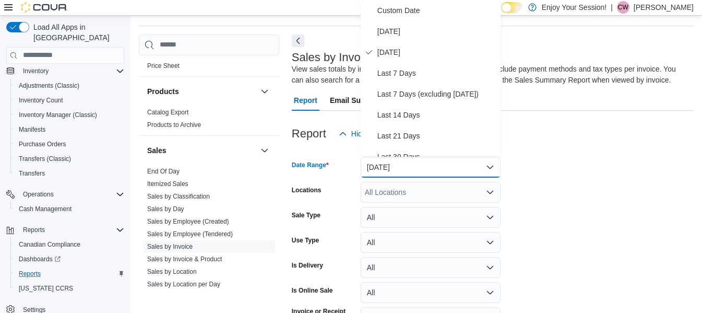
click at [527, 141] on div "Report Hide Parameters" at bounding box center [493, 133] width 402 height 21
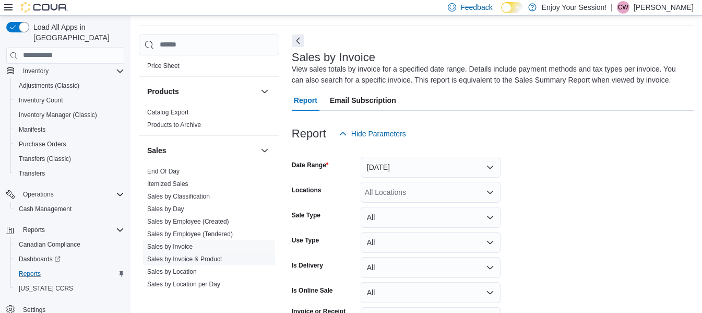
click at [213, 260] on link "Sales by Invoice & Product" at bounding box center [184, 258] width 75 height 7
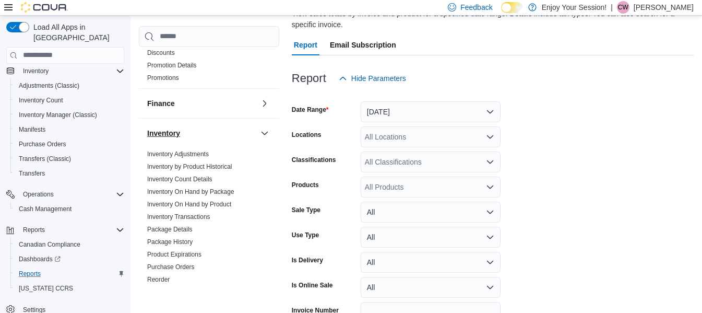
scroll to position [125, 0]
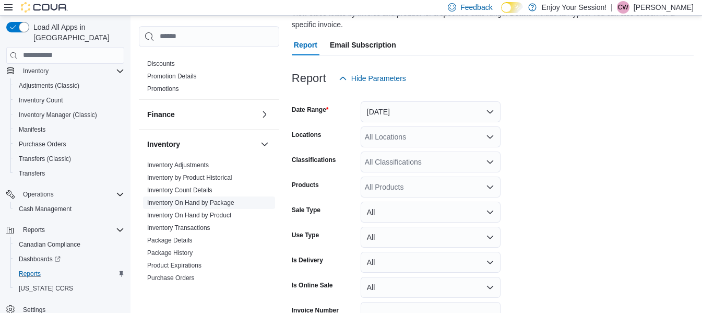
click at [201, 200] on link "Inventory On Hand by Package" at bounding box center [190, 202] width 87 height 7
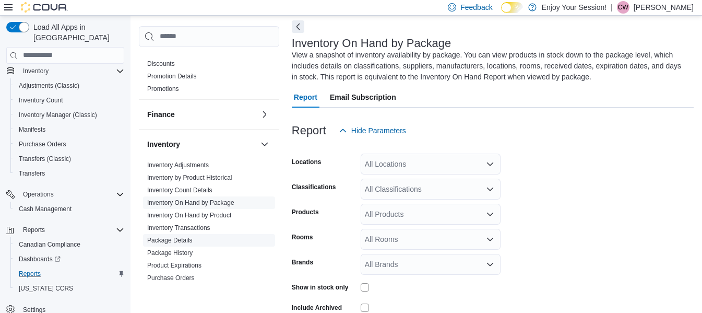
click at [201, 237] on span "Package Details" at bounding box center [209, 240] width 132 height 13
click at [205, 216] on link "Inventory On Hand by Product" at bounding box center [189, 214] width 84 height 7
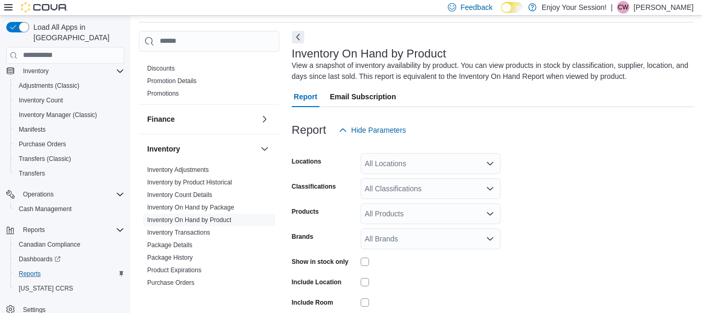
scroll to position [35, 0]
click at [483, 163] on div "All Locations" at bounding box center [431, 163] width 140 height 21
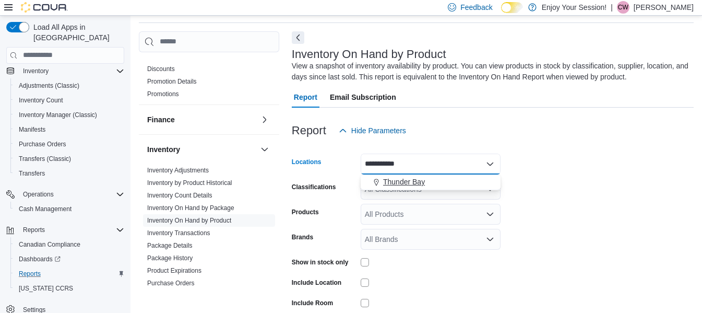
type input "**********"
click at [423, 181] on span "Thunder Bay" at bounding box center [404, 181] width 42 height 10
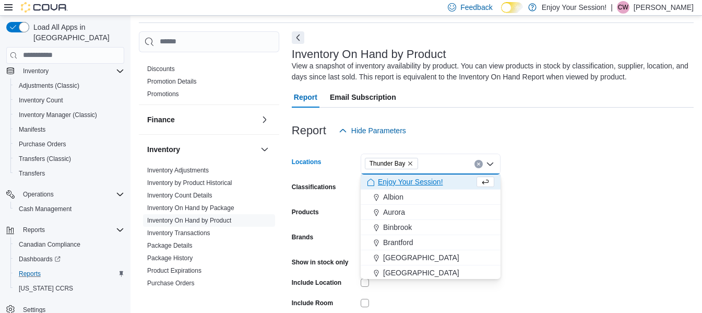
click at [520, 178] on form "Locations [GEOGRAPHIC_DATA] Combo box. Selected. [GEOGRAPHIC_DATA]. Press Backs…" at bounding box center [493, 250] width 402 height 219
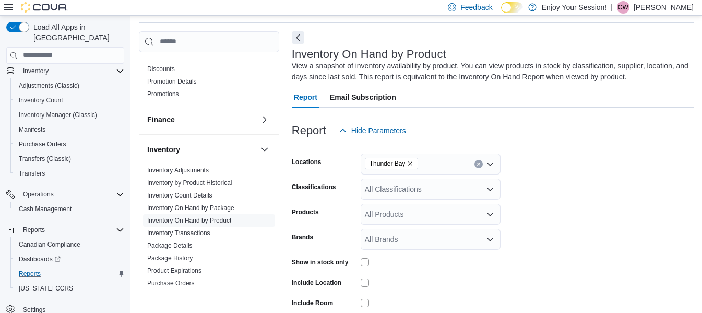
click at [432, 199] on div "All Classifications" at bounding box center [431, 189] width 140 height 21
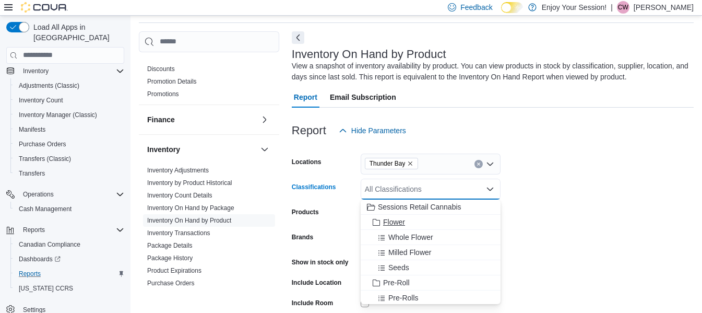
click at [400, 218] on span "Flower" at bounding box center [394, 222] width 22 height 10
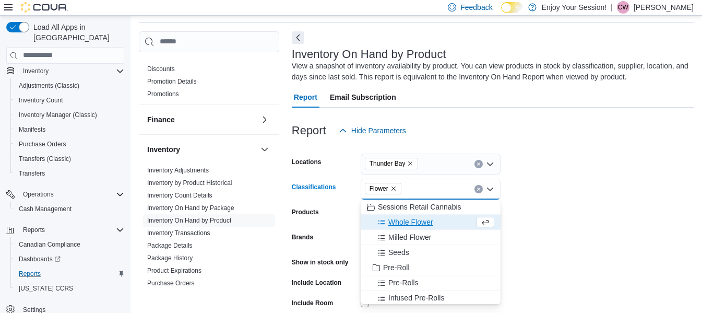
click at [401, 222] on span "Whole Flower" at bounding box center [410, 222] width 45 height 10
click at [401, 224] on span "Milled Flower" at bounding box center [409, 222] width 43 height 10
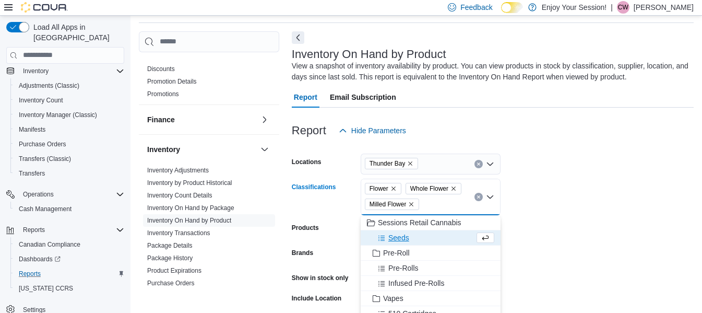
click at [401, 234] on span "Seeds" at bounding box center [398, 237] width 21 height 10
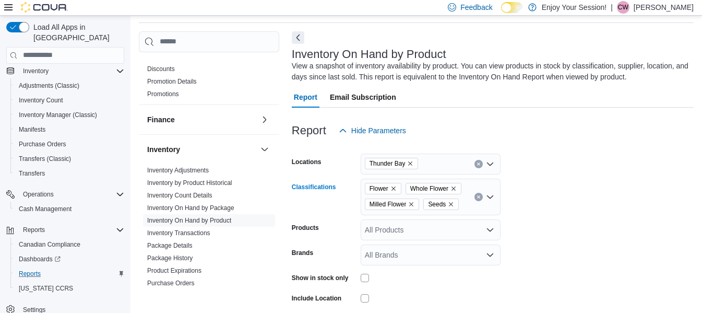
scroll to position [87, 0]
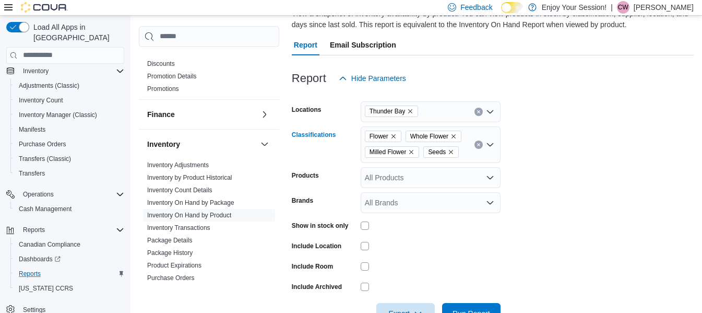
click at [463, 153] on input "Classifications" at bounding box center [463, 152] width 1 height 13
click at [467, 153] on div "Flower Whole Flower Milled Flower Seeds Combo box. Selected. Flower , Whole Flo…" at bounding box center [431, 144] width 140 height 37
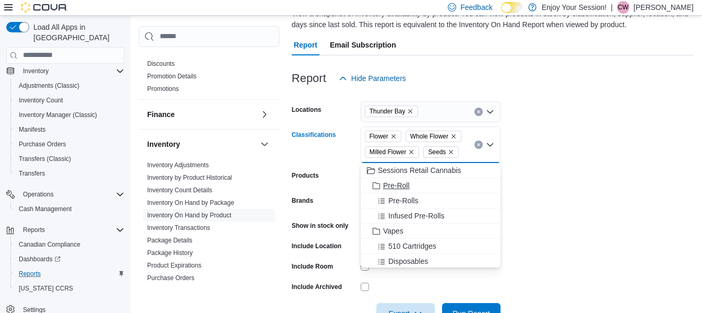
click at [407, 187] on span "Pre-Roll" at bounding box center [396, 185] width 27 height 10
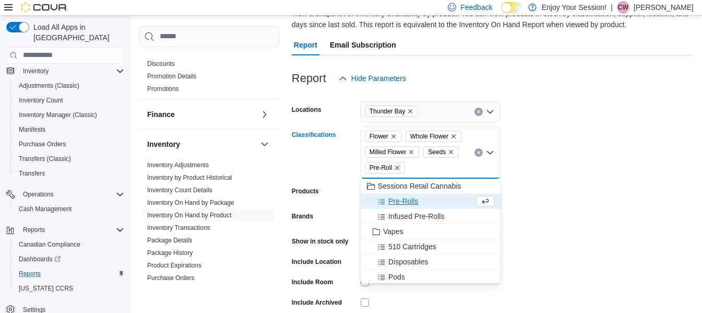
click at [400, 200] on span "Pre-Rolls" at bounding box center [403, 201] width 30 height 10
click at [399, 200] on span "Infused Pre-Rolls" at bounding box center [416, 201] width 56 height 10
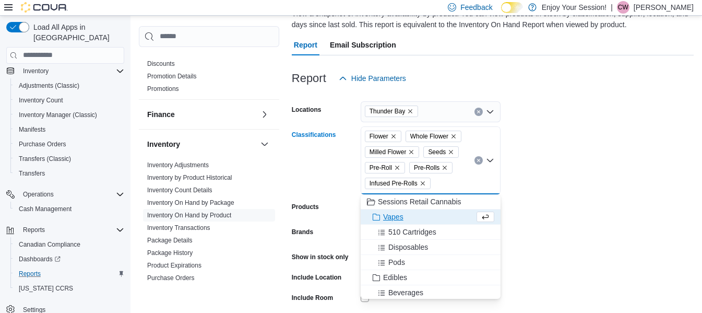
click at [395, 215] on span "Vapes" at bounding box center [393, 216] width 20 height 10
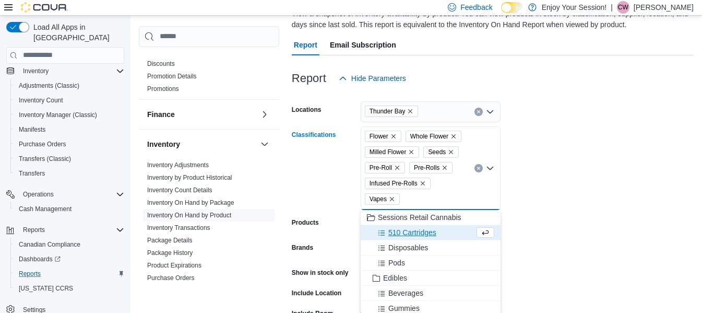
click at [397, 230] on span "510 Cartridges" at bounding box center [412, 232] width 48 height 10
click at [398, 234] on span "Disposables" at bounding box center [408, 232] width 40 height 10
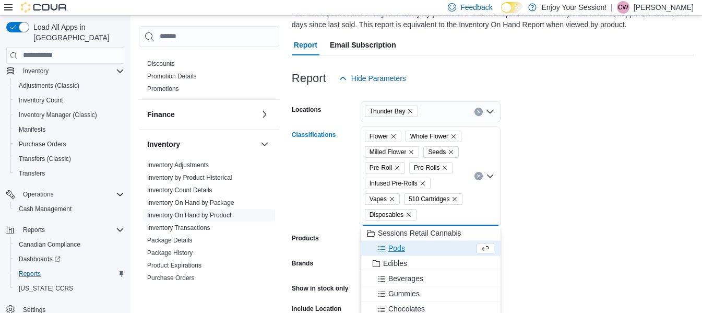
click at [396, 249] on span "Pods" at bounding box center [396, 248] width 17 height 10
click at [395, 248] on span "Edibles" at bounding box center [395, 248] width 24 height 10
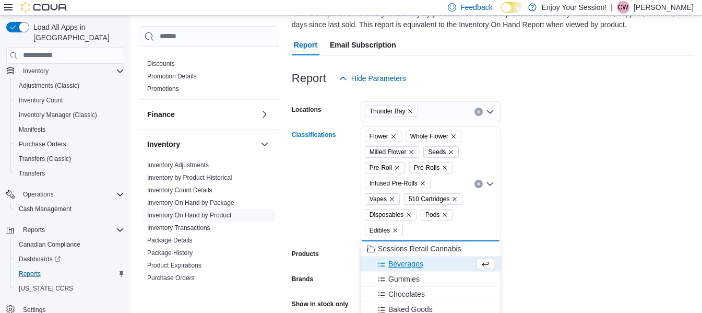
click at [395, 264] on span "Beverages" at bounding box center [405, 263] width 35 height 10
click at [396, 275] on span "Chocolates" at bounding box center [406, 278] width 37 height 10
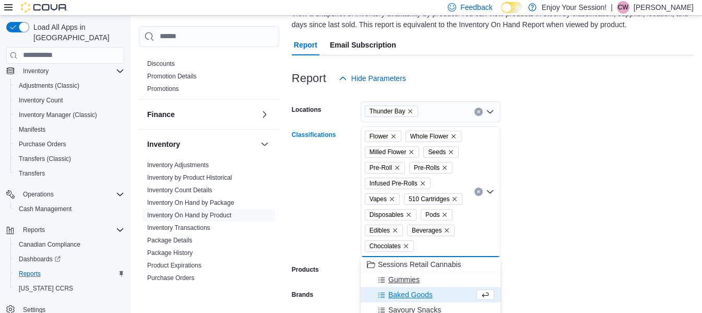
click at [396, 285] on button "Gummies" at bounding box center [431, 279] width 140 height 15
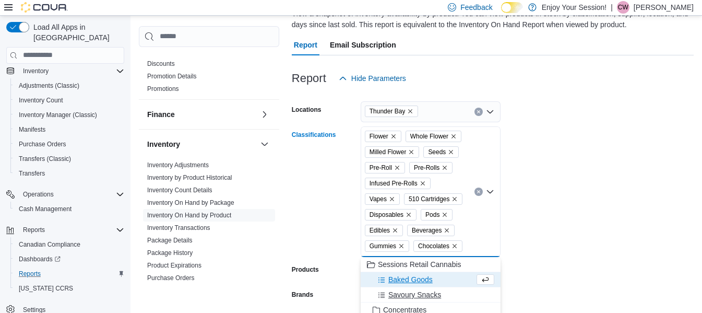
click at [396, 300] on button "Savoury Snacks" at bounding box center [431, 294] width 140 height 15
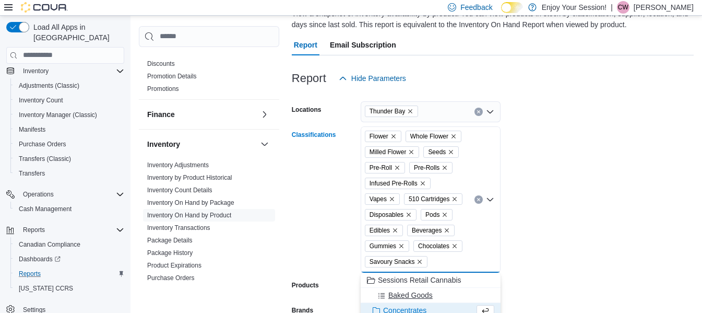
click at [396, 299] on span "Baked Goods" at bounding box center [410, 295] width 44 height 10
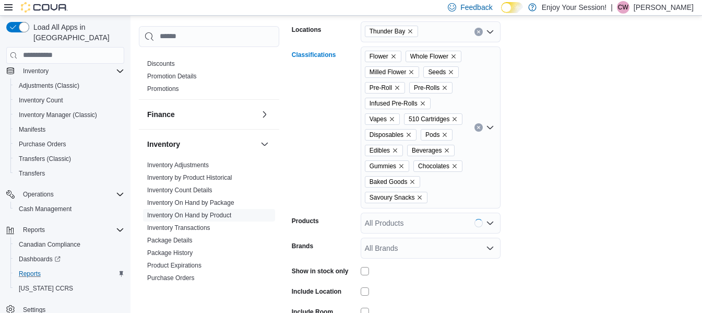
scroll to position [244, 0]
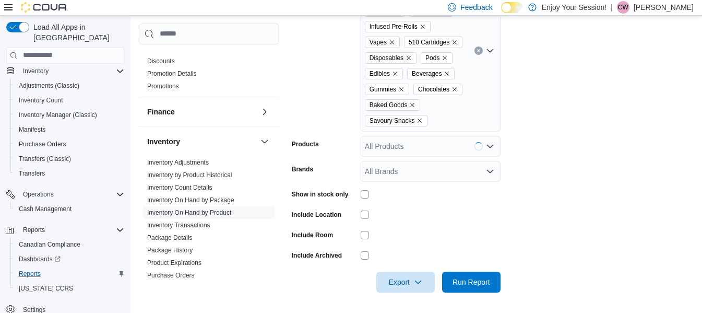
click at [446, 123] on div "Flower Whole Flower Milled Flower Seeds Pre-Roll Pre-Rolls Infused Pre-Rolls Va…" at bounding box center [431, 51] width 140 height 162
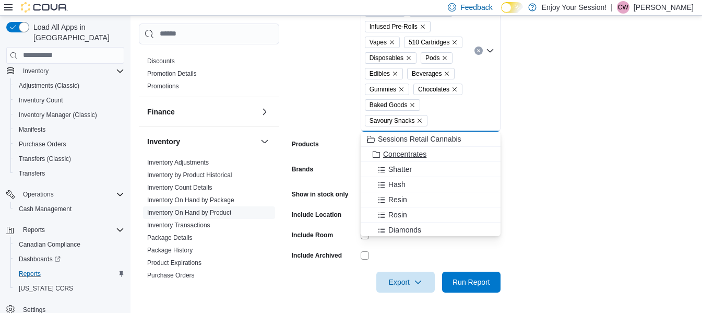
click at [410, 153] on span "Concentrates" at bounding box center [404, 154] width 43 height 10
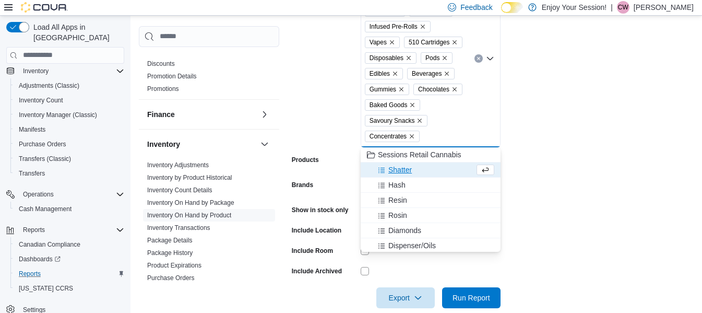
click at [399, 171] on span "Shatter" at bounding box center [399, 169] width 23 height 10
click at [396, 184] on span "Resin" at bounding box center [397, 185] width 19 height 10
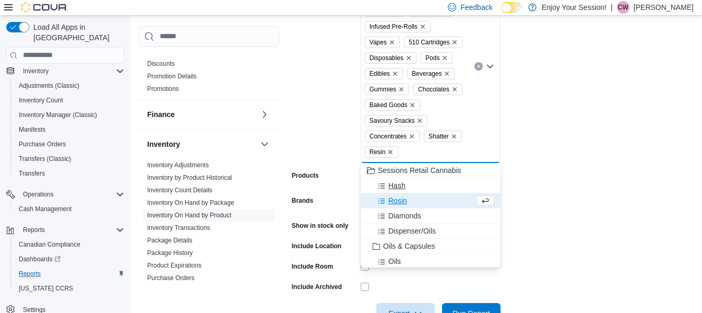
click at [395, 186] on span "Hash" at bounding box center [396, 185] width 17 height 10
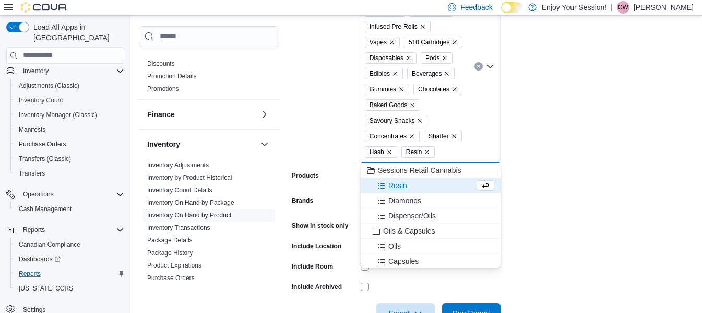
click at [396, 189] on span "Rosin" at bounding box center [397, 185] width 19 height 10
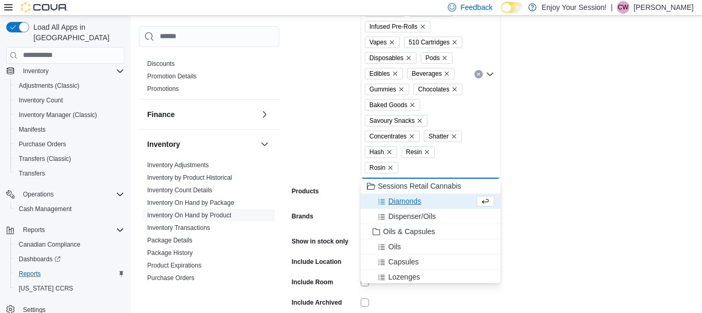
click at [397, 201] on span "Diamonds" at bounding box center [404, 201] width 33 height 10
click at [399, 203] on span "Dispenser/Oils" at bounding box center [411, 201] width 47 height 10
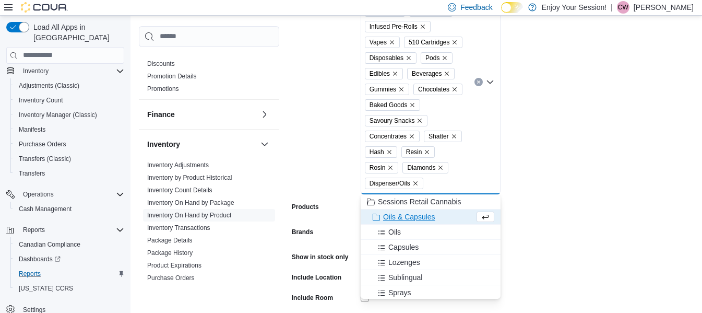
click at [399, 215] on span "Oils & Capsules" at bounding box center [409, 216] width 52 height 10
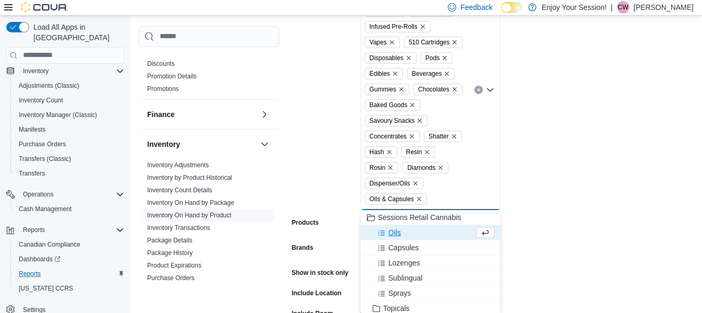
click at [392, 230] on span "Oils" at bounding box center [394, 232] width 13 height 10
click at [392, 233] on span "Capsules" at bounding box center [403, 232] width 30 height 10
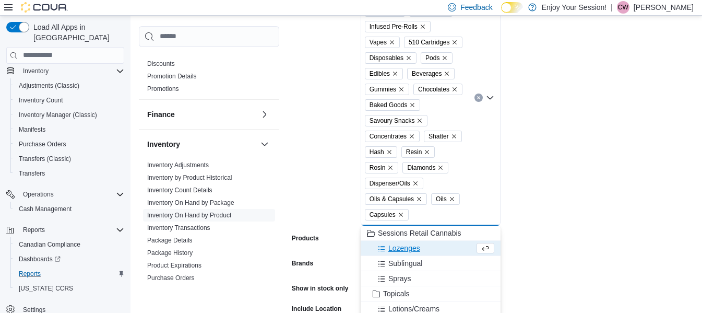
click at [399, 251] on span "Lozenges" at bounding box center [404, 248] width 32 height 10
click at [399, 248] on span "Sublingual" at bounding box center [405, 248] width 34 height 10
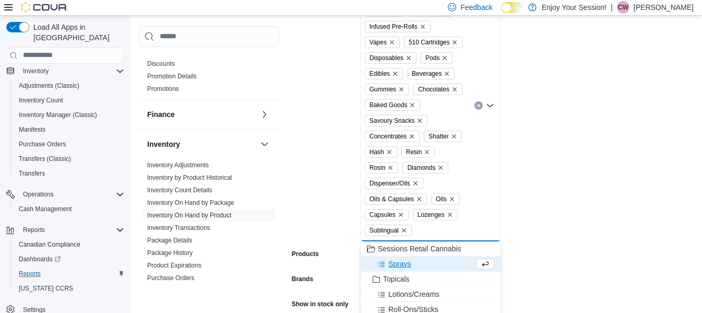
click at [400, 263] on span "Sprays" at bounding box center [399, 263] width 23 height 10
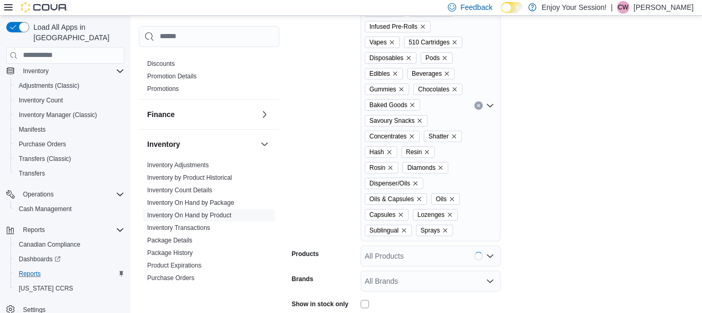
scroll to position [348, 0]
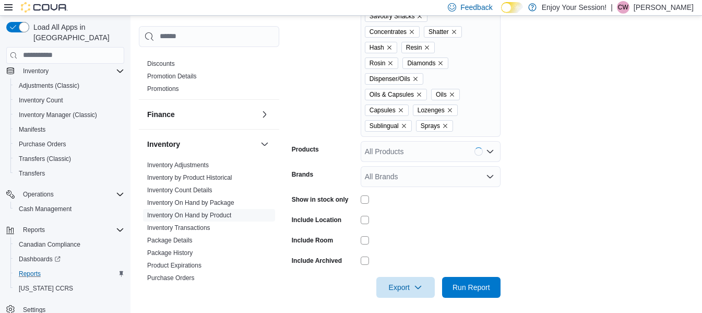
click at [398, 150] on div "All Products" at bounding box center [431, 151] width 140 height 21
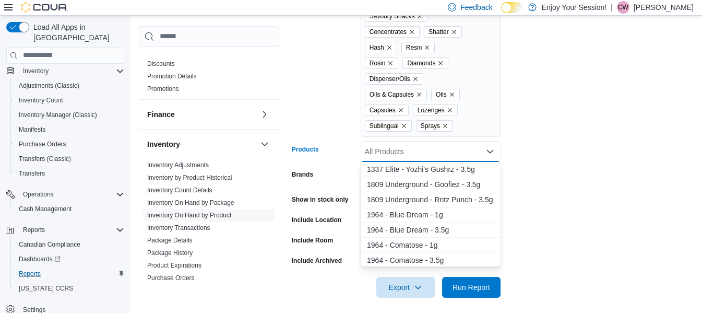
click at [456, 120] on div "Flower Whole Flower Milled Flower Seeds Pre-Roll Pre-Rolls Infused Pre-Rolls Va…" at bounding box center [431, 0] width 140 height 271
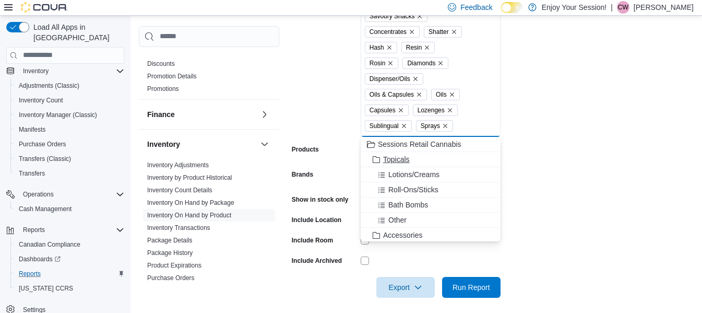
click at [400, 165] on button "Topicals" at bounding box center [431, 159] width 140 height 15
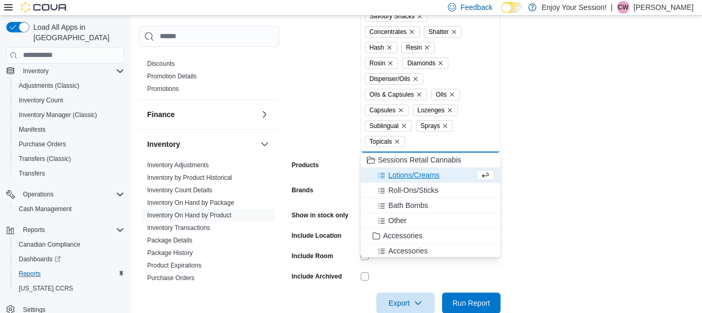
click at [401, 175] on span "Lotions/Creams" at bounding box center [413, 175] width 51 height 10
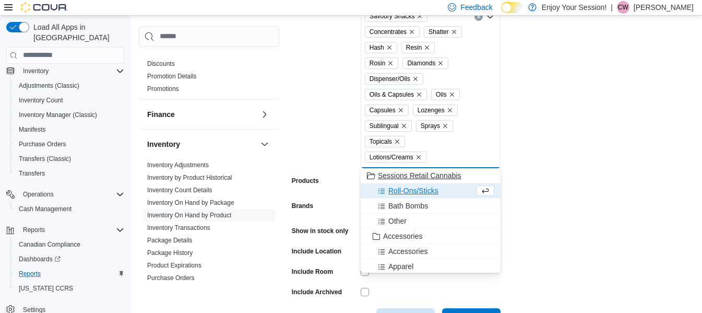
click at [402, 191] on span "Roll-Ons/Sticks" at bounding box center [413, 190] width 50 height 10
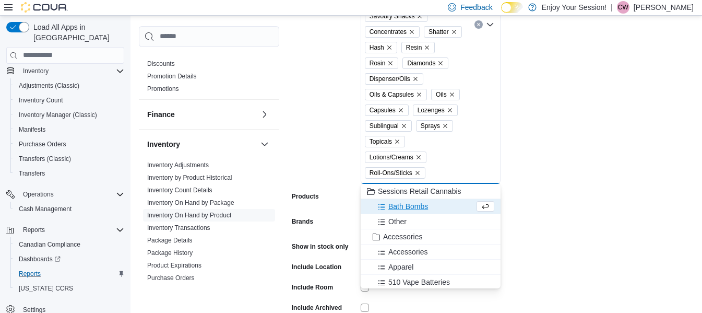
click at [402, 201] on span "Bath Bombs" at bounding box center [408, 206] width 40 height 10
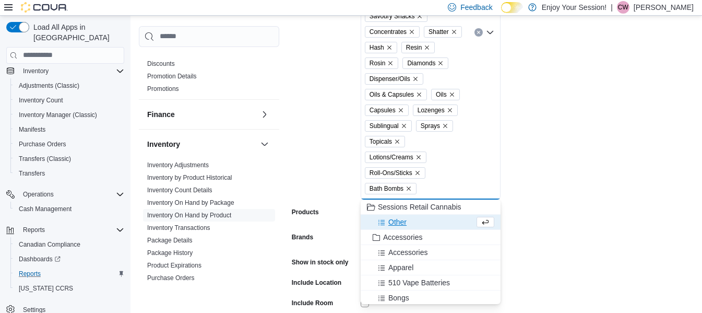
click at [403, 222] on span "Other" at bounding box center [397, 222] width 18 height 10
click at [403, 222] on span "Accessories" at bounding box center [402, 222] width 39 height 10
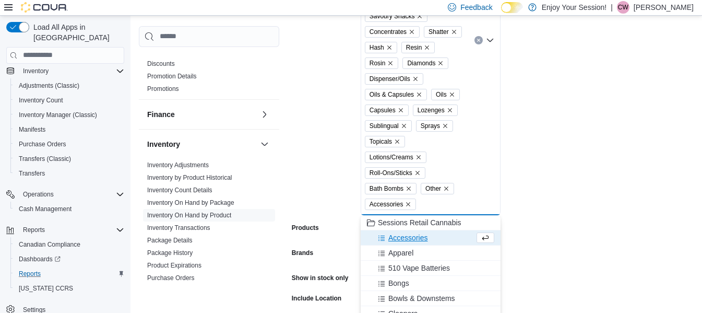
click at [407, 204] on icon "Remove Accessories from selection in this group" at bounding box center [408, 204] width 6 height 6
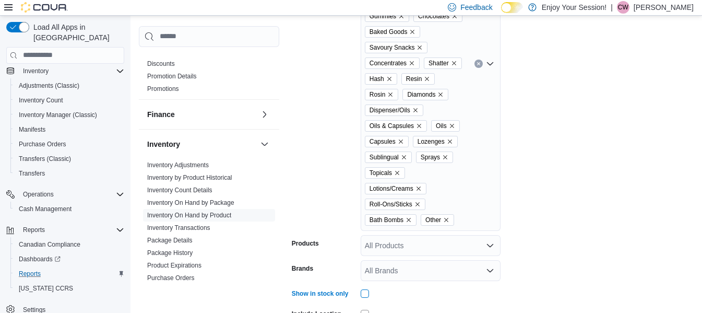
scroll to position [417, 0]
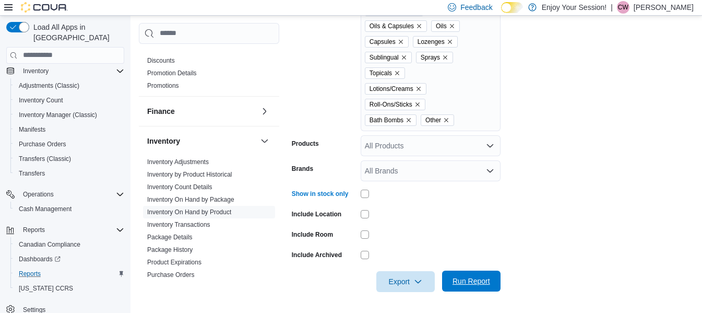
click at [473, 277] on span "Run Report" at bounding box center [472, 281] width 38 height 10
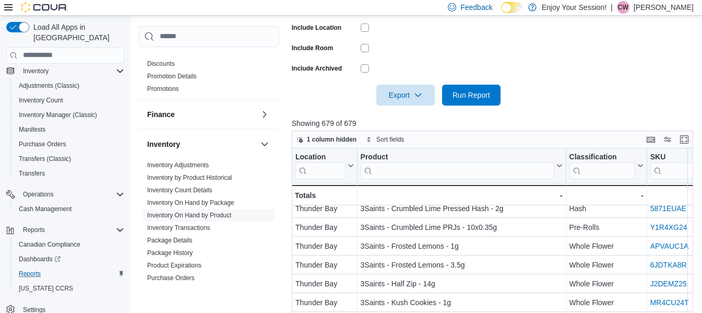
scroll to position [679, 0]
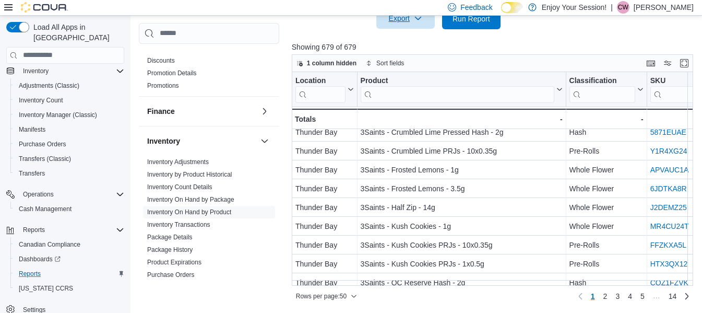
click at [419, 17] on icon "button" at bounding box center [418, 18] width 8 height 8
click at [391, 43] on span "Export to Excel" at bounding box center [407, 39] width 47 height 8
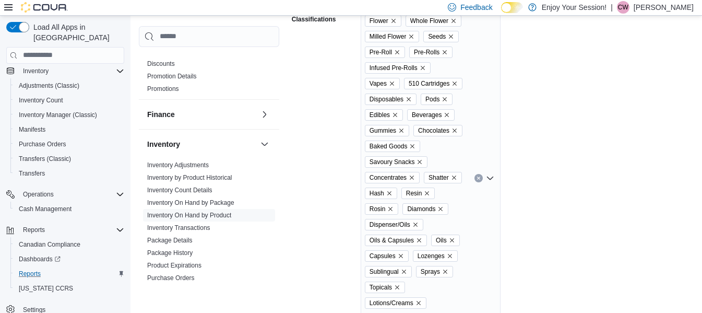
scroll to position [209, 0]
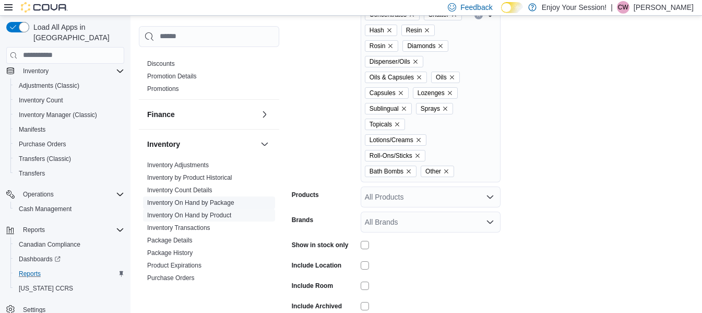
click at [227, 202] on link "Inventory On Hand by Package" at bounding box center [190, 202] width 87 height 7
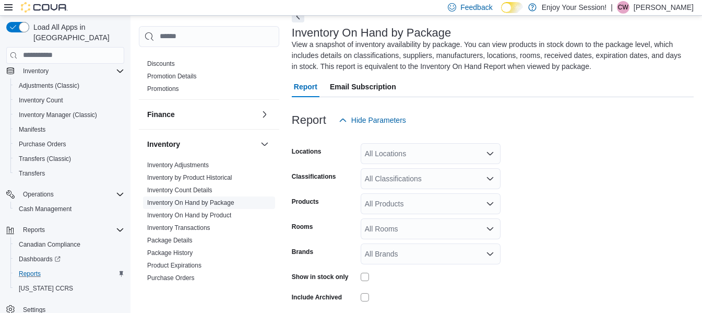
scroll to position [46, 0]
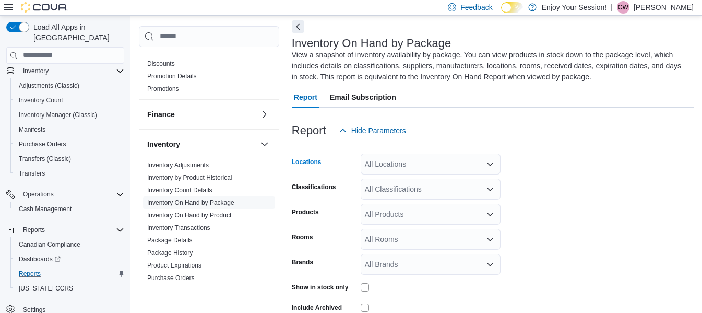
click at [407, 161] on div "All Locations" at bounding box center [431, 163] width 140 height 21
type input "******"
click at [406, 181] on span "Thunder Bay" at bounding box center [404, 181] width 42 height 10
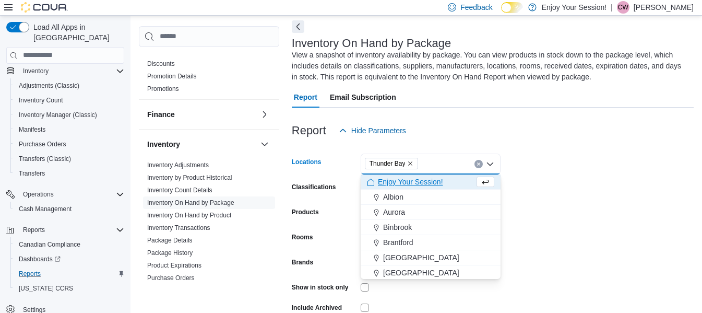
click at [629, 199] on form "Locations [GEOGRAPHIC_DATA] Combo box. Selected. [GEOGRAPHIC_DATA]. Press Backs…" at bounding box center [493, 243] width 402 height 204
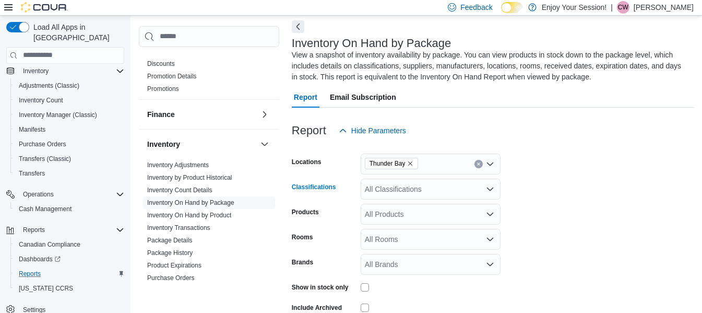
click at [391, 196] on div "All Classifications" at bounding box center [431, 189] width 140 height 21
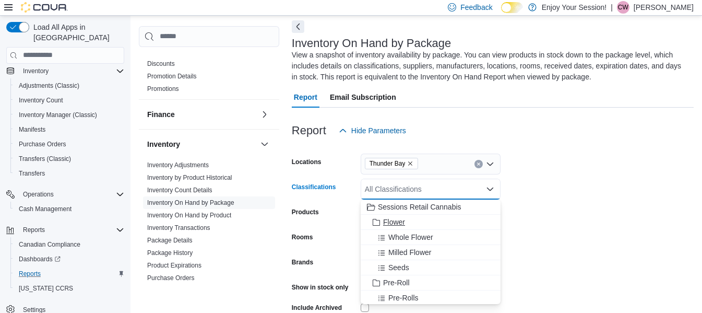
click at [397, 224] on span "Flower" at bounding box center [394, 222] width 22 height 10
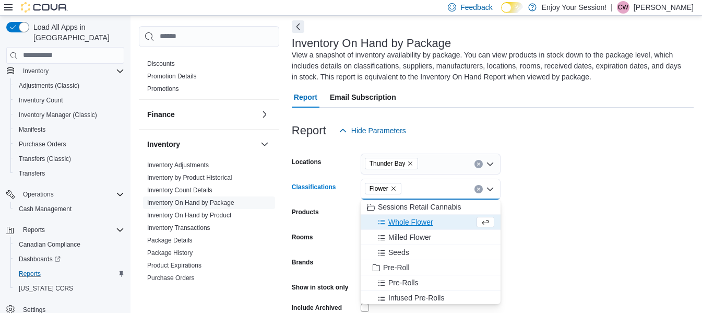
click at [397, 224] on span "Whole Flower" at bounding box center [410, 222] width 45 height 10
click at [398, 226] on span "Milled Flower" at bounding box center [409, 222] width 43 height 10
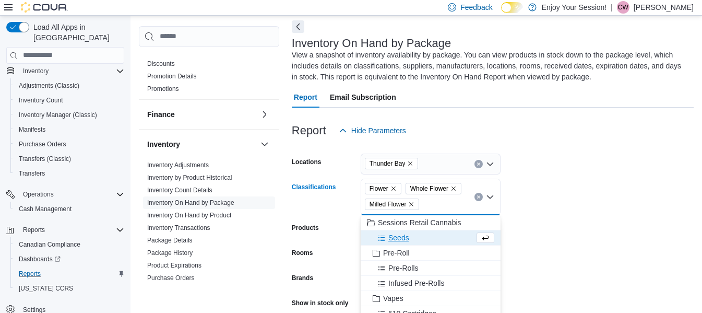
click at [398, 231] on button "Seeds" at bounding box center [431, 237] width 140 height 15
click at [399, 238] on span "Pre-Roll" at bounding box center [396, 237] width 27 height 10
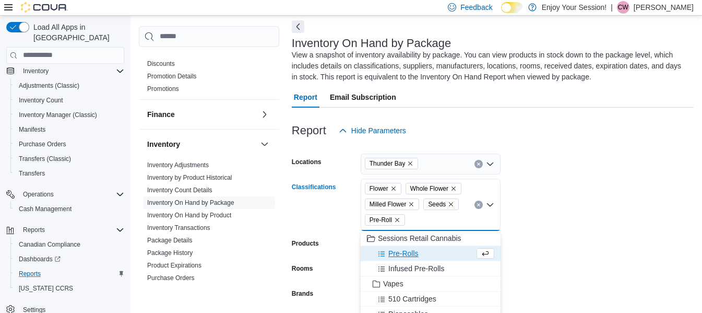
click at [399, 246] on button "Pre-Rolls" at bounding box center [431, 253] width 140 height 15
click at [403, 256] on span "Infused Pre-Rolls" at bounding box center [416, 253] width 56 height 10
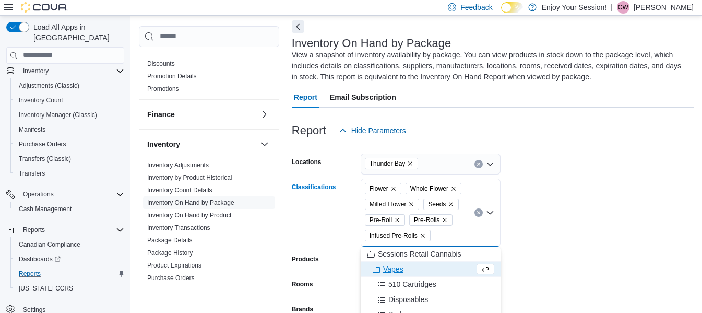
click at [400, 266] on span "Vapes" at bounding box center [393, 269] width 20 height 10
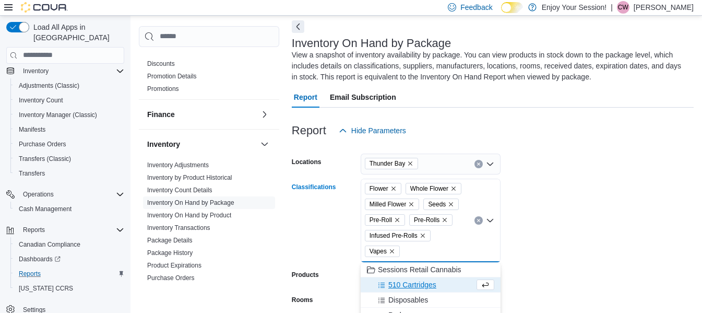
click at [400, 280] on span "510 Cartridges" at bounding box center [412, 284] width 48 height 10
click at [400, 296] on span "Pods" at bounding box center [396, 299] width 17 height 10
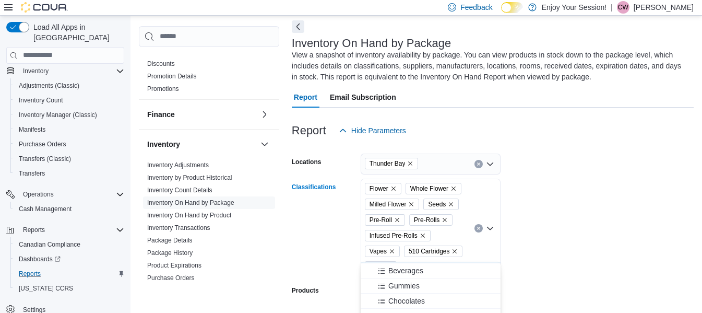
scroll to position [104, 0]
click at [573, 257] on form "Locations Thunder Bay Classifications Flower Whole Flower Milled Flower Seeds P…" at bounding box center [493, 282] width 402 height 282
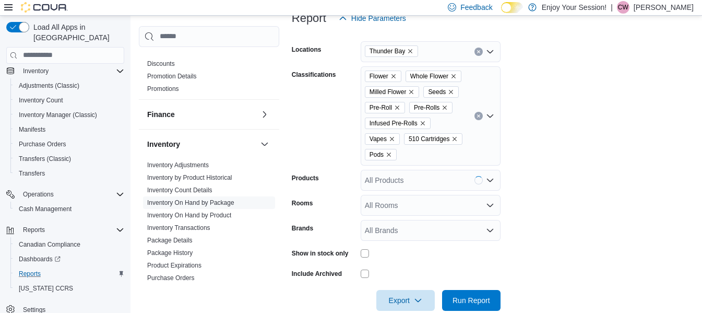
scroll to position [161, 0]
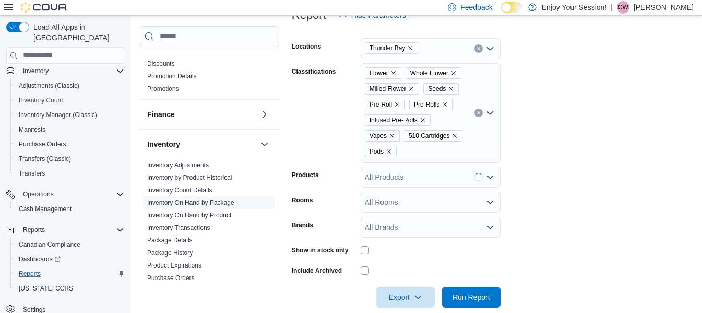
click at [485, 140] on div "Flower Whole Flower Milled Flower Seeds Pre-Roll Pre-Rolls Infused Pre-Rolls Va…" at bounding box center [431, 112] width 140 height 99
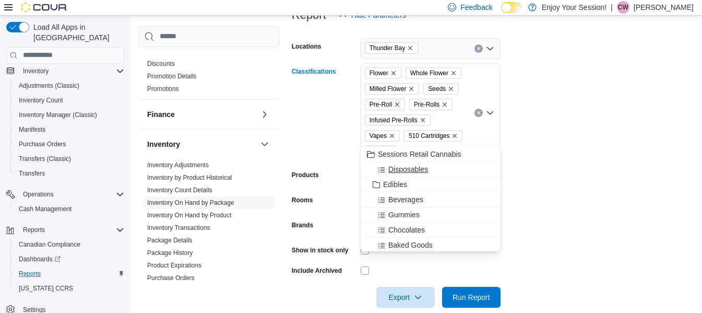
click at [419, 170] on span "Disposables" at bounding box center [408, 169] width 40 height 10
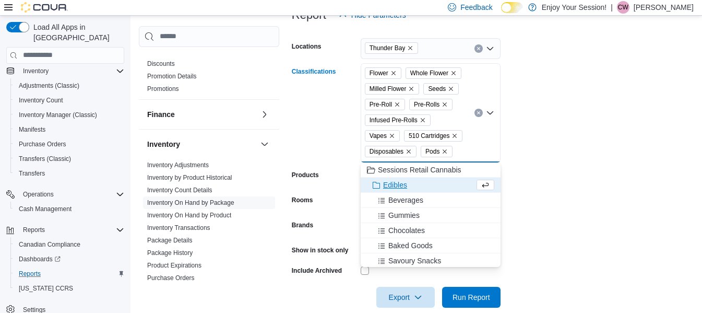
click at [400, 186] on span "Edibles" at bounding box center [395, 185] width 24 height 10
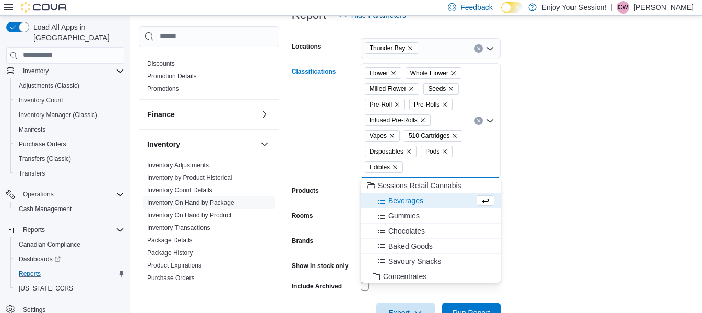
click at [401, 200] on span "Beverages" at bounding box center [405, 200] width 35 height 10
click at [403, 212] on span "Chocolates" at bounding box center [406, 215] width 37 height 10
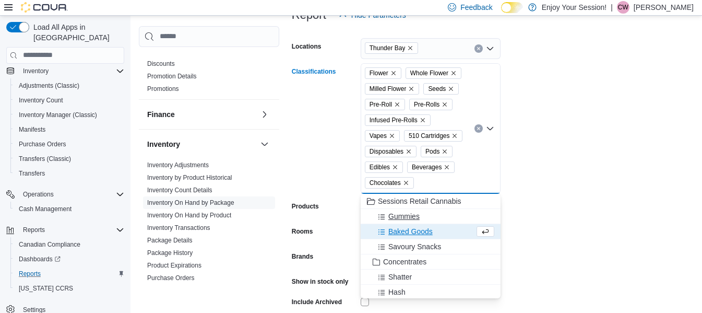
click at [403, 215] on span "Gummies" at bounding box center [403, 216] width 31 height 10
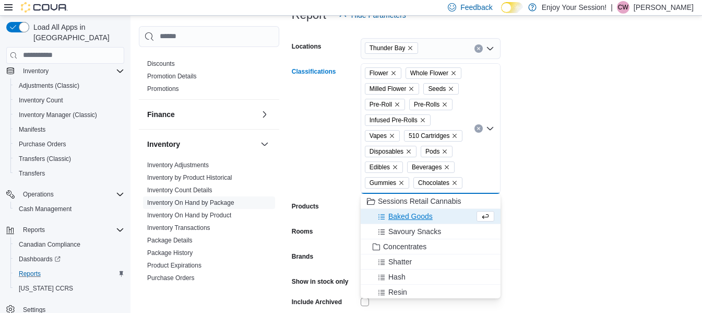
click at [403, 215] on span "Baked Goods" at bounding box center [410, 216] width 44 height 10
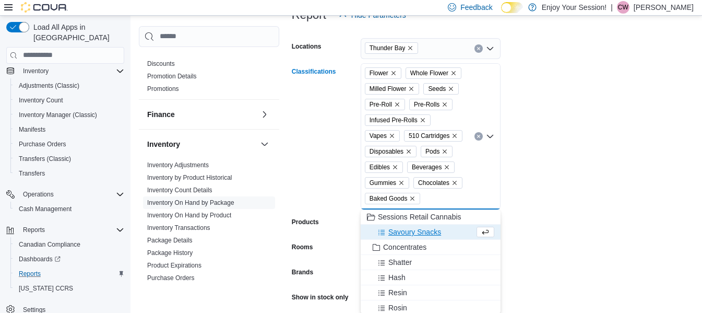
click at [404, 231] on span "Savoury Snacks" at bounding box center [414, 232] width 53 height 10
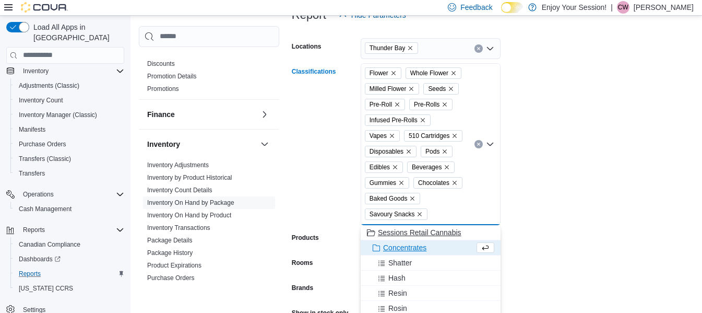
click at [401, 241] on button "Concentrates" at bounding box center [431, 247] width 140 height 15
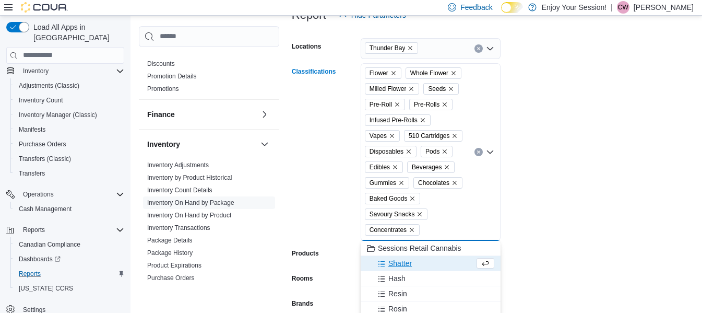
click at [401, 260] on span "Shatter" at bounding box center [399, 263] width 23 height 10
click at [399, 275] on span "Resin" at bounding box center [397, 278] width 19 height 10
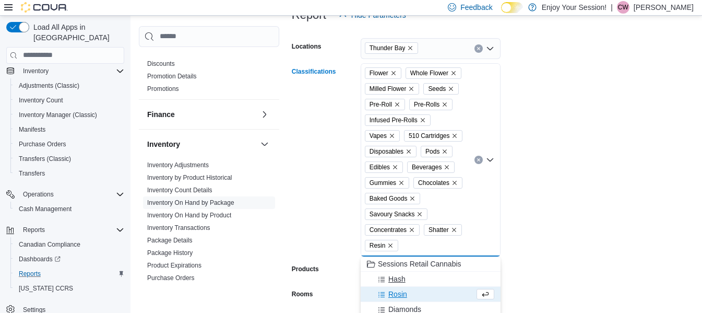
click at [397, 283] on span "Hash" at bounding box center [396, 278] width 17 height 10
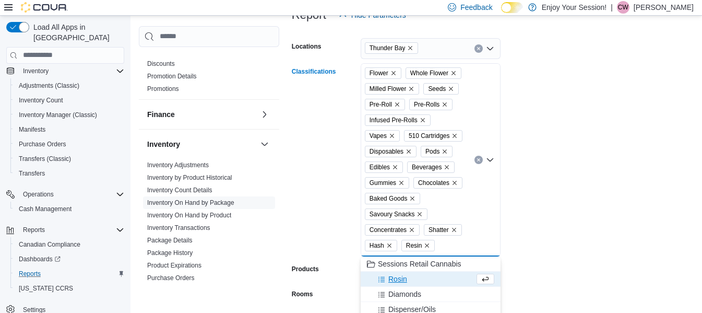
click at [397, 290] on span "Diamonds" at bounding box center [404, 294] width 33 height 10
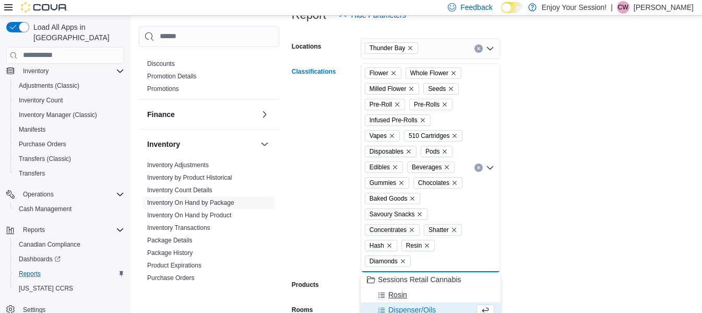
click at [397, 294] on span "Rosin" at bounding box center [397, 294] width 19 height 10
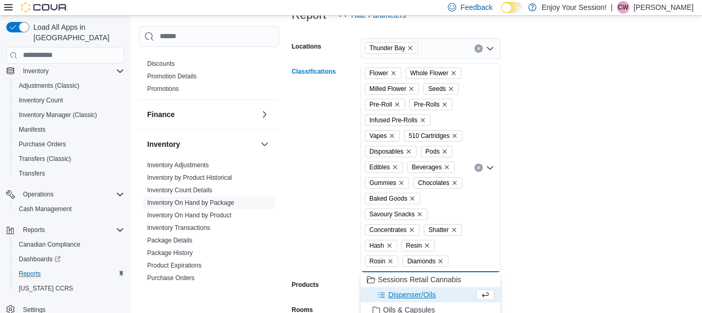
click at [397, 295] on span "Dispenser/Oils" at bounding box center [411, 294] width 47 height 10
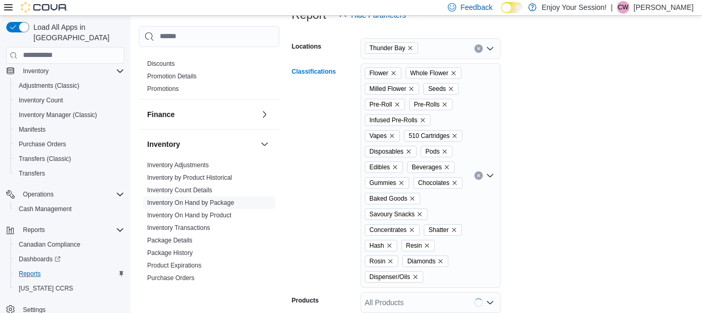
scroll to position [266, 0]
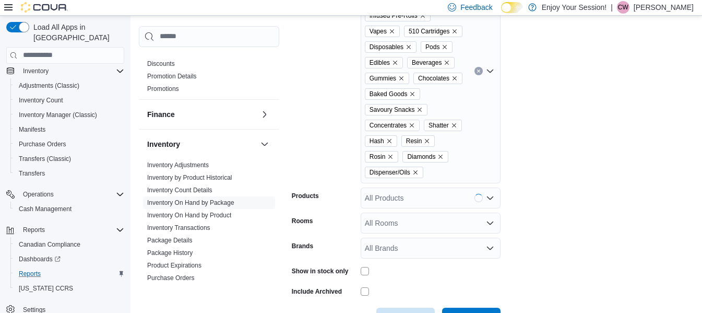
click at [449, 164] on div "Flower Whole Flower Milled Flower Seeds Pre-Roll Pre-Rolls Infused Pre-Rolls Va…" at bounding box center [431, 71] width 140 height 224
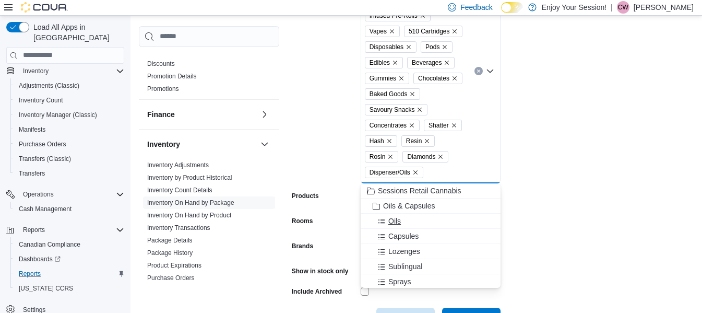
click at [397, 218] on span "Oils" at bounding box center [394, 221] width 13 height 10
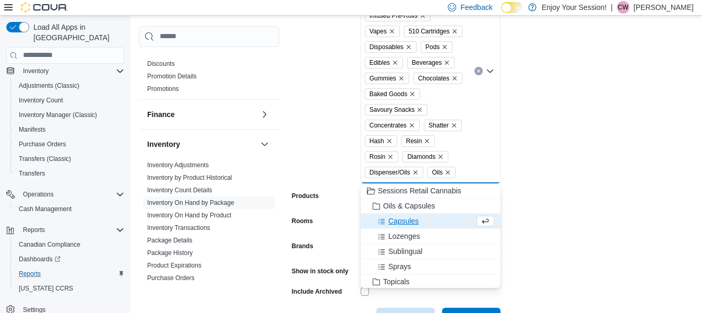
click at [396, 236] on span "Lozenges" at bounding box center [404, 236] width 32 height 10
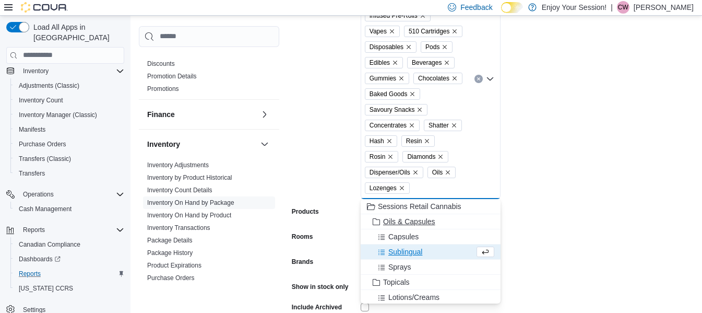
click at [399, 224] on span "Oils & Capsules" at bounding box center [409, 221] width 52 height 10
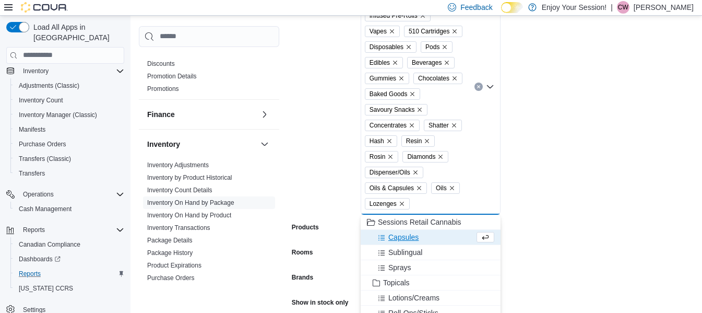
click at [400, 235] on span "Capsules" at bounding box center [403, 237] width 30 height 10
click at [400, 242] on button "Sublingual" at bounding box center [431, 237] width 140 height 15
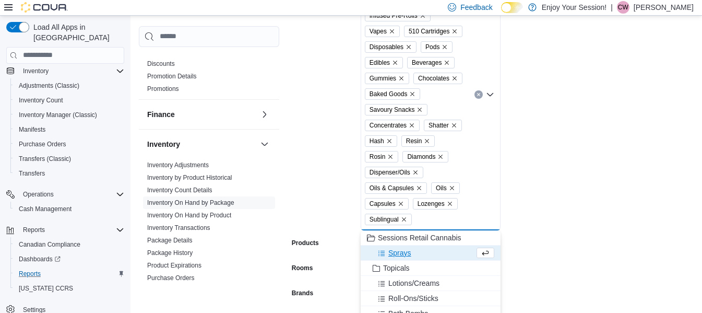
click at [400, 247] on button "Sprays" at bounding box center [431, 252] width 140 height 15
click at [400, 253] on span "Topicals" at bounding box center [396, 252] width 27 height 10
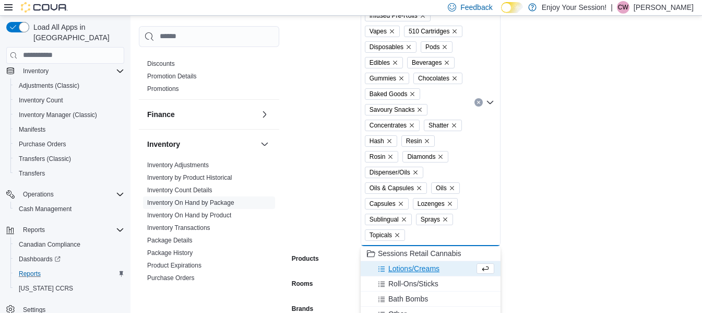
click at [400, 265] on span "Lotions/Creams" at bounding box center [413, 268] width 51 height 10
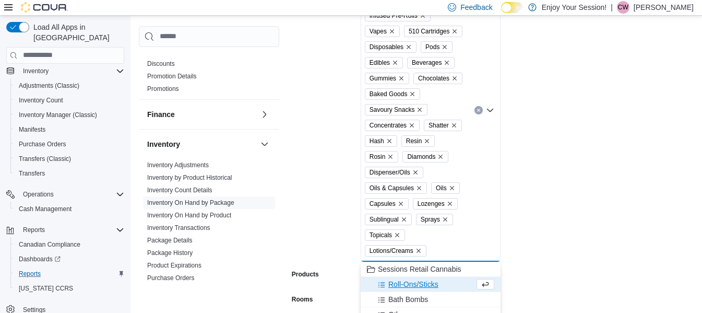
click at [401, 279] on span "Roll-Ons/Sticks" at bounding box center [413, 284] width 50 height 10
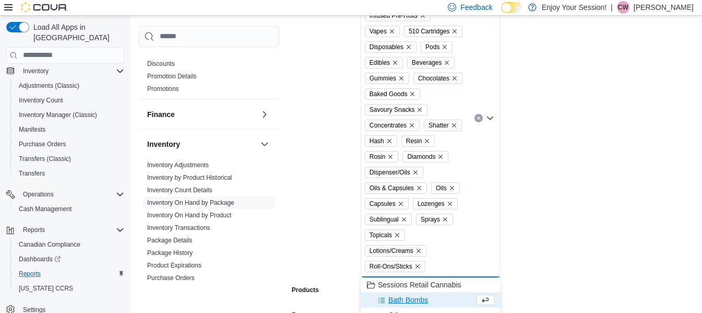
click at [400, 292] on button "Bath Bombs" at bounding box center [431, 299] width 140 height 15
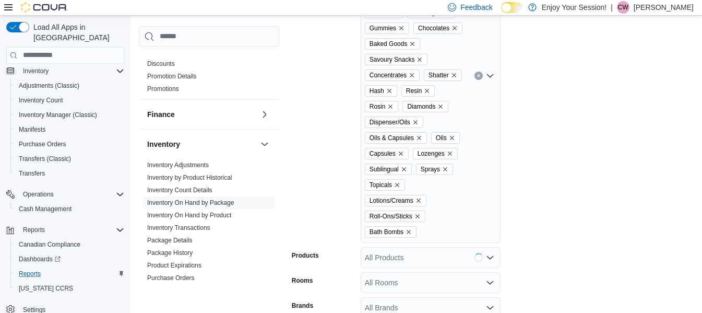
scroll to position [412, 0]
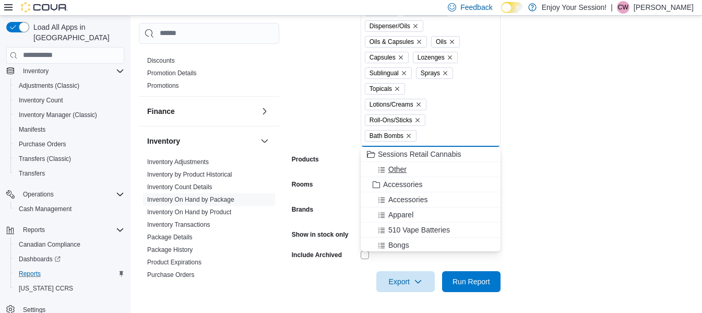
click at [397, 170] on span "Other" at bounding box center [397, 169] width 18 height 10
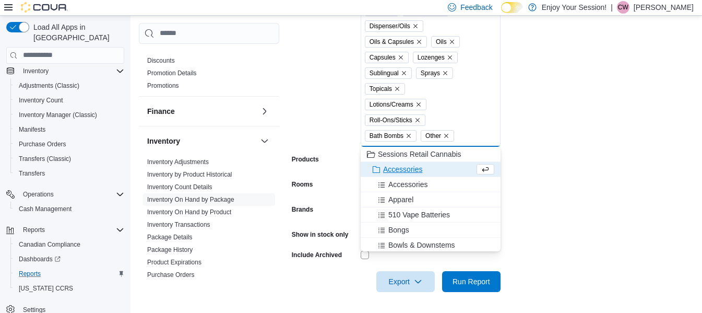
click at [556, 152] on form "Locations Thunder Bay Classifications Flower Whole Flower Milled Flower Seeds P…" at bounding box center [493, 33] width 402 height 517
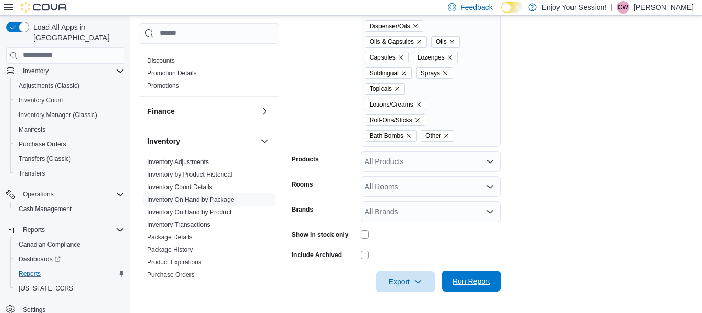
click at [466, 281] on span "Run Report" at bounding box center [472, 281] width 38 height 10
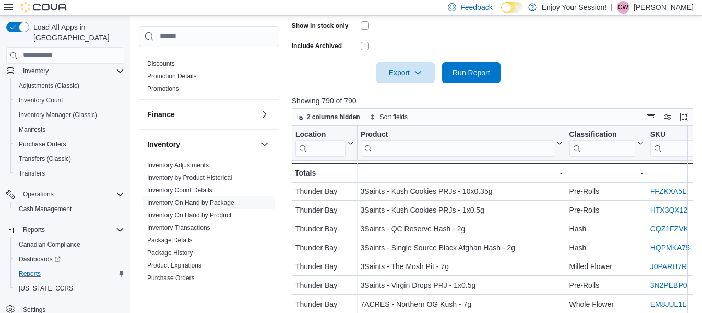
scroll to position [313, 0]
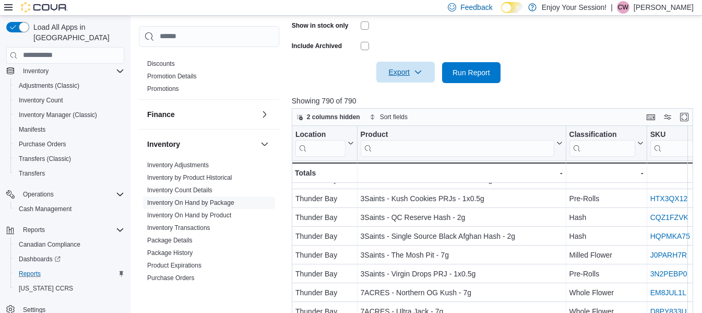
click at [407, 64] on span "Export" at bounding box center [406, 72] width 46 height 21
click at [398, 94] on span "Export to Excel" at bounding box center [407, 93] width 47 height 8
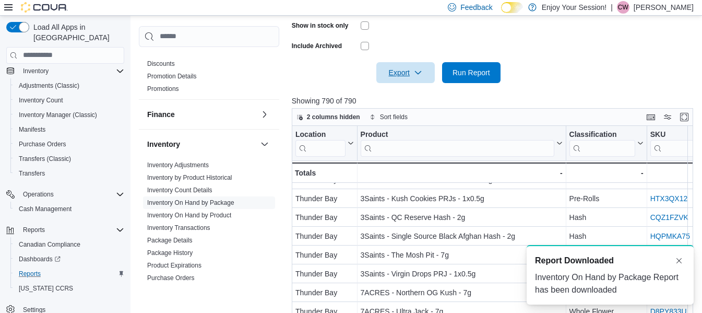
scroll to position [0, 0]
